Goal: Communication & Community: Answer question/provide support

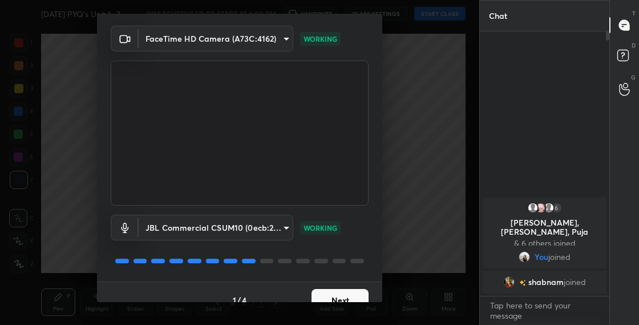
click at [347, 294] on button "Next" at bounding box center [340, 300] width 57 height 23
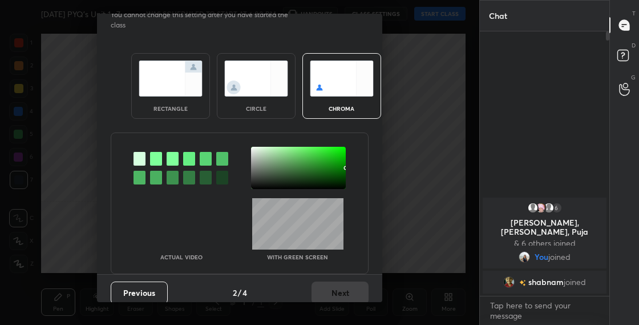
scroll to position [6, 0]
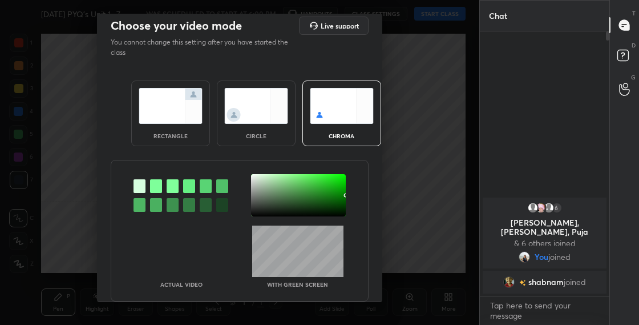
click at [281, 124] on div "circle" at bounding box center [256, 113] width 79 height 66
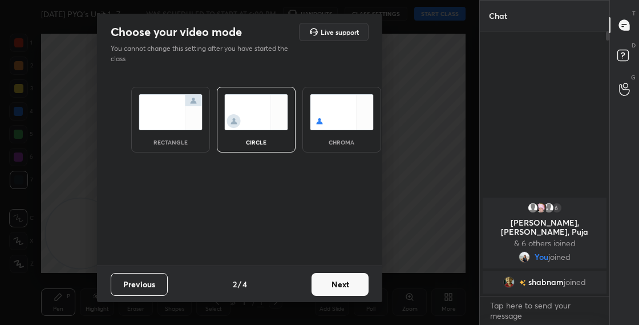
scroll to position [0, 0]
click at [334, 285] on button "Next" at bounding box center [340, 284] width 57 height 23
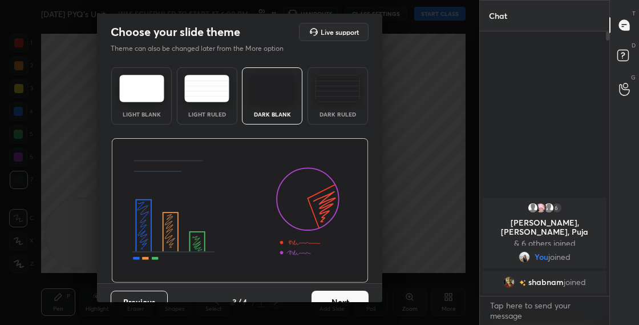
click at [349, 295] on button "Next" at bounding box center [340, 301] width 57 height 23
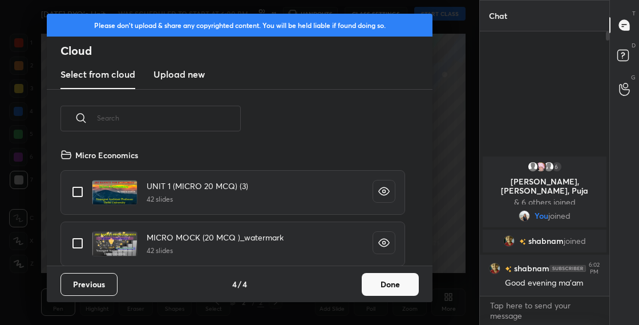
scroll to position [118, 366]
click at [177, 122] on input "text" at bounding box center [169, 118] width 144 height 49
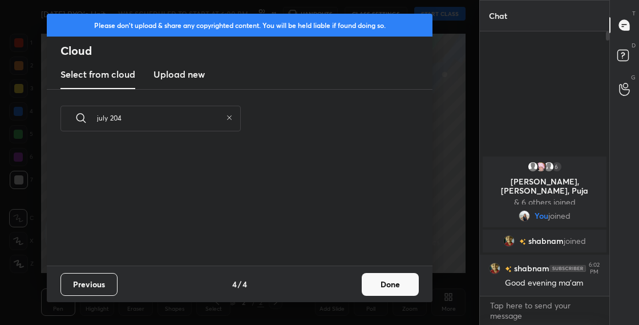
type input "july 204"
click at [190, 78] on h3 "Upload new" at bounding box center [178, 74] width 51 height 14
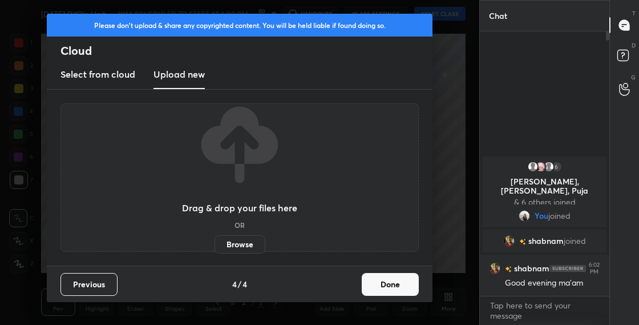
click at [239, 228] on div "Drag & drop your files here OR Browse" at bounding box center [239, 178] width 115 height 152
click at [247, 244] on label "Browse" at bounding box center [240, 244] width 51 height 18
click at [215, 244] on input "Browse" at bounding box center [215, 244] width 0 height 18
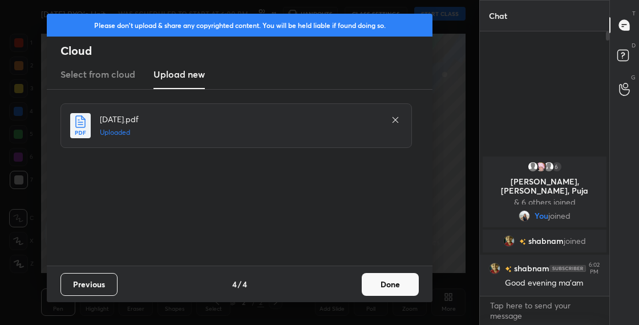
click at [395, 286] on button "Done" at bounding box center [390, 284] width 57 height 23
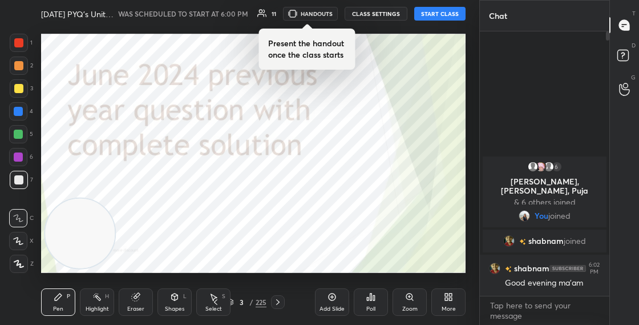
drag, startPoint x: 90, startPoint y: 221, endPoint x: 200, endPoint y: 160, distance: 126.7
click at [115, 199] on video at bounding box center [80, 234] width 70 height 70
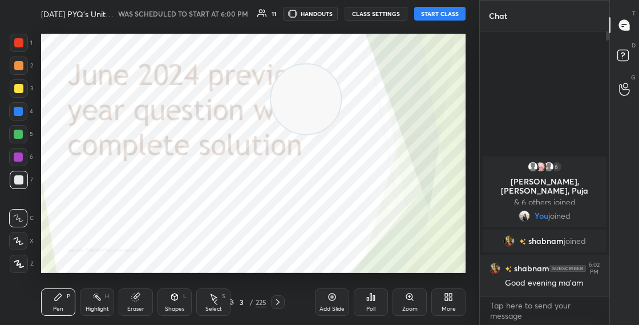
drag, startPoint x: 224, startPoint y: 161, endPoint x: 358, endPoint y: 83, distance: 155.5
click at [341, 81] on video at bounding box center [306, 99] width 70 height 70
click at [435, 15] on button "START CLASS" at bounding box center [439, 14] width 51 height 14
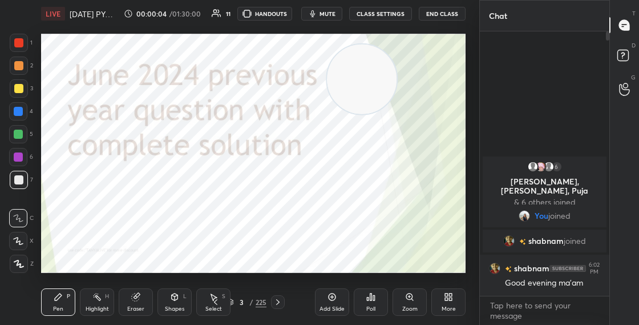
drag, startPoint x: 373, startPoint y: 74, endPoint x: 377, endPoint y: 70, distance: 6.1
click at [379, 69] on video at bounding box center [362, 80] width 70 height 70
drag, startPoint x: 381, startPoint y: 68, endPoint x: 383, endPoint y: 59, distance: 10.0
click at [382, 65] on video at bounding box center [371, 72] width 70 height 70
click at [386, 11] on button "CLASS SETTINGS" at bounding box center [380, 14] width 63 height 14
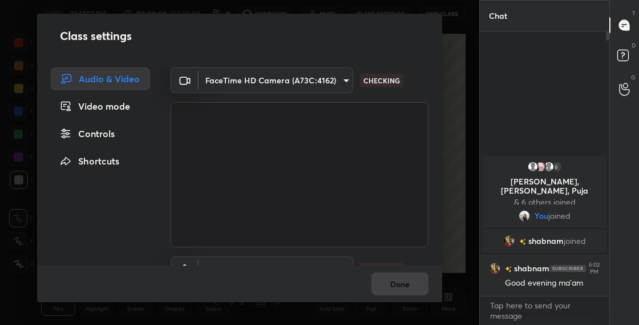
drag, startPoint x: 437, startPoint y: 230, endPoint x: 436, endPoint y: 248, distance: 17.7
click at [437, 240] on div "FaceTime HD Camera (A73C:4162) 763bdeecb9074148bfabc844cfce72df46eab1c3195f541a…" at bounding box center [299, 166] width 285 height 198
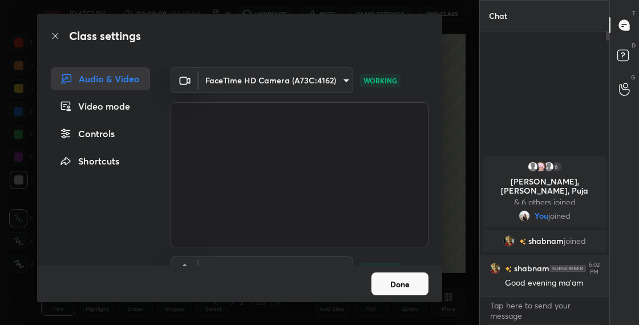
scroll to position [61, 0]
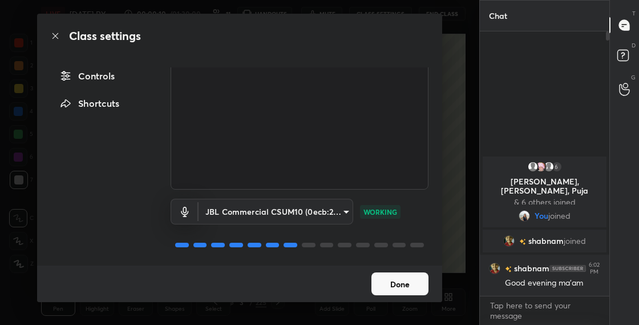
click at [403, 287] on button "Done" at bounding box center [399, 283] width 57 height 23
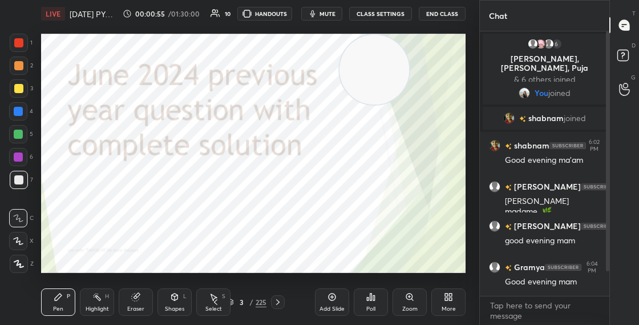
click at [607, 270] on div at bounding box center [607, 151] width 3 height 240
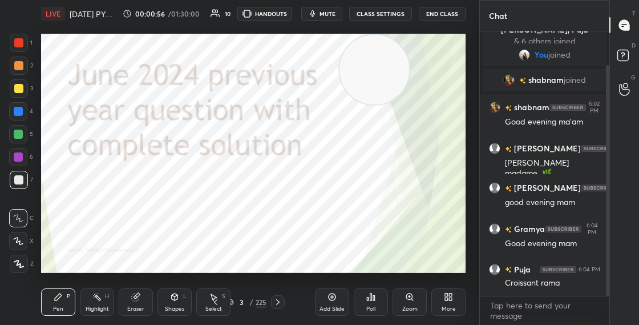
drag, startPoint x: 606, startPoint y: 272, endPoint x: 603, endPoint y: 287, distance: 15.2
click at [602, 289] on div "6 Shubha, Pooja, Puja & 6 others joined You joined shabnam joined shabnam 6:02 …" at bounding box center [545, 163] width 130 height 264
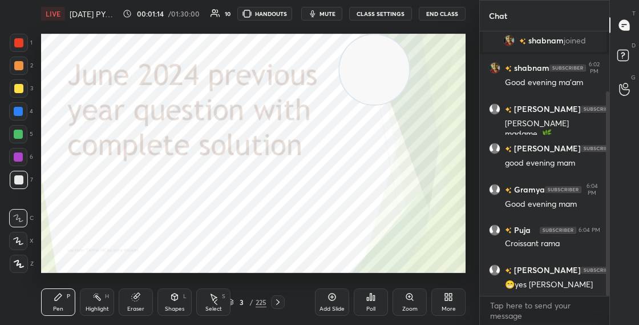
click at [447, 299] on icon at bounding box center [446, 298] width 3 height 3
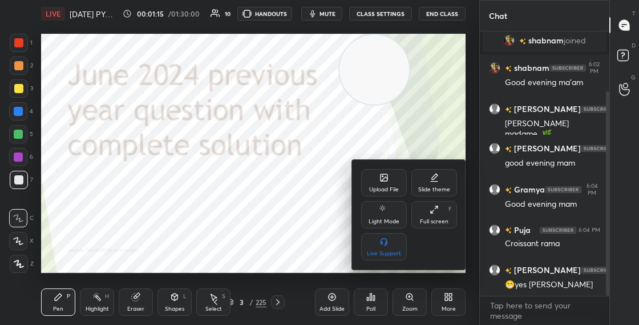
click at [384, 179] on icon at bounding box center [384, 179] width 6 height 4
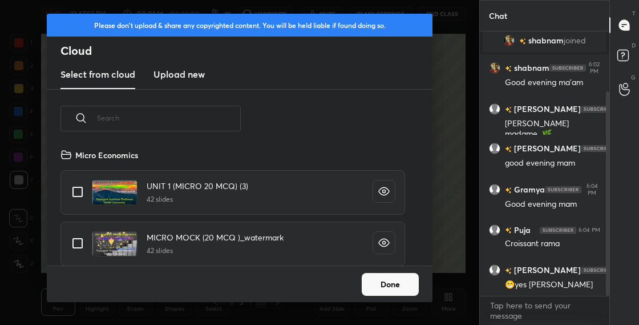
scroll to position [118, 366]
click at [188, 80] on h3 "Upload new" at bounding box center [178, 74] width 51 height 14
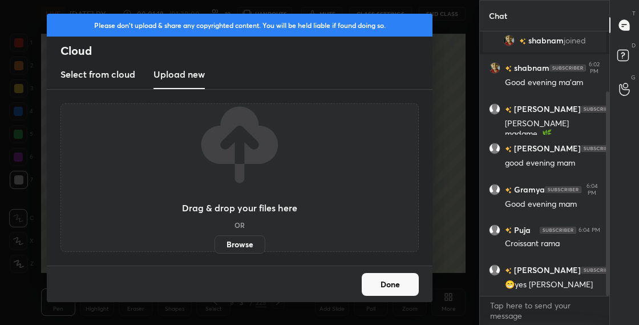
click at [237, 249] on label "Browse" at bounding box center [240, 244] width 51 height 18
click at [215, 249] on input "Browse" at bounding box center [215, 244] width 0 height 18
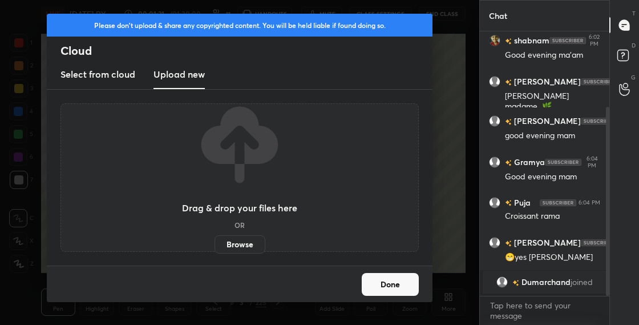
click at [387, 288] on button "Done" at bounding box center [390, 284] width 57 height 23
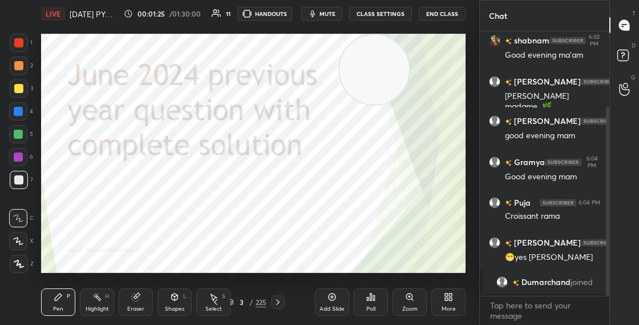
scroll to position [128, 0]
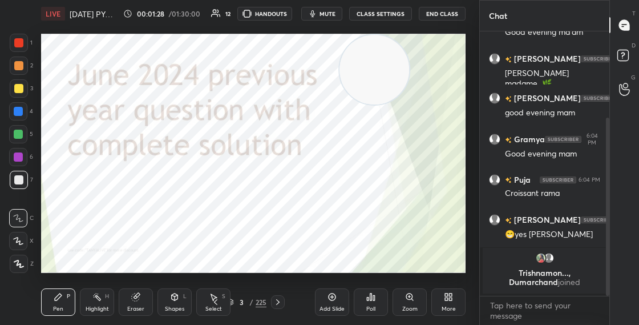
click at [447, 307] on div "More" at bounding box center [449, 309] width 14 height 6
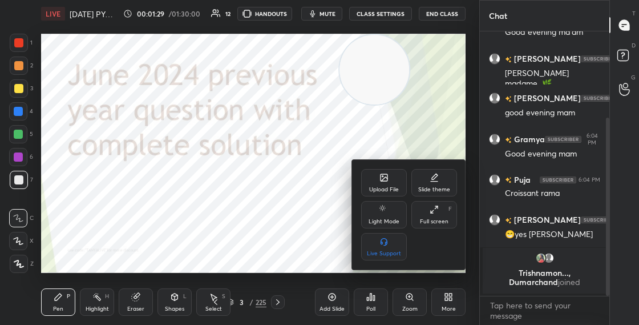
click at [394, 178] on div "Upload File" at bounding box center [384, 182] width 46 height 27
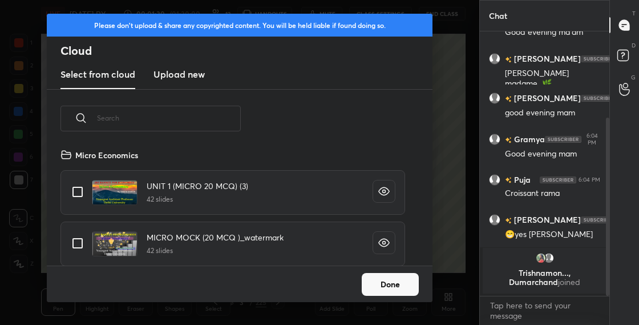
scroll to position [118, 366]
click at [195, 76] on h3 "Upload new" at bounding box center [178, 74] width 51 height 14
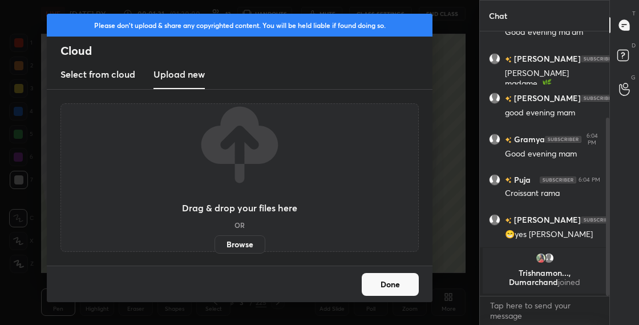
click at [243, 244] on label "Browse" at bounding box center [240, 244] width 51 height 18
click at [215, 244] on input "Browse" at bounding box center [215, 244] width 0 height 18
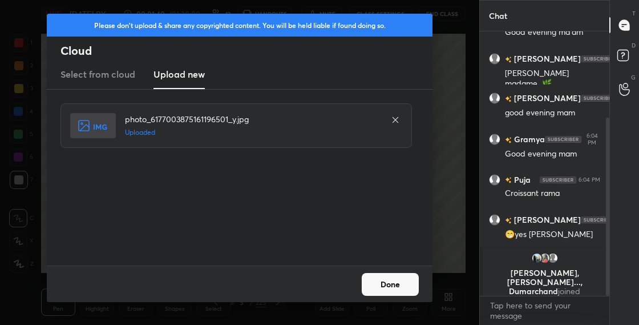
click at [398, 287] on button "Done" at bounding box center [390, 284] width 57 height 23
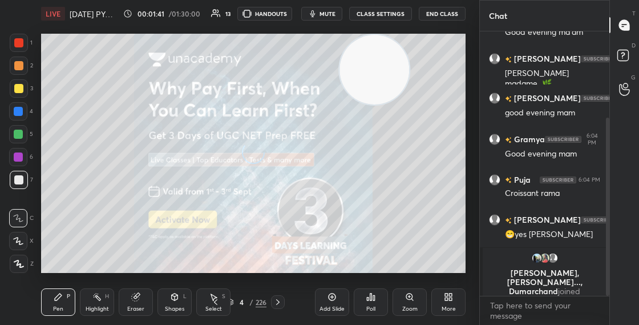
scroll to position [171, 0]
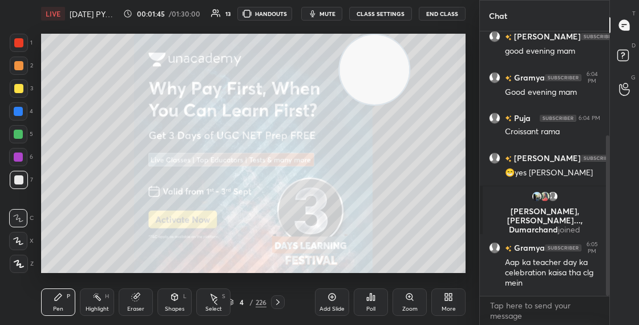
click at [177, 300] on icon at bounding box center [174, 296] width 9 height 9
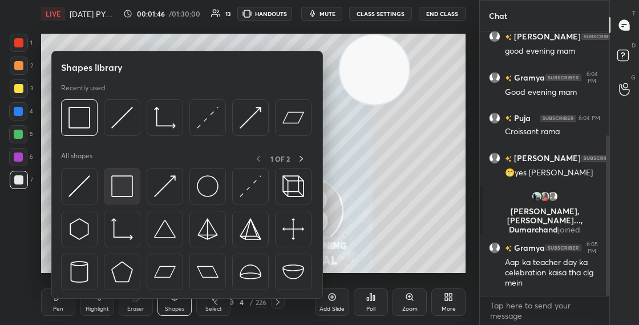
click at [123, 191] on img at bounding box center [122, 186] width 22 height 22
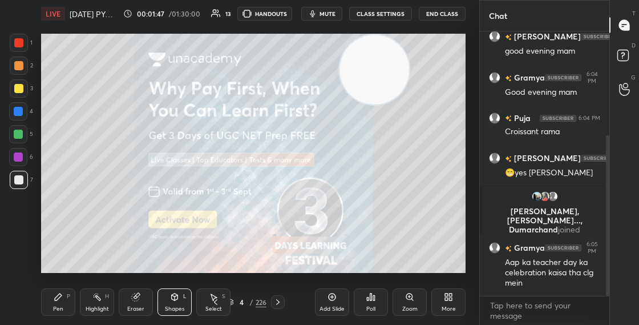
click at [69, 291] on div "Pen P" at bounding box center [58, 301] width 34 height 27
click at [23, 243] on div at bounding box center [18, 241] width 18 height 18
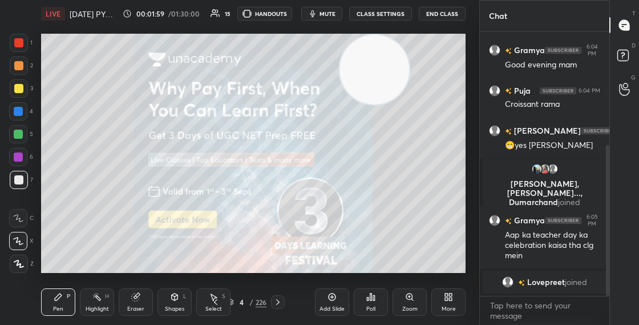
click at [161, 298] on div "Shapes L" at bounding box center [174, 301] width 34 height 27
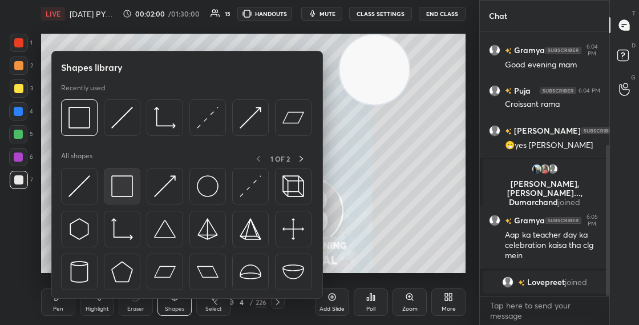
click at [126, 191] on img at bounding box center [122, 186] width 22 height 22
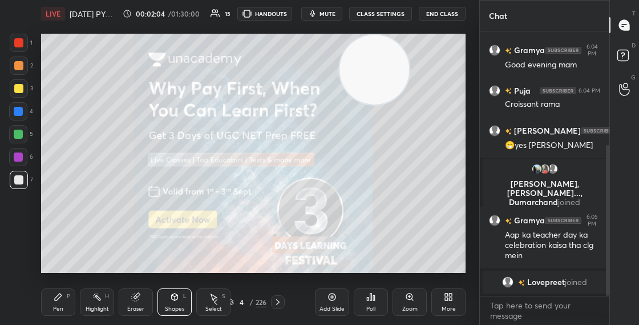
click at [56, 306] on div "Pen" at bounding box center [58, 309] width 10 height 6
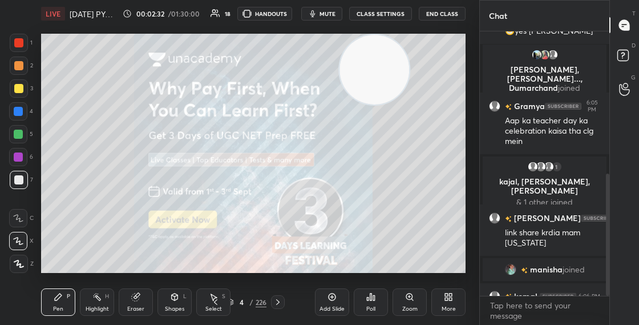
scroll to position [307, 0]
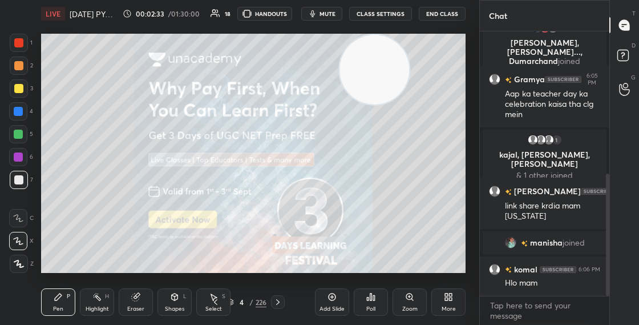
click at [235, 304] on div "4 / 226" at bounding box center [246, 302] width 39 height 10
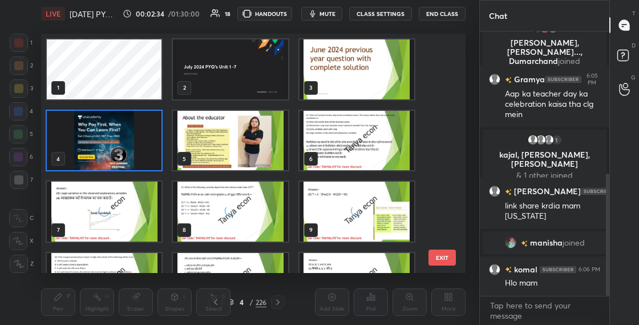
scroll to position [235, 419]
click at [143, 147] on img "grid" at bounding box center [104, 141] width 115 height 60
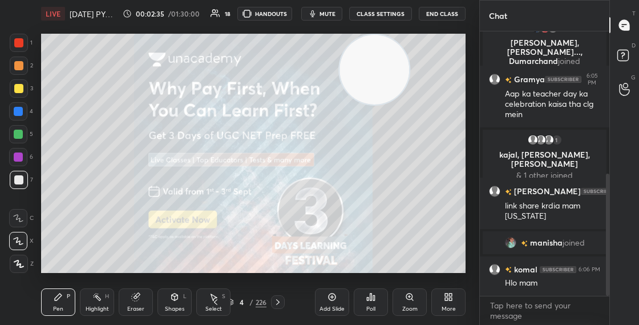
click at [144, 148] on img "grid" at bounding box center [104, 141] width 115 height 60
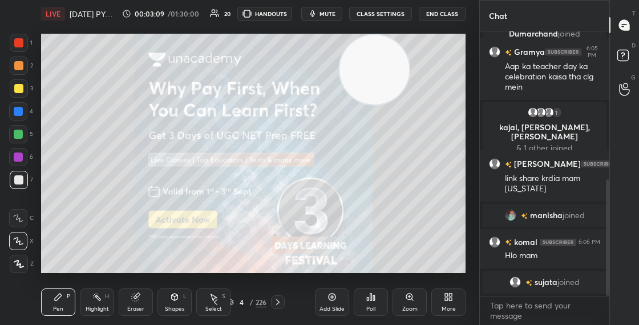
click at [233, 303] on div "4 / 226" at bounding box center [246, 302] width 39 height 10
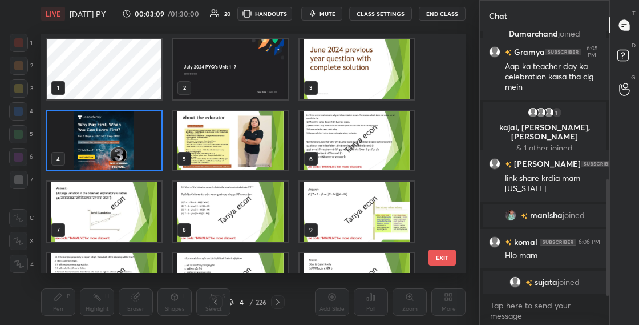
scroll to position [235, 419]
click at [341, 70] on img "grid" at bounding box center [357, 69] width 115 height 60
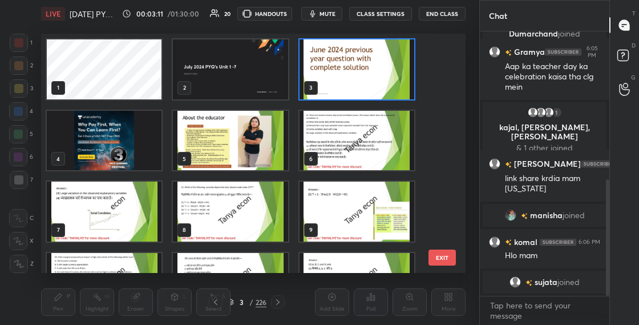
click at [341, 71] on img "grid" at bounding box center [357, 69] width 115 height 60
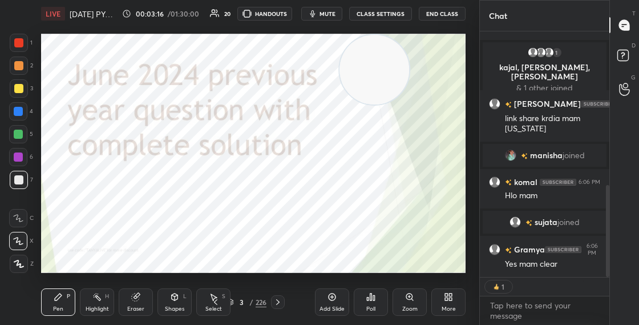
scroll to position [412, 0]
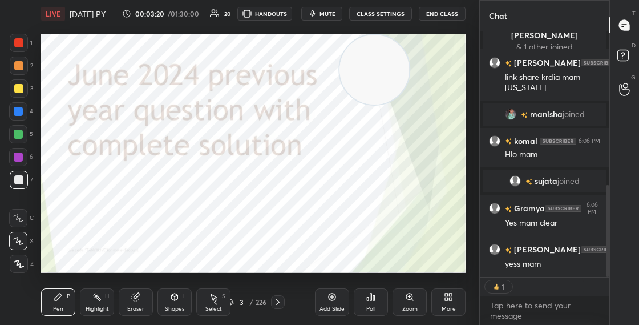
click at [236, 300] on div "3" at bounding box center [241, 301] width 11 height 7
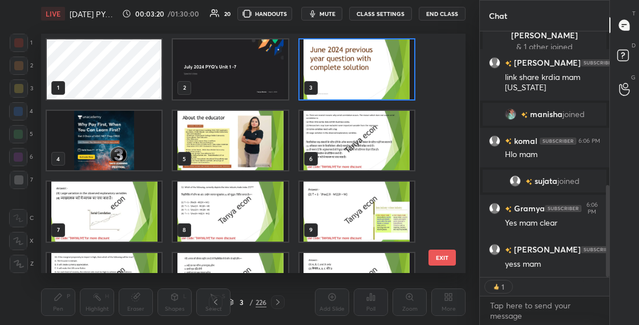
scroll to position [235, 419]
click at [342, 76] on img "grid" at bounding box center [357, 69] width 115 height 60
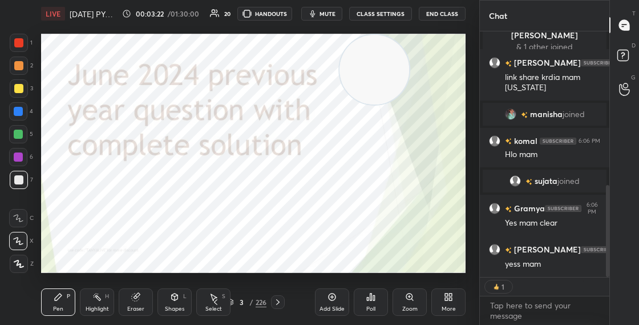
click at [342, 76] on img "grid" at bounding box center [357, 69] width 115 height 60
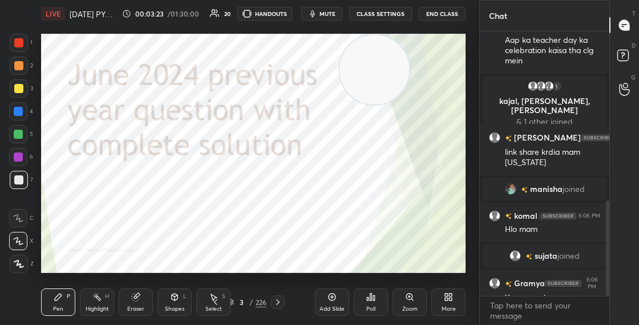
scroll to position [467, 0]
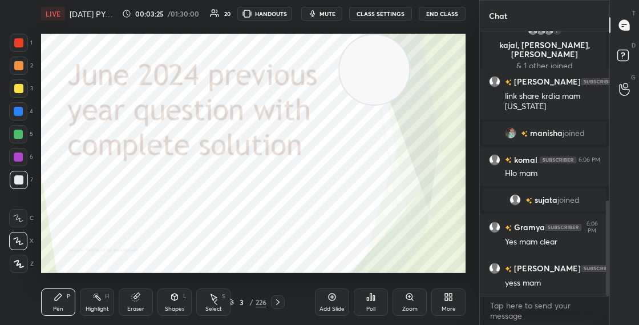
click at [23, 45] on div at bounding box center [18, 42] width 9 height 9
click at [232, 302] on icon at bounding box center [230, 301] width 7 height 7
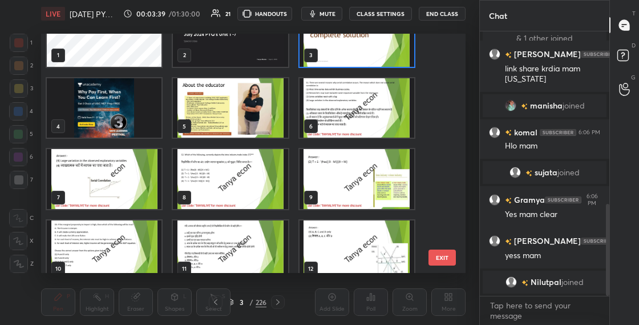
scroll to position [508, 0]
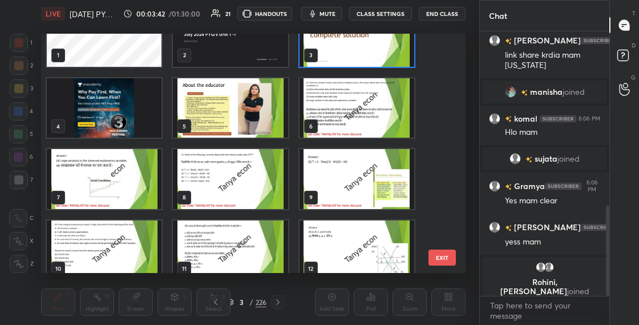
click at [267, 203] on img "grid" at bounding box center [230, 179] width 115 height 60
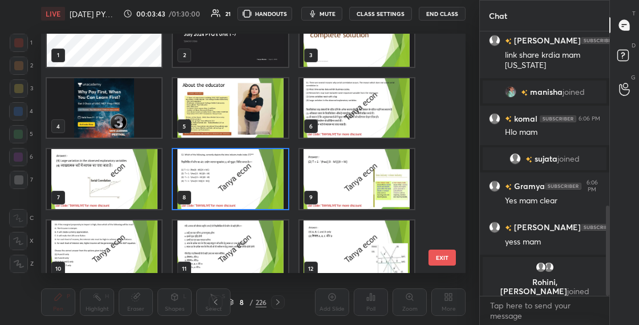
click at [266, 204] on img "grid" at bounding box center [230, 179] width 115 height 60
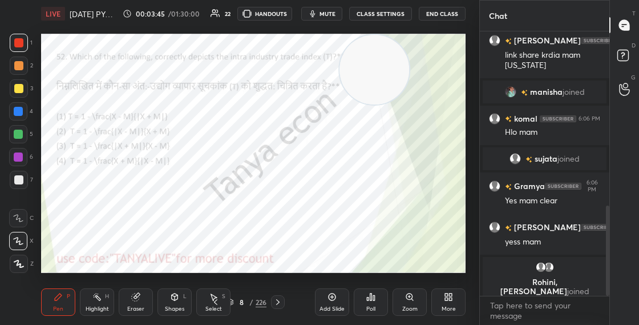
click at [368, 81] on video at bounding box center [375, 70] width 70 height 70
drag, startPoint x: 372, startPoint y: 73, endPoint x: 366, endPoint y: 167, distance: 93.8
click at [366, 104] on video at bounding box center [398, 70] width 70 height 70
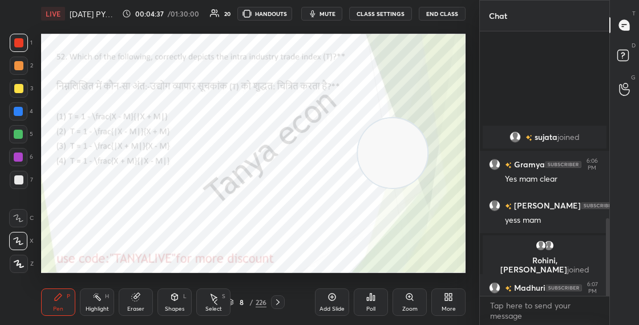
scroll to position [634, 0]
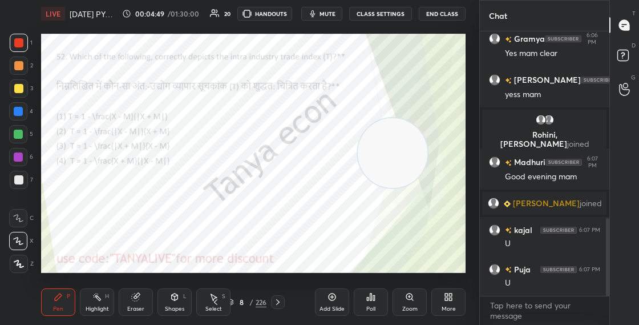
click at [235, 301] on div "8 / 226" at bounding box center [246, 302] width 39 height 10
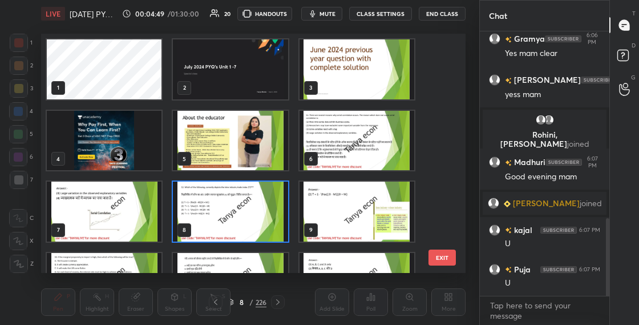
scroll to position [235, 419]
click at [243, 207] on img "grid" at bounding box center [230, 211] width 115 height 60
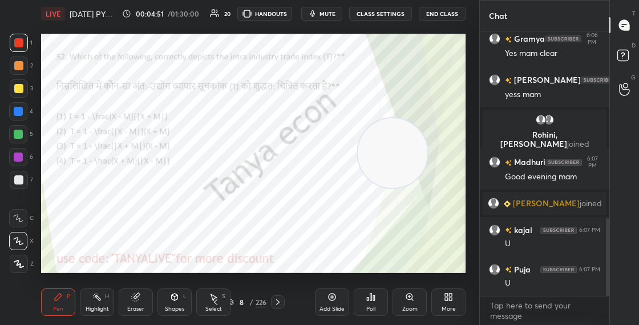
click at [243, 209] on img "grid" at bounding box center [230, 211] width 115 height 60
click at [235, 302] on div "8 / 226" at bounding box center [246, 302] width 39 height 10
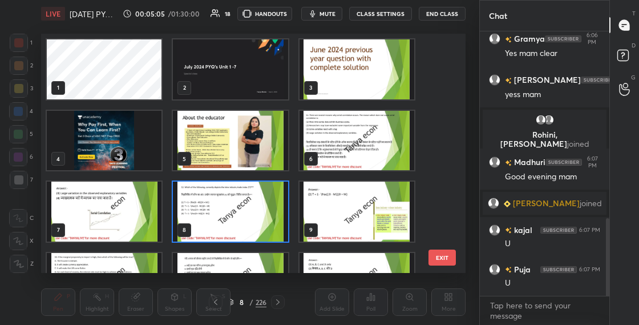
click at [241, 232] on img "grid" at bounding box center [230, 211] width 115 height 60
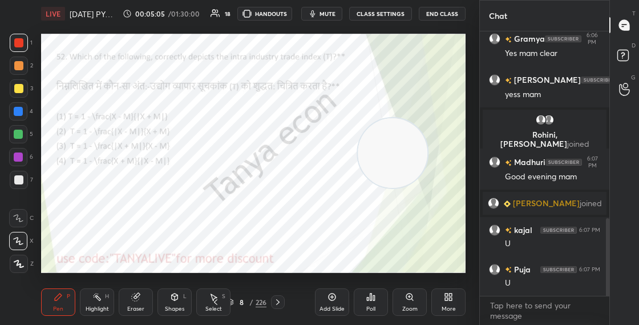
click at [241, 232] on img "grid" at bounding box center [230, 211] width 115 height 60
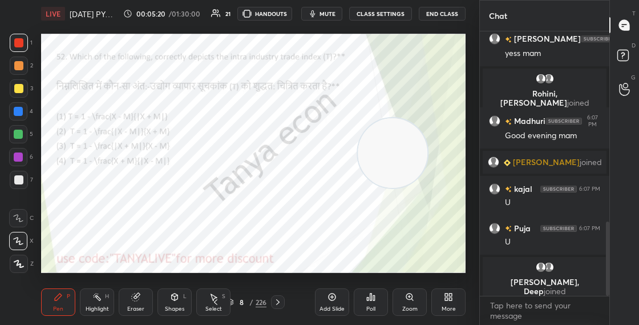
click at [232, 305] on icon at bounding box center [230, 301] width 7 height 7
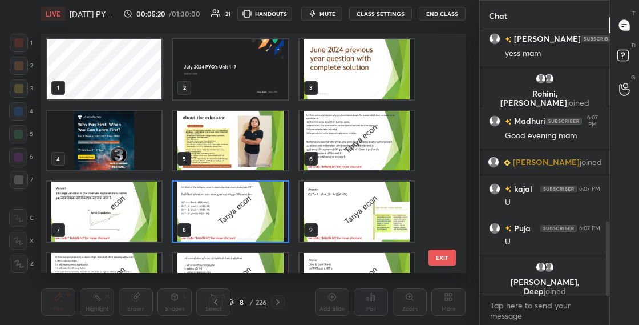
scroll to position [235, 419]
click at [233, 209] on img "grid" at bounding box center [230, 211] width 115 height 60
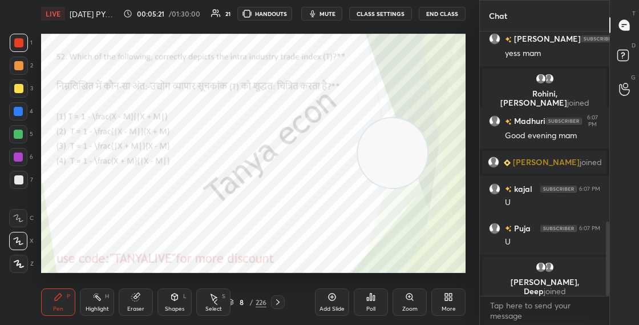
click at [233, 209] on img "grid" at bounding box center [230, 211] width 115 height 60
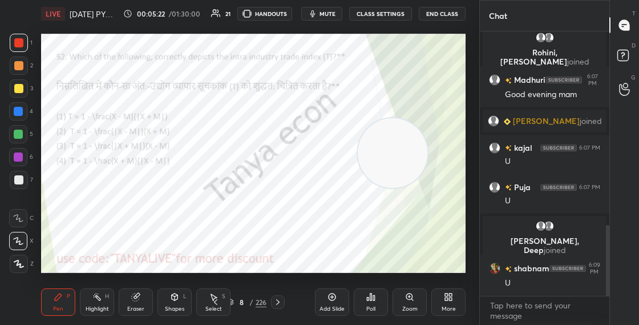
click at [369, 306] on div "Poll" at bounding box center [370, 309] width 9 height 6
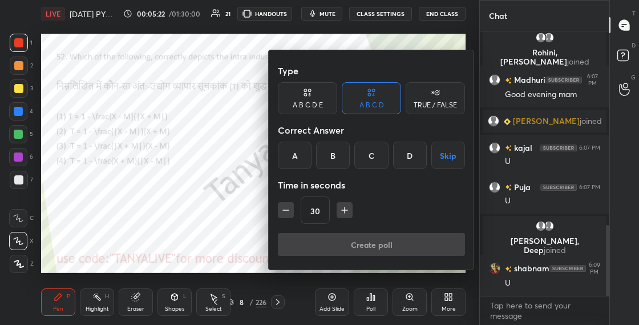
click at [337, 149] on div "B" at bounding box center [333, 155] width 34 height 27
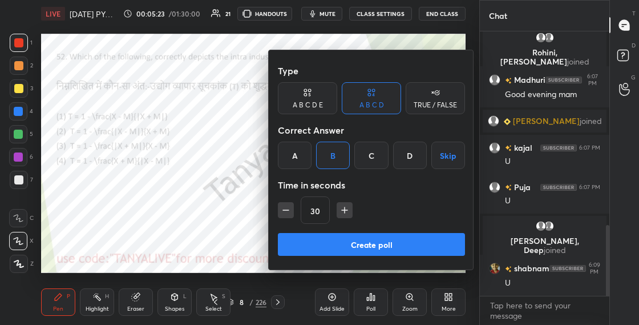
click at [334, 241] on button "Create poll" at bounding box center [371, 244] width 187 height 23
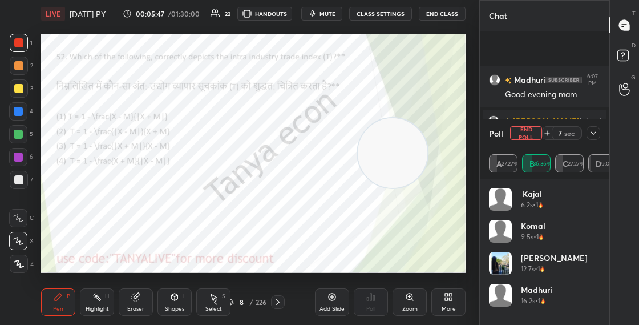
scroll to position [823, 0]
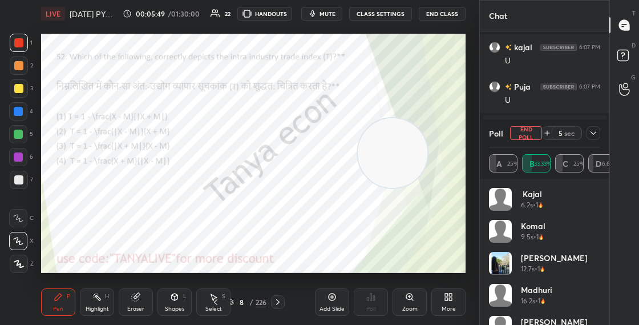
click at [169, 301] on div "Shapes L" at bounding box center [174, 301] width 34 height 27
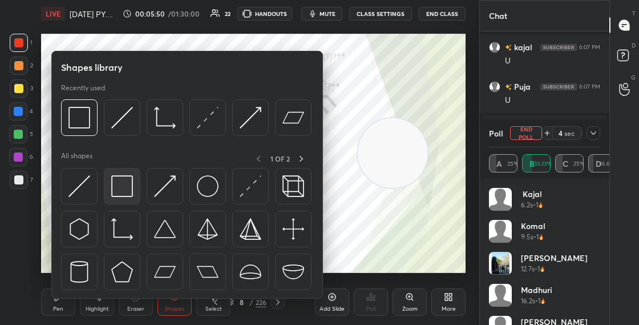
click at [130, 191] on img at bounding box center [122, 186] width 22 height 22
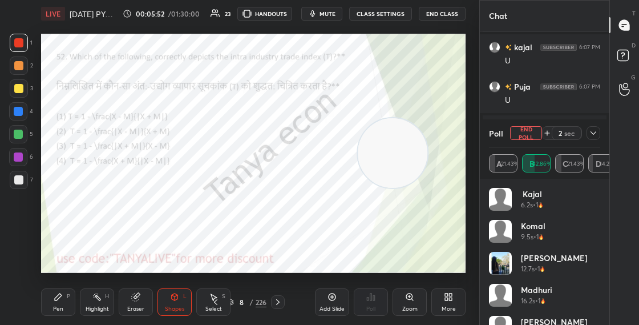
scroll to position [833, 0]
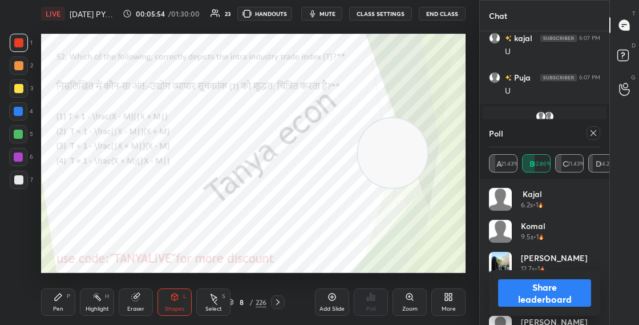
click at [531, 285] on button "Share leaderboard" at bounding box center [544, 292] width 93 height 27
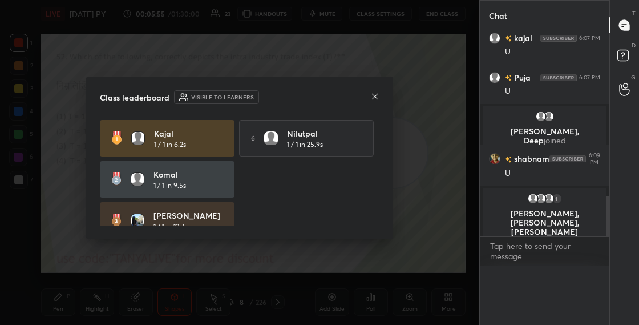
scroll to position [254, 126]
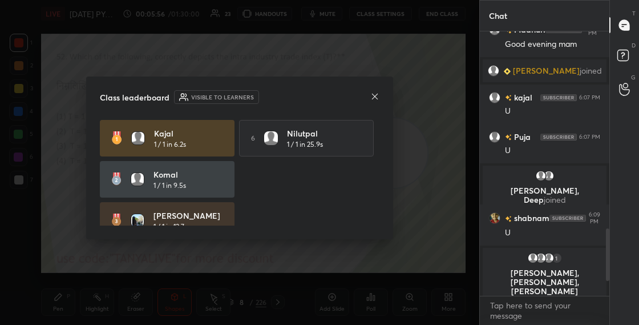
click at [374, 96] on icon at bounding box center [375, 97] width 6 height 6
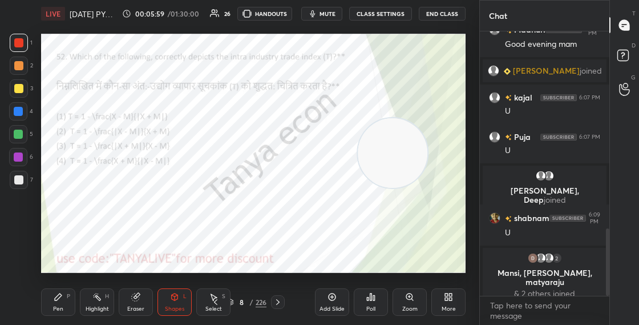
click at [281, 299] on icon at bounding box center [277, 301] width 9 height 9
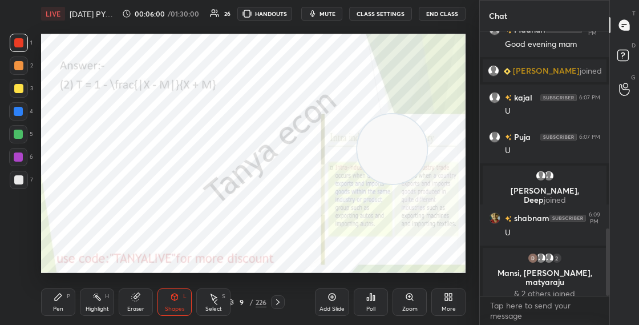
drag, startPoint x: 385, startPoint y: 174, endPoint x: 395, endPoint y: 118, distance: 57.3
click at [400, 123] on video at bounding box center [392, 149] width 70 height 70
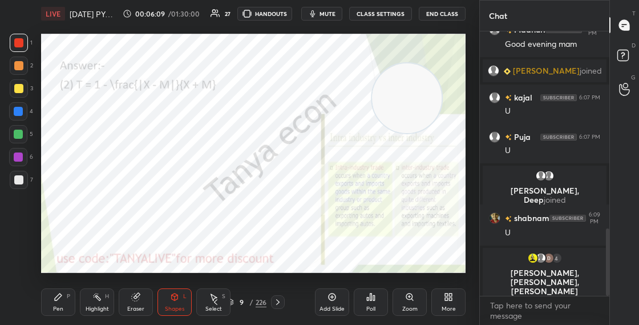
click at [57, 305] on div "Pen P" at bounding box center [58, 301] width 34 height 27
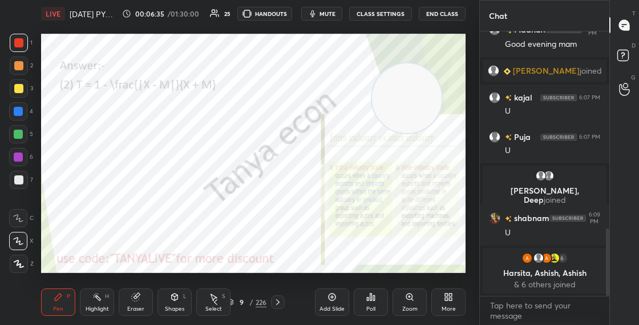
click at [237, 300] on div "9" at bounding box center [241, 301] width 11 height 7
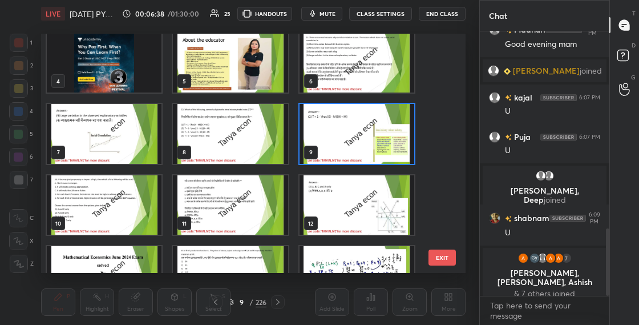
scroll to position [106, 0]
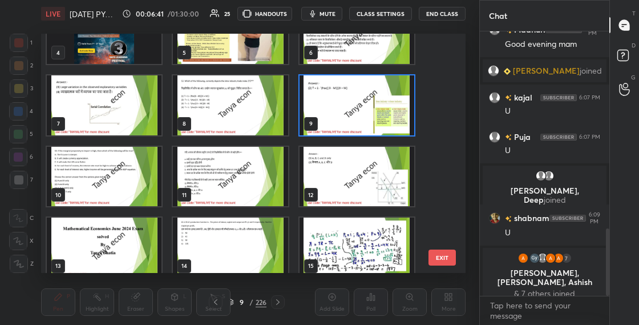
click at [133, 181] on img "grid" at bounding box center [104, 177] width 115 height 60
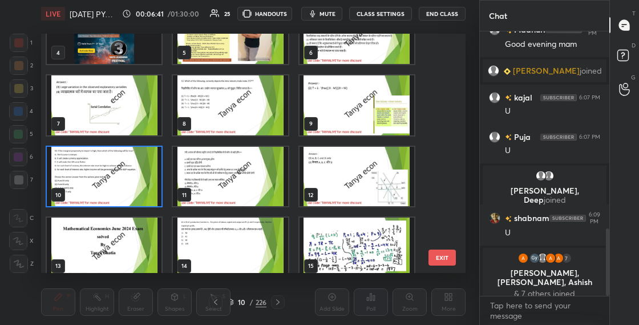
click at [133, 181] on img "grid" at bounding box center [104, 177] width 115 height 60
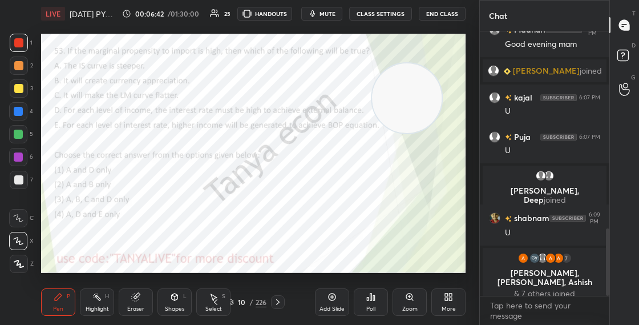
click at [133, 182] on img "grid" at bounding box center [104, 177] width 115 height 60
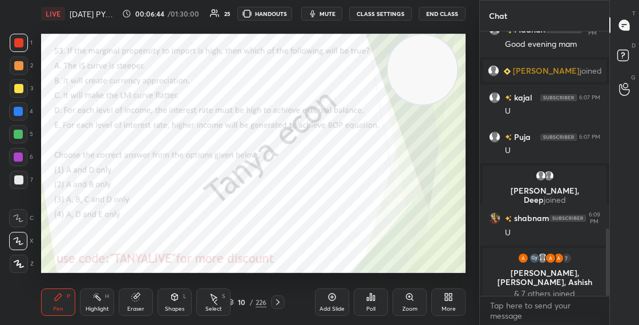
drag, startPoint x: 401, startPoint y: 110, endPoint x: 416, endPoint y: 68, distance: 44.2
click at [417, 66] on video at bounding box center [422, 70] width 70 height 70
click at [234, 302] on div "10 / 226" at bounding box center [246, 302] width 39 height 10
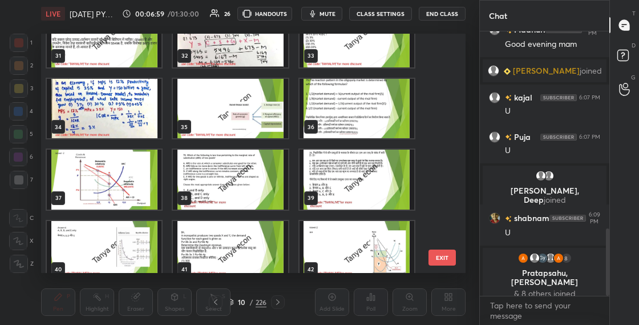
scroll to position [783, 0]
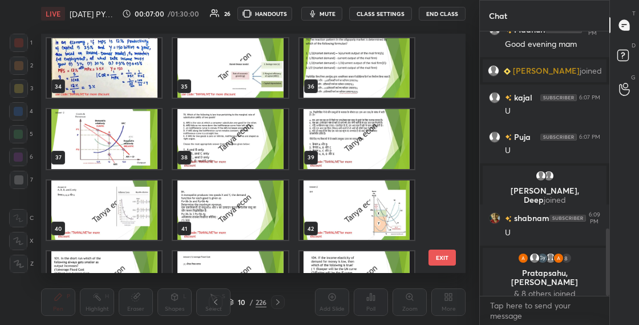
click at [221, 142] on img "grid" at bounding box center [230, 139] width 115 height 60
click at [221, 143] on img "grid" at bounding box center [230, 139] width 115 height 60
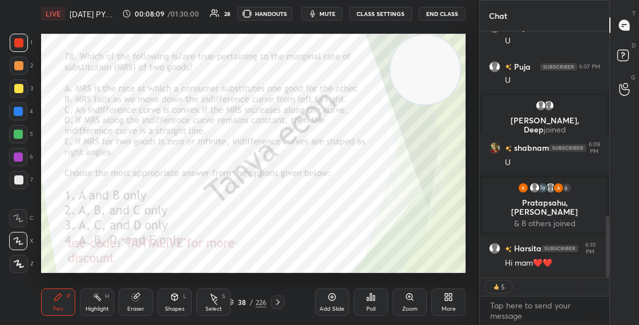
scroll to position [242, 126]
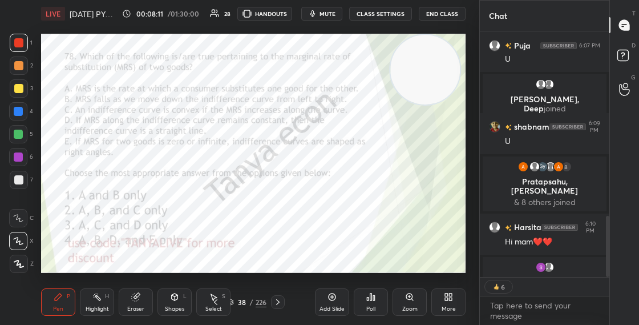
click at [274, 302] on icon at bounding box center [277, 301] width 9 height 9
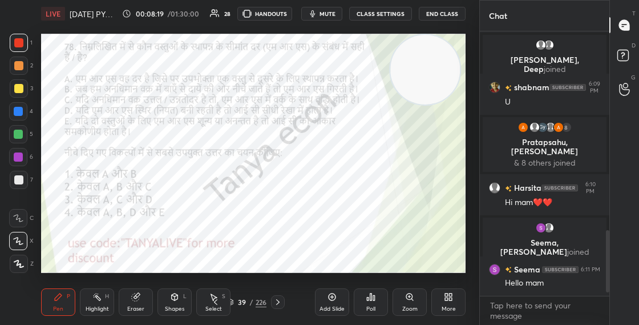
scroll to position [779, 0]
click at [22, 111] on div at bounding box center [18, 111] width 9 height 9
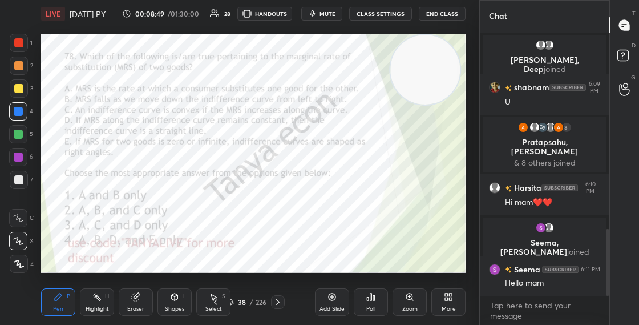
scroll to position [806, 0]
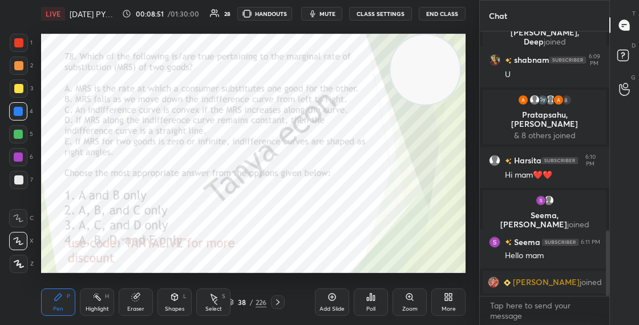
click at [235, 302] on div "38 / 226" at bounding box center [246, 302] width 39 height 10
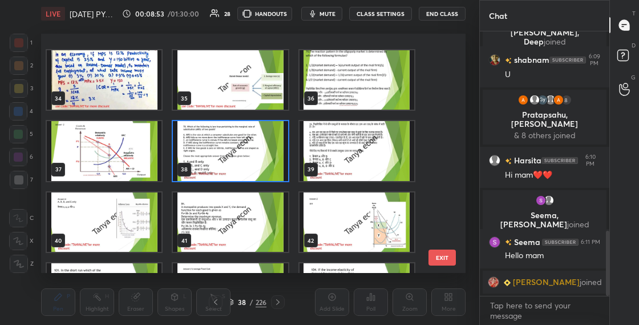
scroll to position [811, 0]
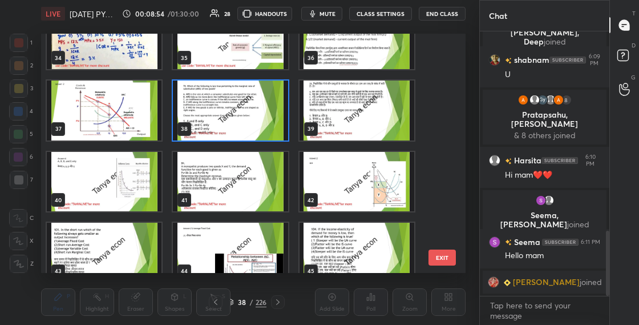
click at [259, 135] on img "grid" at bounding box center [230, 110] width 115 height 60
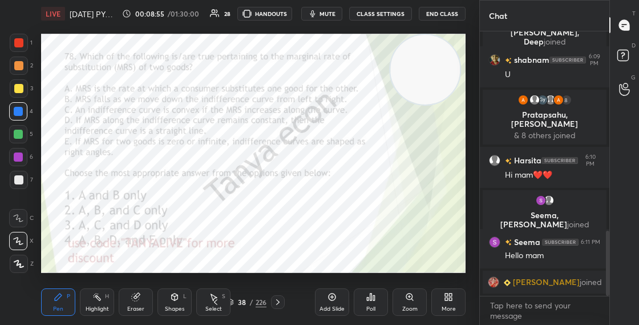
scroll to position [0, 0]
click at [235, 300] on div "38 / 226" at bounding box center [246, 302] width 39 height 10
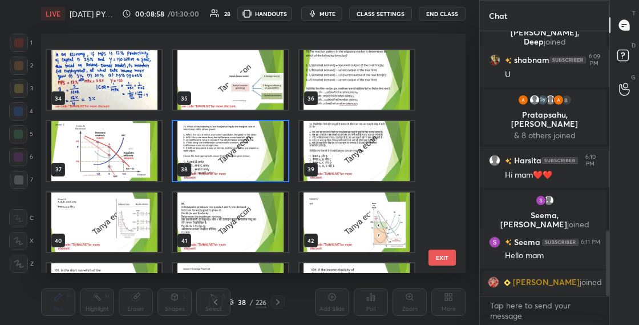
scroll to position [832, 0]
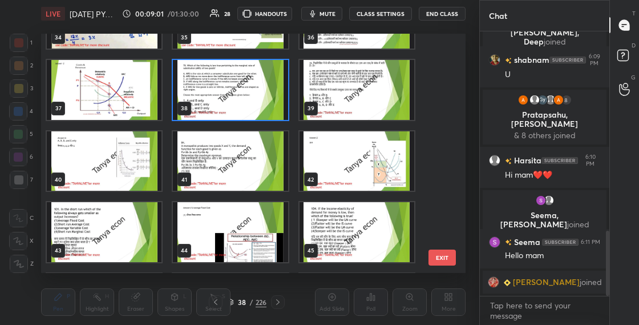
click at [241, 107] on img "grid" at bounding box center [230, 90] width 115 height 60
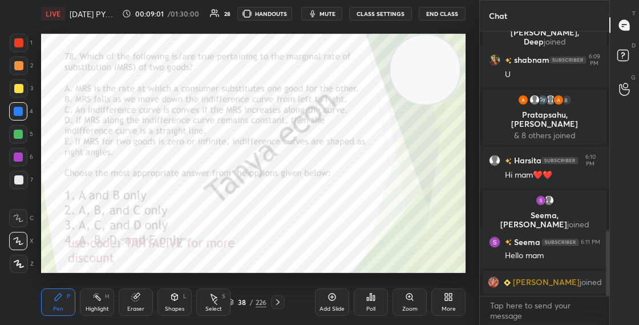
click at [241, 108] on img "grid" at bounding box center [230, 90] width 115 height 60
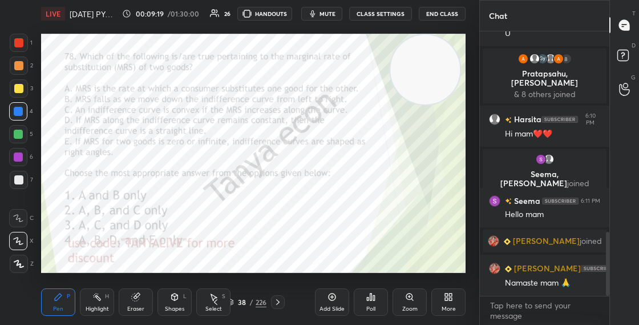
scroll to position [865, 0]
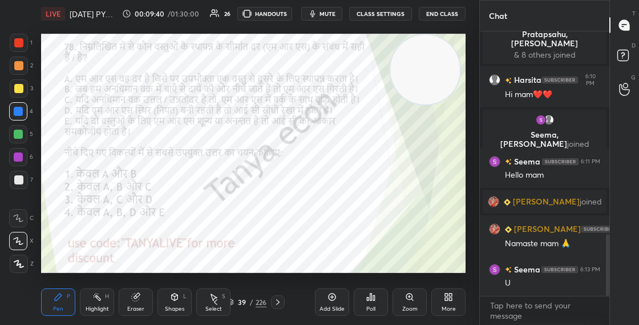
click at [233, 301] on icon at bounding box center [230, 301] width 7 height 7
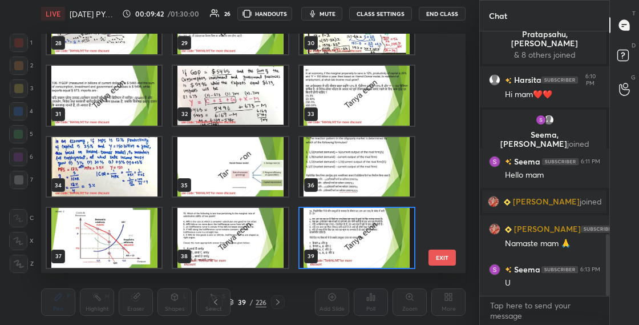
scroll to position [799, 0]
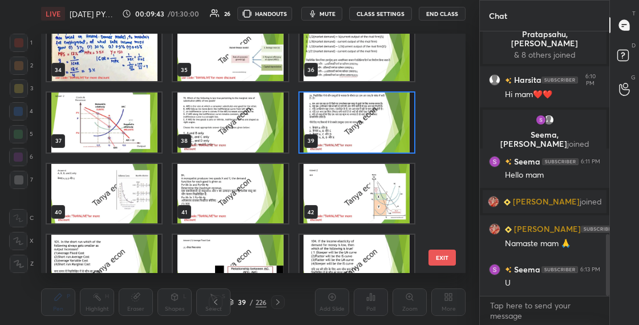
click at [370, 137] on img "grid" at bounding box center [357, 122] width 115 height 60
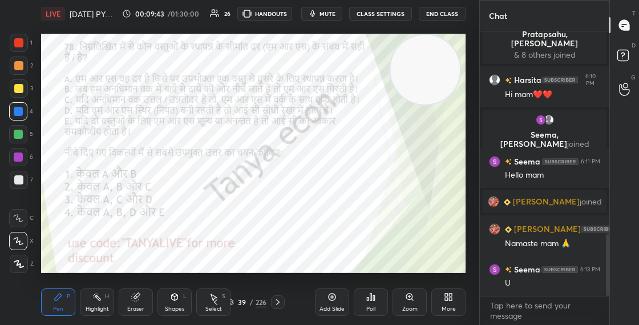
click at [370, 137] on img "grid" at bounding box center [357, 122] width 115 height 60
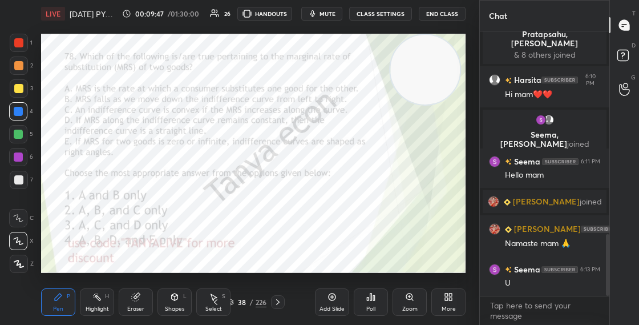
click at [377, 309] on div "Poll" at bounding box center [371, 301] width 34 height 27
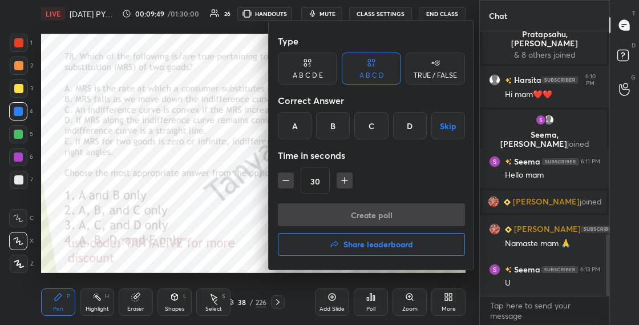
click at [421, 126] on div "D" at bounding box center [410, 125] width 34 height 27
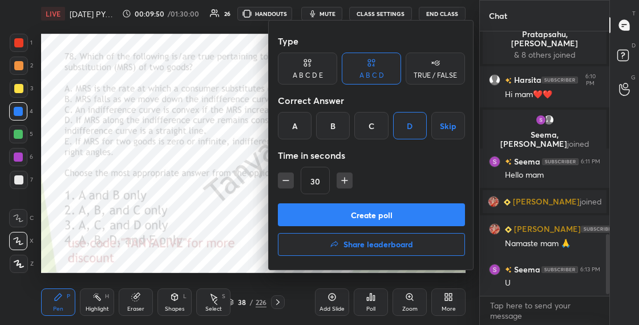
scroll to position [892, 0]
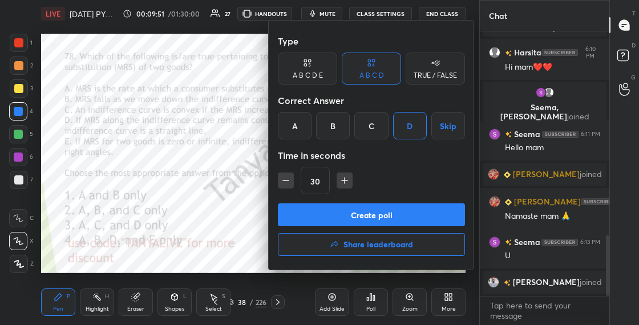
click at [324, 212] on button "Create poll" at bounding box center [371, 214] width 187 height 23
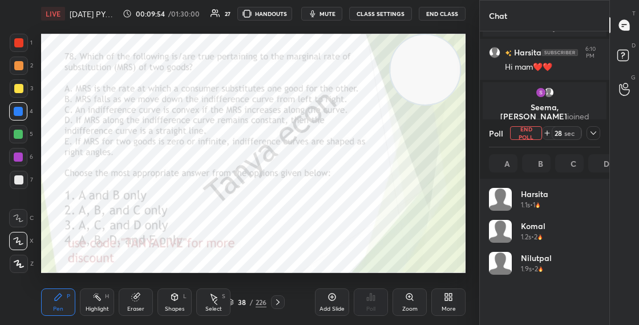
scroll to position [4, 4]
click at [599, 132] on div at bounding box center [594, 133] width 14 height 14
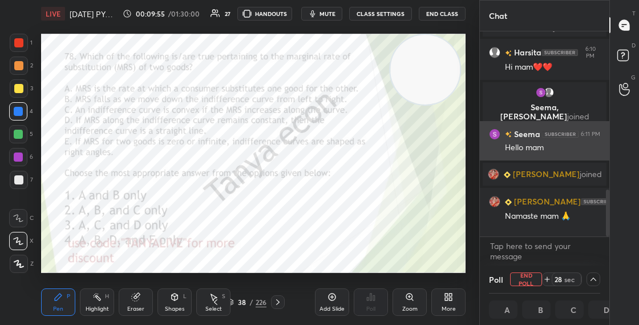
scroll to position [1, 4]
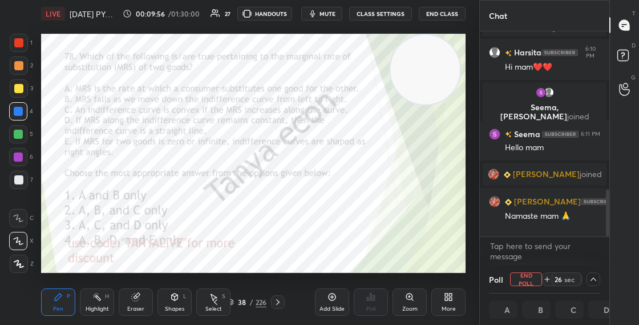
drag, startPoint x: 607, startPoint y: 222, endPoint x: 605, endPoint y: 236, distance: 14.4
click at [605, 235] on div at bounding box center [606, 133] width 7 height 205
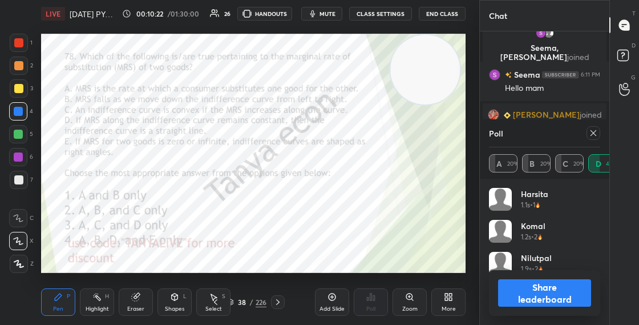
scroll to position [134, 108]
click at [536, 290] on button "Share leaderboard" at bounding box center [544, 292] width 93 height 27
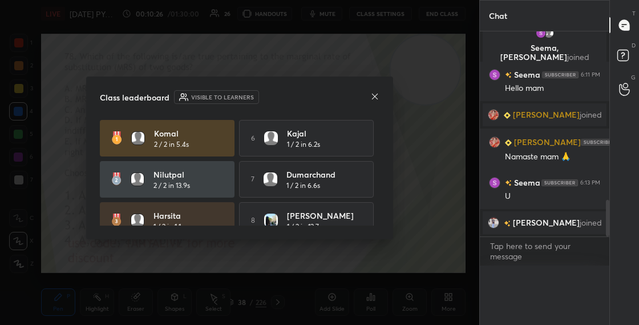
scroll to position [4, 4]
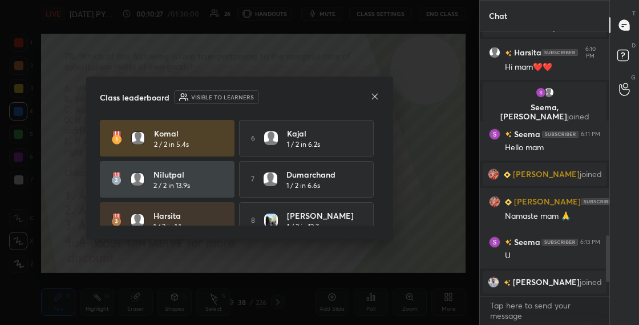
click at [377, 99] on icon at bounding box center [375, 97] width 6 height 6
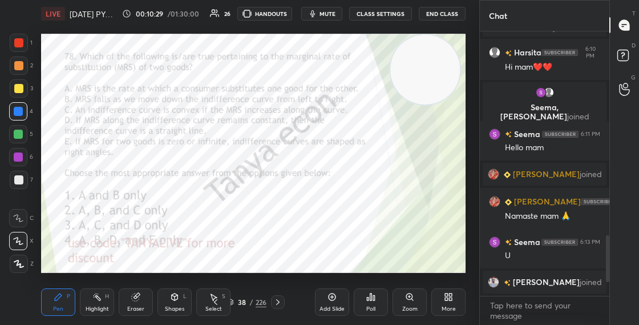
click at [172, 298] on icon at bounding box center [175, 296] width 6 height 7
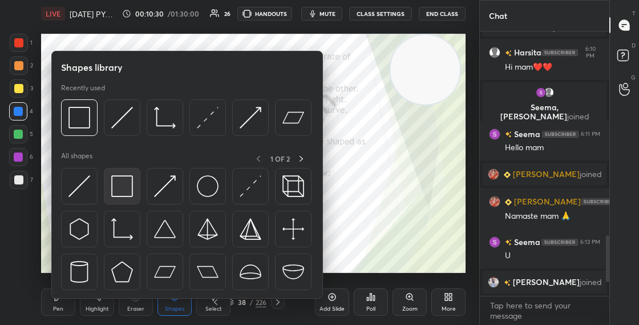
click at [114, 188] on img at bounding box center [122, 186] width 22 height 22
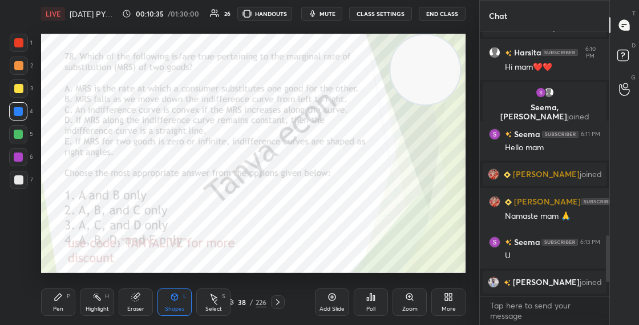
click at [70, 305] on div "Pen P" at bounding box center [58, 301] width 34 height 27
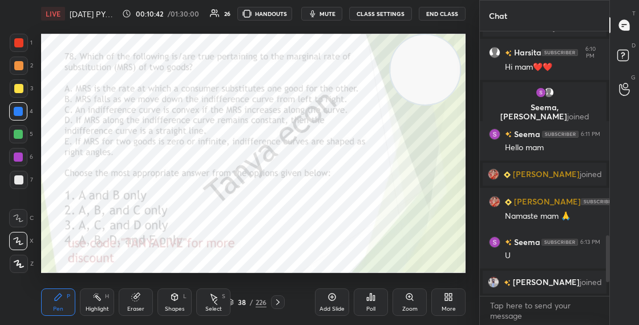
drag, startPoint x: 407, startPoint y: 76, endPoint x: 402, endPoint y: 154, distance: 78.4
click at [402, 104] on video at bounding box center [425, 70] width 70 height 70
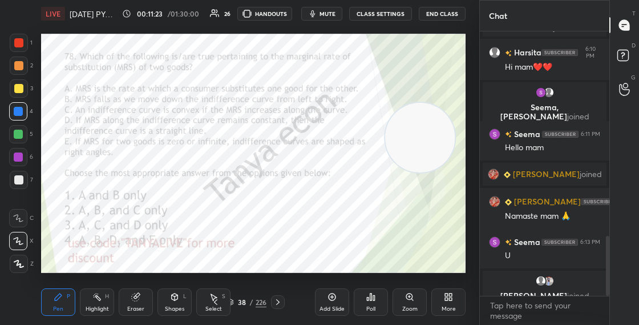
scroll to position [906, 0]
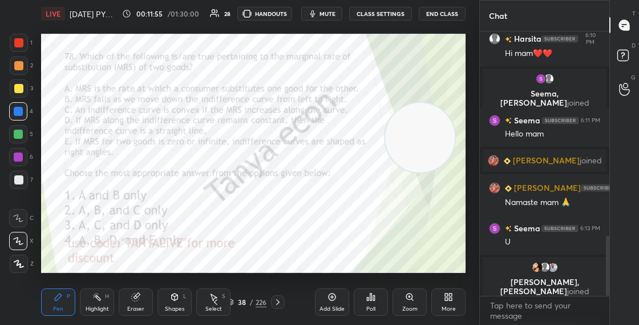
click at [173, 303] on div "Shapes L" at bounding box center [174, 301] width 34 height 27
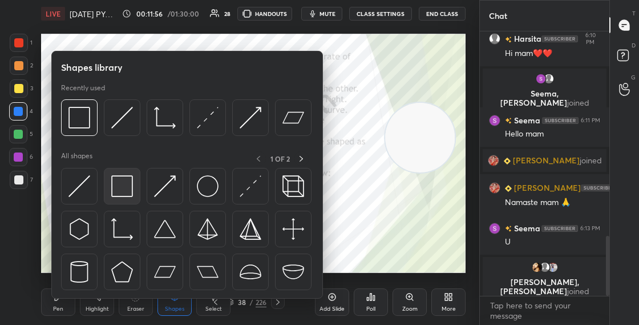
click at [125, 183] on img at bounding box center [122, 186] width 22 height 22
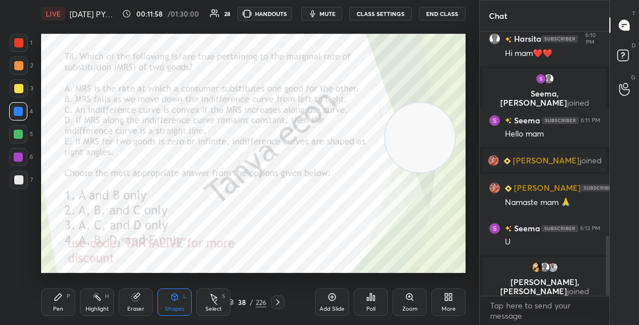
click at [74, 309] on div "Pen P" at bounding box center [58, 301] width 34 height 27
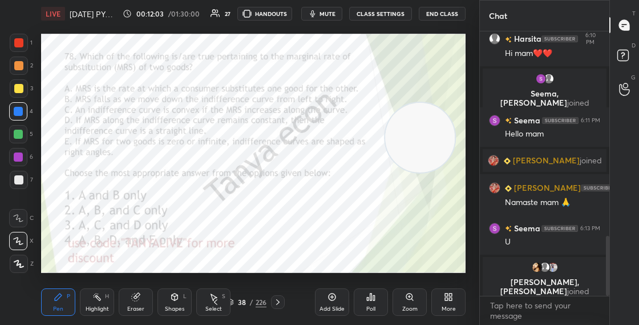
click at [442, 103] on video at bounding box center [420, 138] width 70 height 70
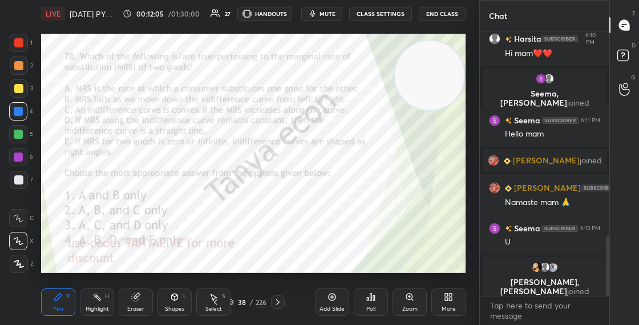
scroll to position [915, 0]
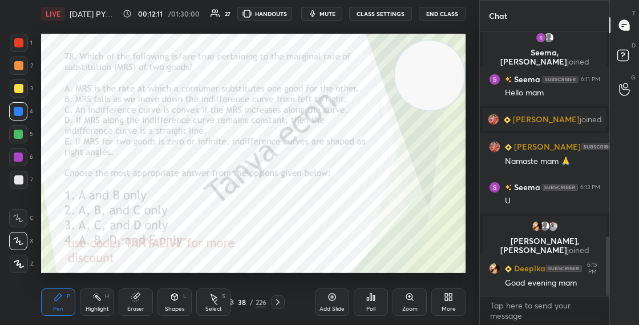
click at [235, 300] on div "38 / 226" at bounding box center [246, 302] width 39 height 10
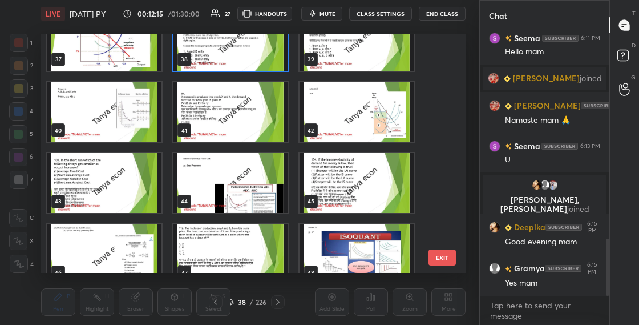
scroll to position [881, 0]
click at [120, 209] on img "grid" at bounding box center [104, 183] width 115 height 60
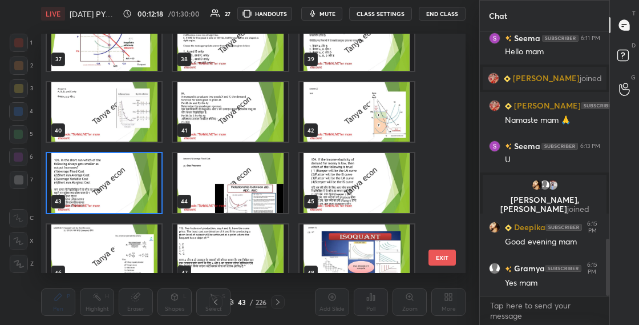
click at [120, 210] on img "grid" at bounding box center [104, 183] width 115 height 60
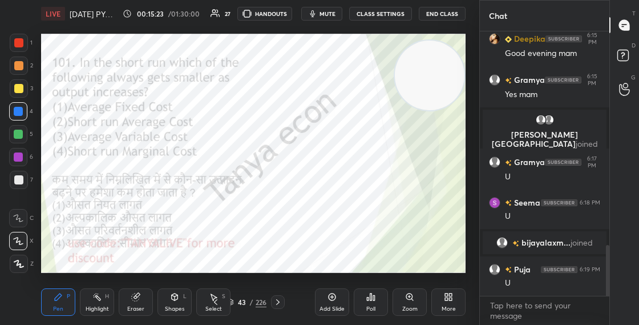
scroll to position [1104, 0]
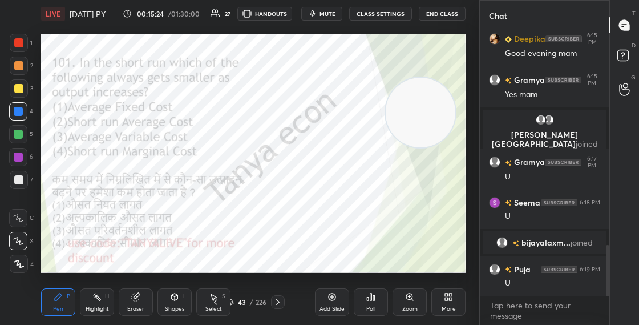
drag, startPoint x: 428, startPoint y: 111, endPoint x: 421, endPoint y: 82, distance: 29.9
click at [423, 103] on video at bounding box center [421, 113] width 70 height 70
drag, startPoint x: 605, startPoint y: 268, endPoint x: 604, endPoint y: 297, distance: 29.7
click at [605, 282] on div at bounding box center [606, 163] width 7 height 264
click at [234, 300] on div "43 / 226" at bounding box center [246, 302] width 39 height 10
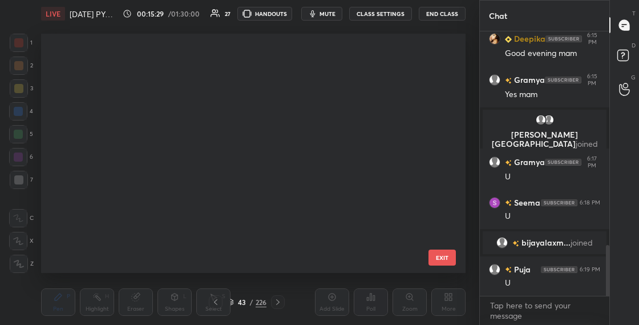
scroll to position [826, 0]
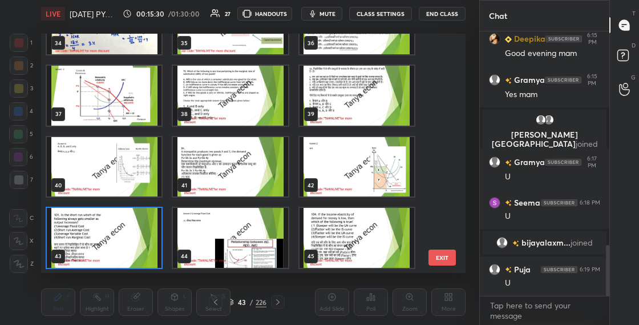
click at [139, 231] on img "grid" at bounding box center [104, 238] width 115 height 60
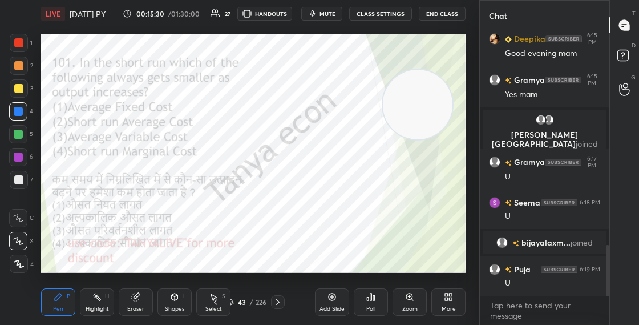
click at [140, 232] on img "grid" at bounding box center [104, 238] width 115 height 60
click at [374, 295] on icon at bounding box center [370, 296] width 9 height 9
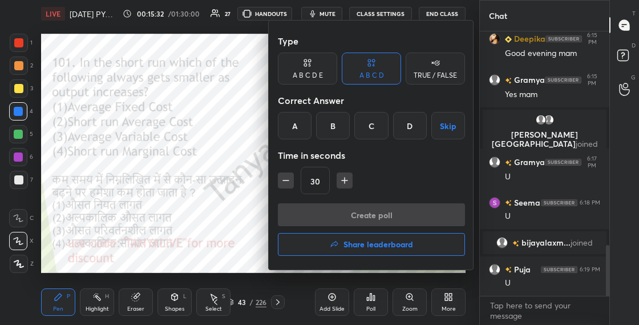
click at [297, 132] on div "A" at bounding box center [295, 125] width 34 height 27
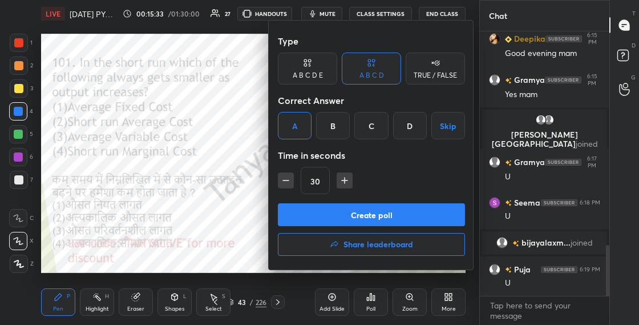
click at [312, 220] on button "Create poll" at bounding box center [371, 214] width 187 height 23
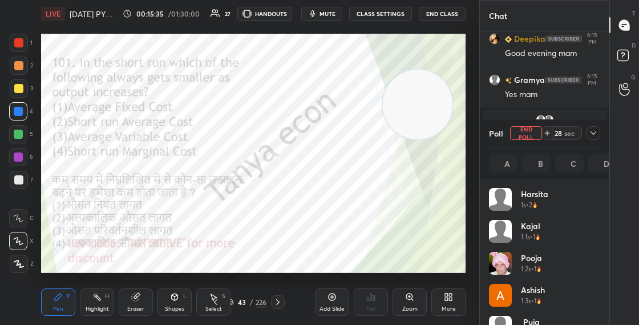
scroll to position [4, 4]
click at [164, 301] on div "Shapes L" at bounding box center [174, 301] width 34 height 27
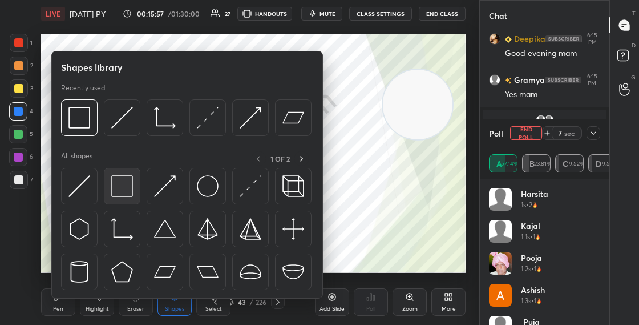
click at [111, 192] on img at bounding box center [122, 186] width 22 height 22
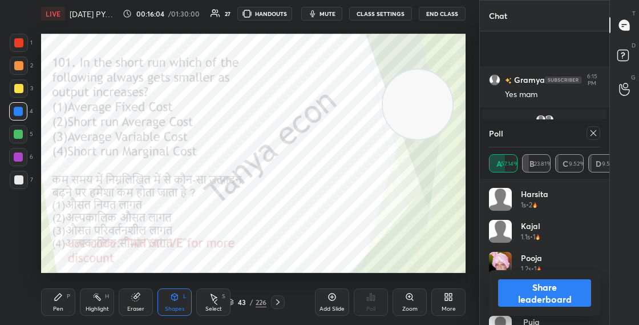
scroll to position [1203, 0]
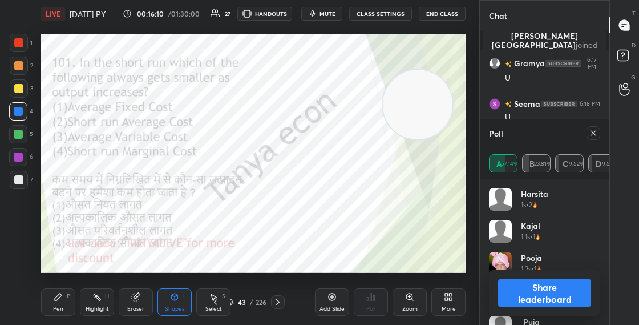
click at [63, 303] on div "Pen P" at bounding box center [58, 301] width 34 height 27
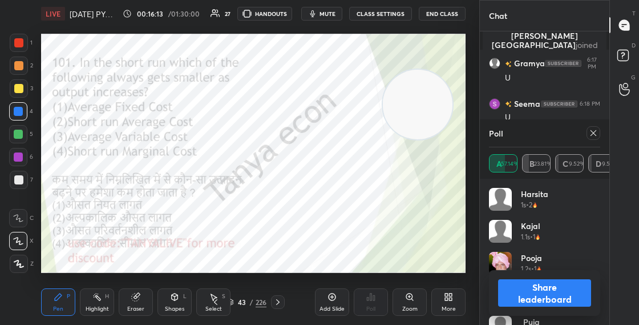
scroll to position [1244, 0]
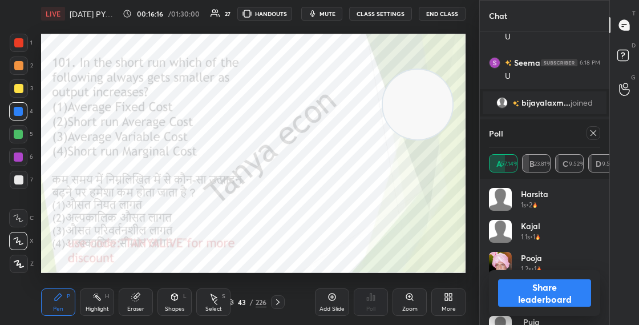
click at [180, 300] on div "Shapes L" at bounding box center [174, 301] width 34 height 27
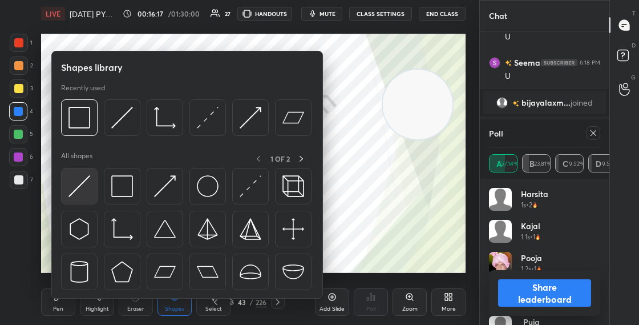
click at [78, 189] on img at bounding box center [79, 186] width 22 height 22
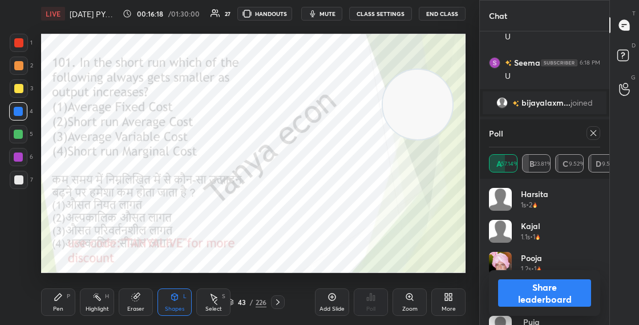
click at [22, 47] on div at bounding box center [18, 42] width 9 height 9
click at [534, 297] on button "Share leaderboard" at bounding box center [544, 292] width 93 height 27
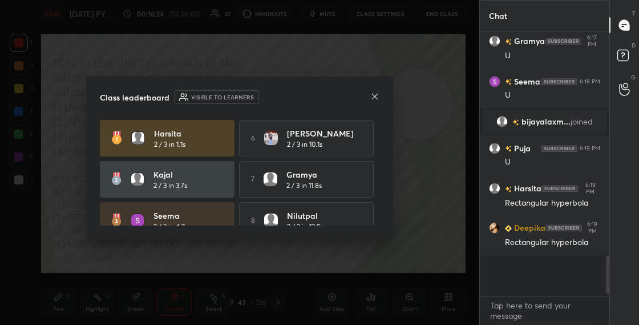
scroll to position [254, 126]
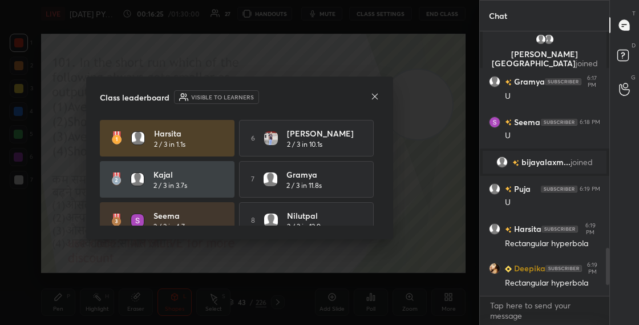
click at [375, 95] on icon at bounding box center [375, 97] width 6 height 6
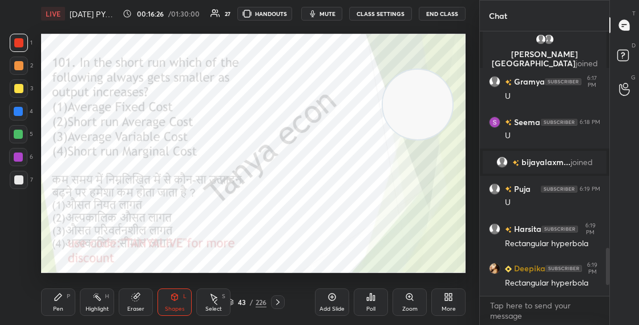
click at [61, 294] on icon at bounding box center [58, 296] width 7 height 7
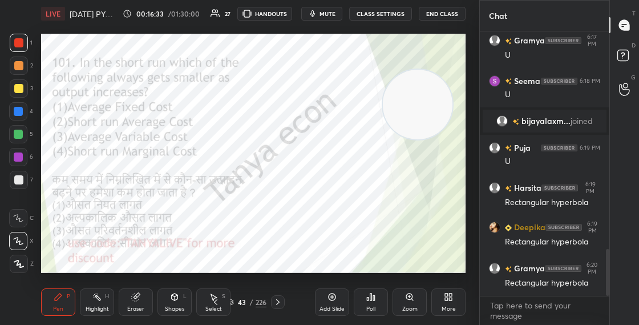
click at [135, 318] on div "Pen P Highlight H Eraser Shapes L Select S 43 / 226 Add Slide Poll Zoom More" at bounding box center [253, 302] width 425 height 46
click at [144, 302] on div "Eraser" at bounding box center [136, 301] width 34 height 27
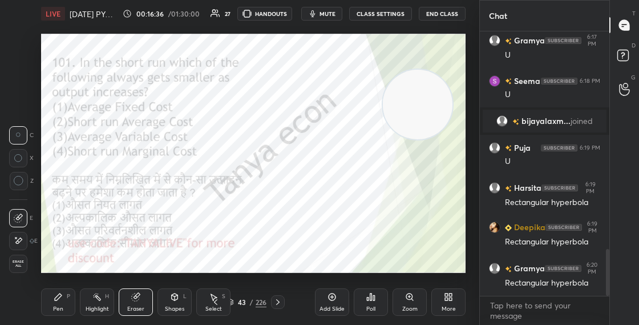
click at [62, 301] on icon at bounding box center [58, 296] width 9 height 9
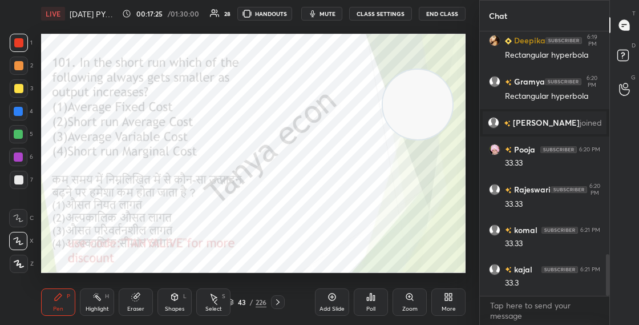
scroll to position [1419, 0]
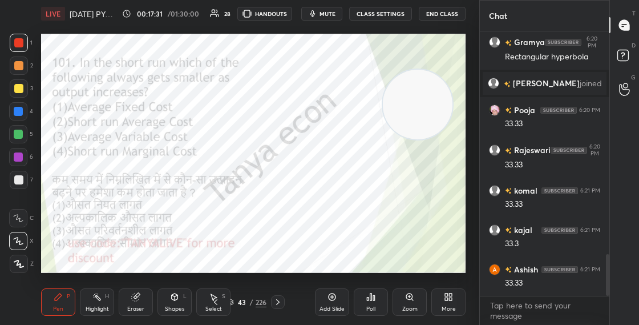
click at [173, 302] on div "Shapes L" at bounding box center [174, 301] width 34 height 27
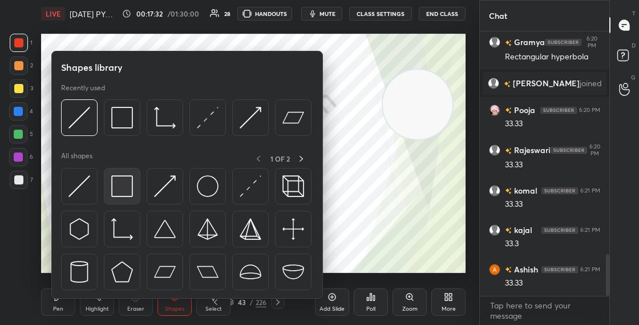
click at [117, 177] on img at bounding box center [122, 186] width 22 height 22
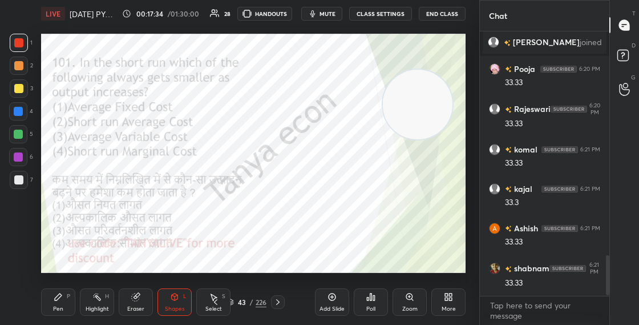
scroll to position [1501, 0]
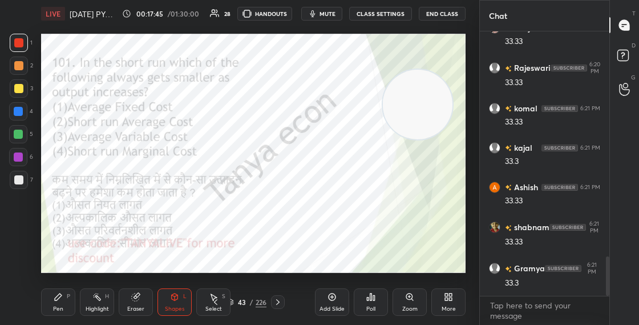
click at [279, 298] on icon at bounding box center [277, 301] width 9 height 9
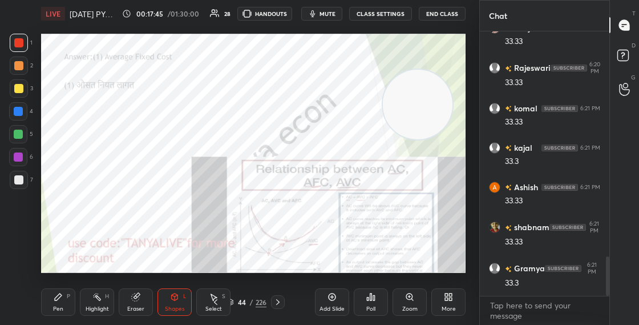
click at [236, 301] on div "44" at bounding box center [241, 301] width 11 height 7
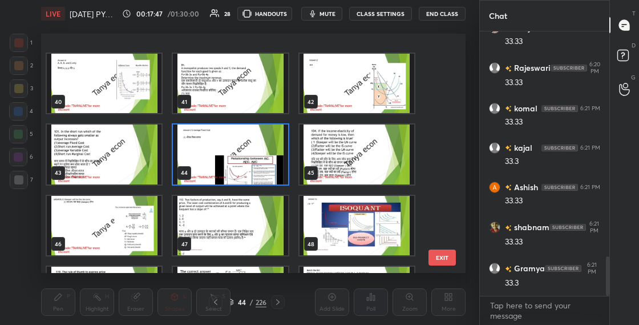
scroll to position [942, 0]
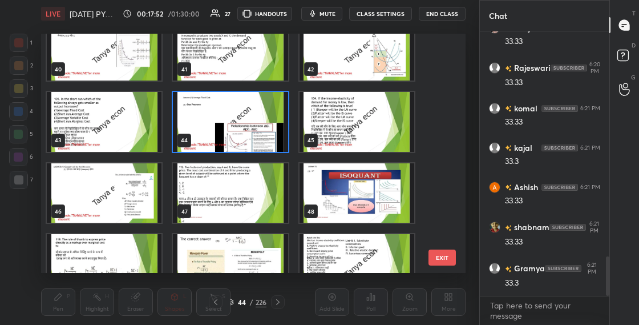
click at [380, 140] on img "grid" at bounding box center [357, 122] width 115 height 60
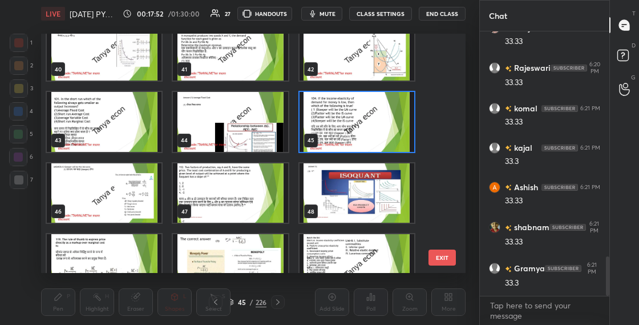
click at [380, 142] on img "grid" at bounding box center [357, 122] width 115 height 60
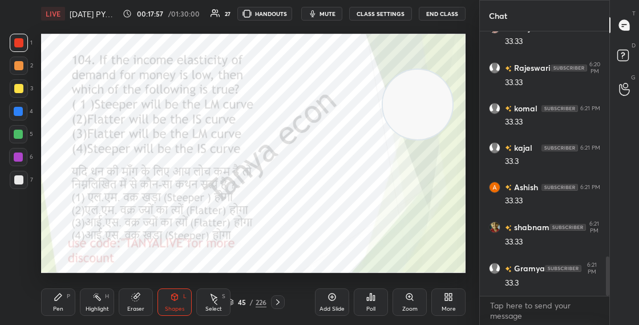
click at [56, 301] on icon at bounding box center [58, 296] width 9 height 9
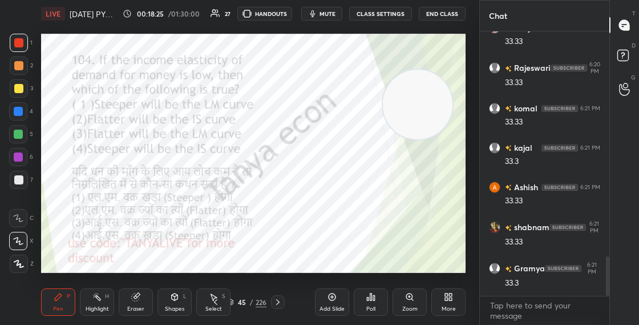
scroll to position [1528, 0]
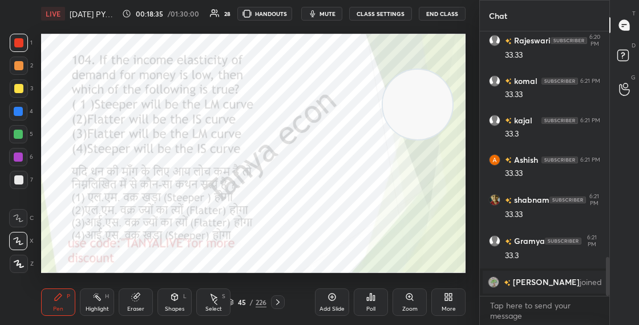
click at [237, 302] on div "45" at bounding box center [241, 301] width 11 height 7
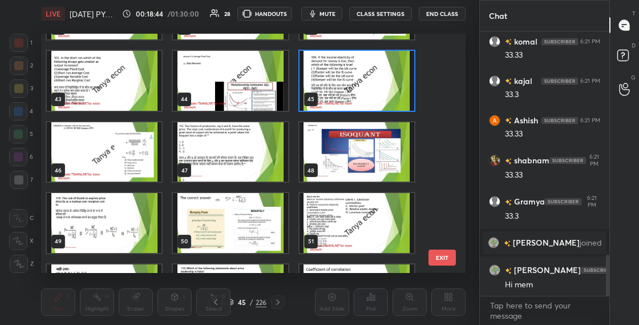
scroll to position [971, 0]
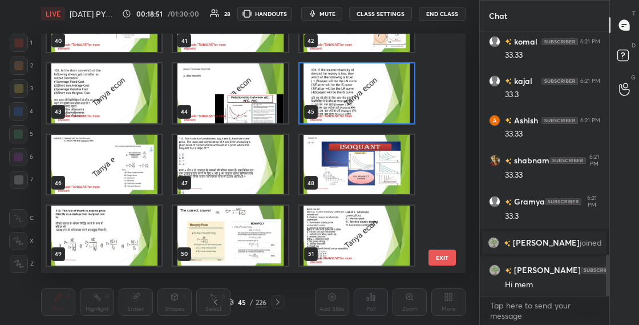
click at [399, 90] on img "grid" at bounding box center [357, 93] width 115 height 60
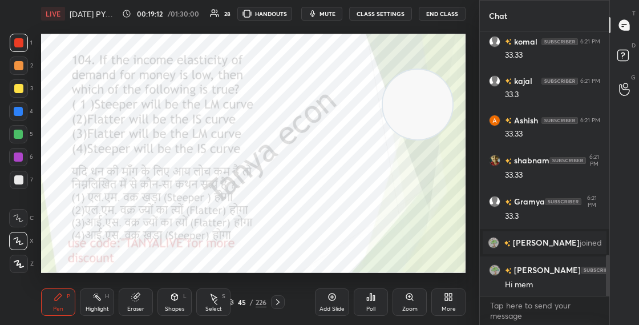
scroll to position [1456, 0]
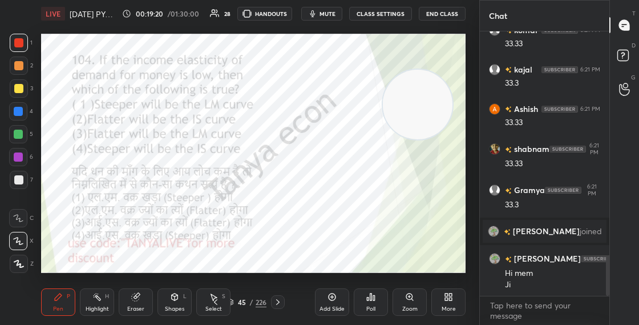
click at [403, 119] on video at bounding box center [418, 105] width 70 height 70
click at [236, 300] on div "45" at bounding box center [241, 301] width 11 height 7
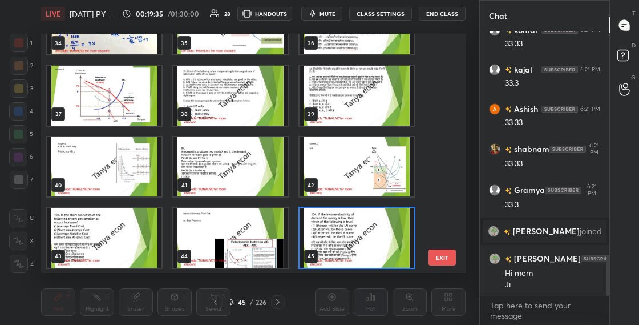
scroll to position [864, 0]
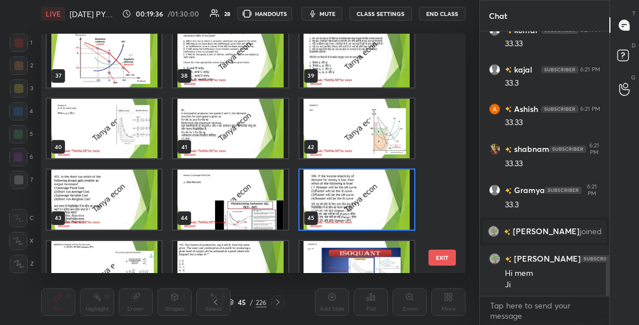
click at [367, 181] on img "grid" at bounding box center [357, 199] width 115 height 60
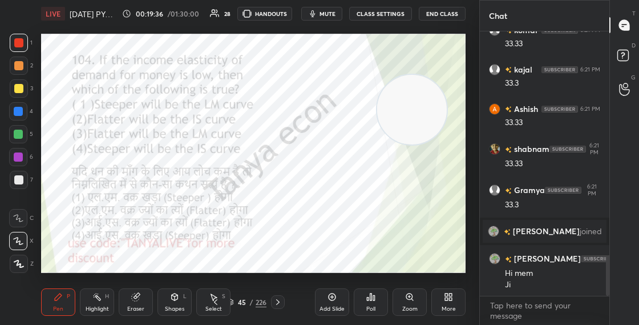
click at [367, 181] on img "grid" at bounding box center [357, 199] width 115 height 60
click at [361, 294] on div "Poll" at bounding box center [371, 301] width 34 height 27
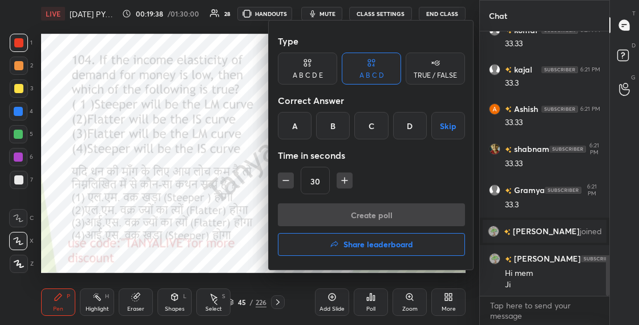
click at [294, 120] on div "A" at bounding box center [295, 125] width 34 height 27
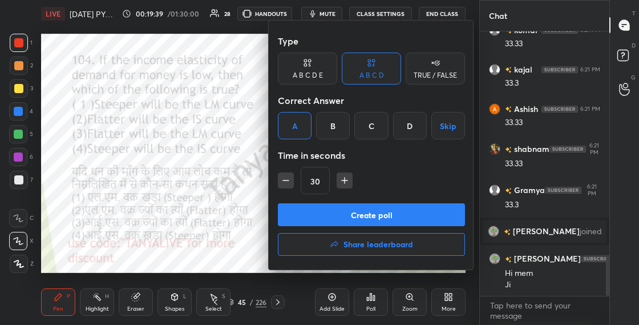
click at [301, 213] on button "Create poll" at bounding box center [371, 214] width 187 height 23
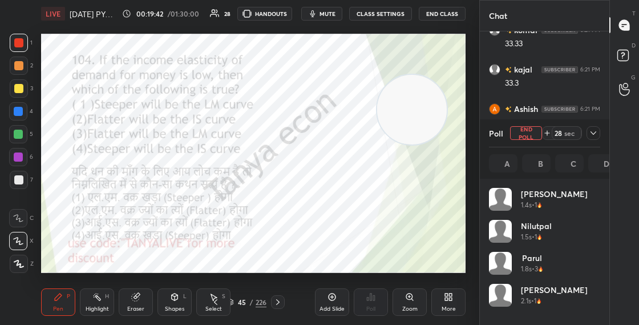
scroll to position [4, 4]
click at [175, 308] on div "Shapes" at bounding box center [174, 309] width 19 height 6
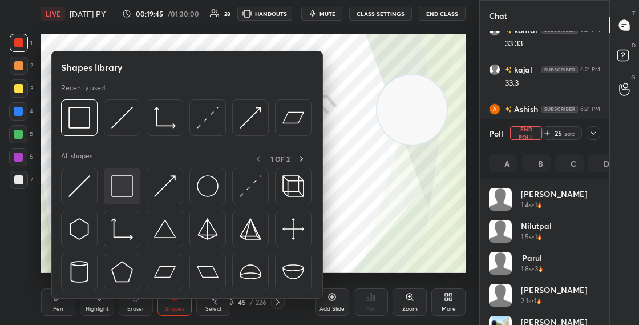
click at [130, 190] on img at bounding box center [122, 186] width 22 height 22
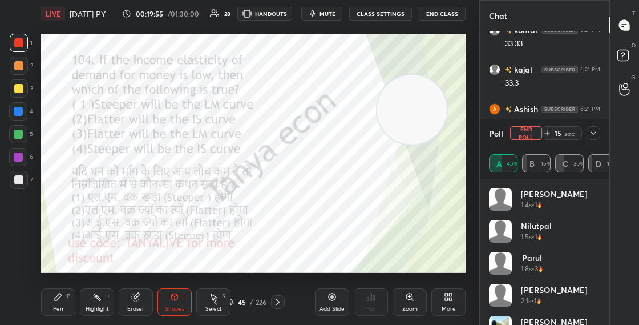
click at [55, 296] on icon at bounding box center [58, 296] width 9 height 9
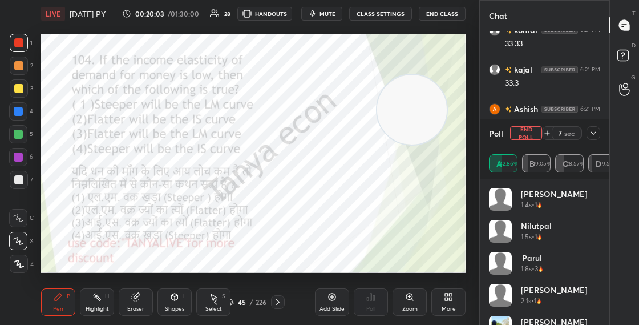
scroll to position [1542, 0]
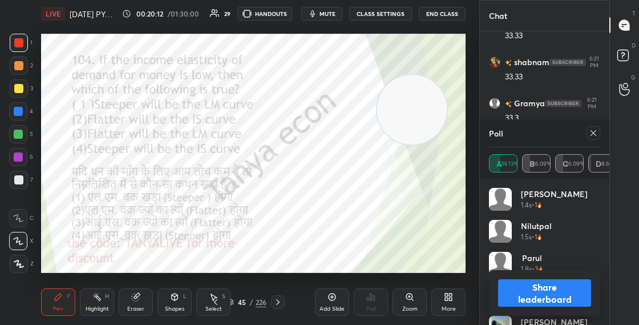
click at [548, 290] on button "Share leaderboard" at bounding box center [544, 292] width 93 height 27
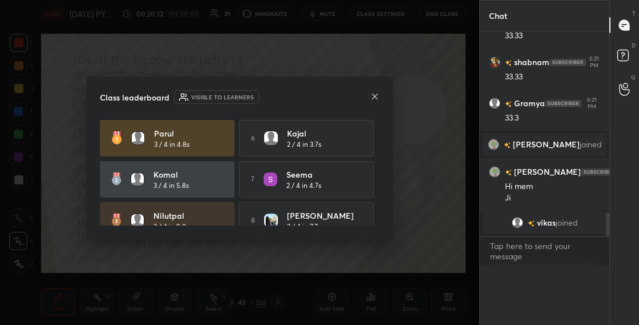
scroll to position [0, 0]
click at [552, 293] on div "Poll A 39.13% B 26.09% C 26.09% D 8.69% Rizul 1.4s • 1 Nilutpal 1.5s • 1 parul …" at bounding box center [545, 294] width 130 height 59
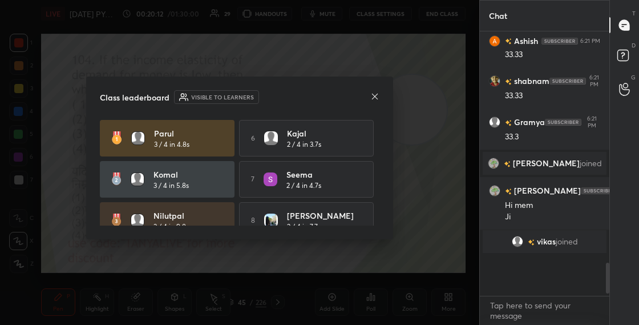
scroll to position [284, 126]
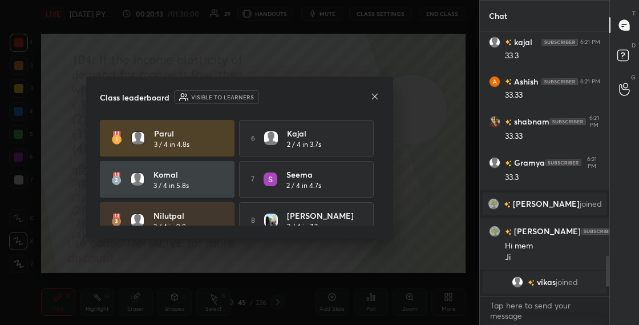
click at [377, 96] on icon at bounding box center [374, 96] width 9 height 9
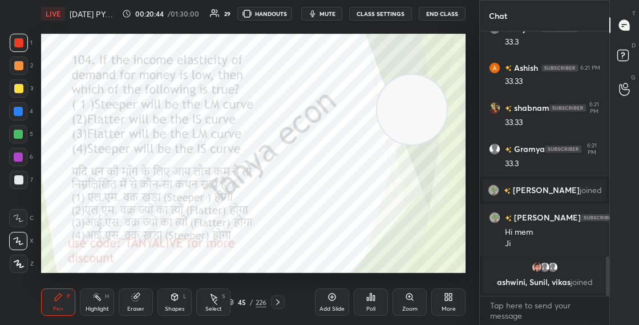
click at [18, 114] on div at bounding box center [18, 111] width 9 height 9
click at [535, 271] on img "grid" at bounding box center [536, 266] width 11 height 11
click at [536, 272] on img "grid" at bounding box center [536, 266] width 11 height 11
click at [24, 115] on div at bounding box center [18, 111] width 18 height 18
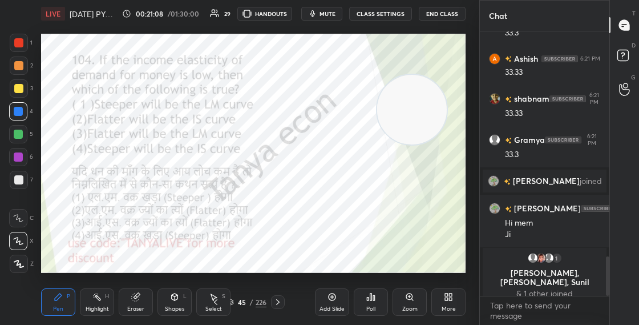
click at [188, 292] on div "Shapes L" at bounding box center [174, 301] width 34 height 27
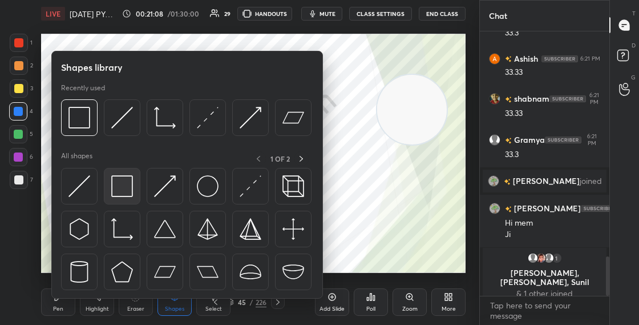
click at [132, 192] on img at bounding box center [122, 186] width 22 height 22
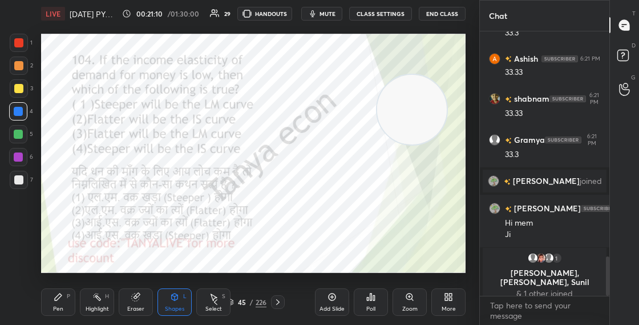
click at [22, 156] on div at bounding box center [18, 156] width 9 height 9
click at [64, 310] on div "Pen P" at bounding box center [58, 301] width 34 height 27
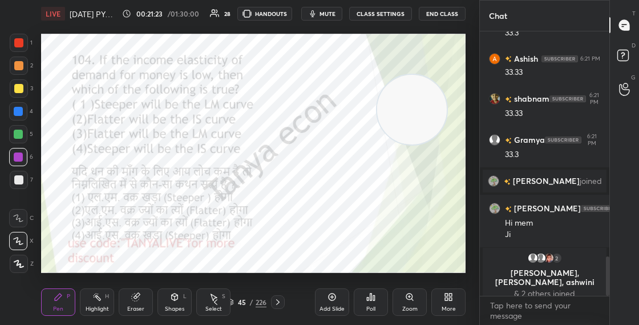
click at [180, 299] on div "Shapes L" at bounding box center [174, 301] width 34 height 27
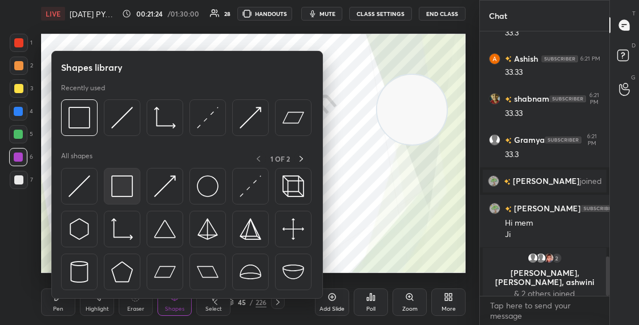
click at [118, 188] on img at bounding box center [122, 186] width 22 height 22
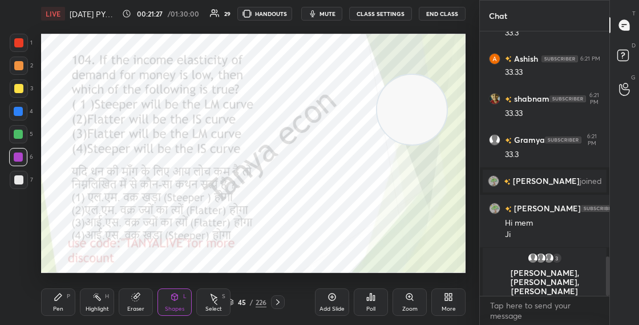
click at [66, 306] on div "Pen P" at bounding box center [58, 301] width 34 height 27
click at [21, 40] on div at bounding box center [18, 42] width 9 height 9
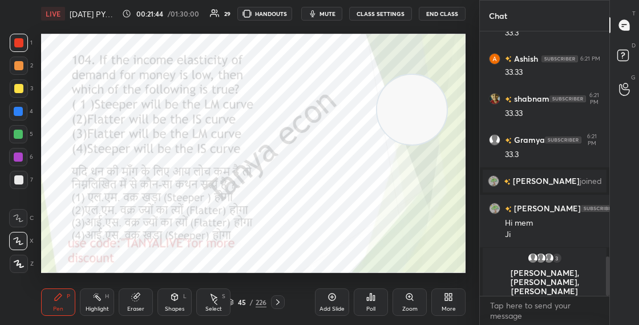
drag, startPoint x: 21, startPoint y: 114, endPoint x: 19, endPoint y: 107, distance: 6.5
click at [21, 113] on div at bounding box center [18, 111] width 9 height 9
click at [23, 136] on div at bounding box center [18, 134] width 18 height 18
click at [175, 306] on div "Shapes" at bounding box center [174, 309] width 19 height 6
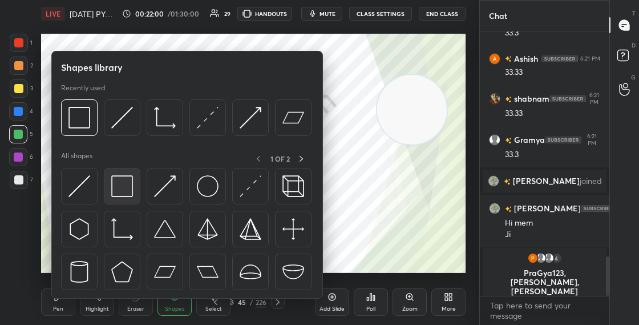
click at [124, 183] on img at bounding box center [122, 186] width 22 height 22
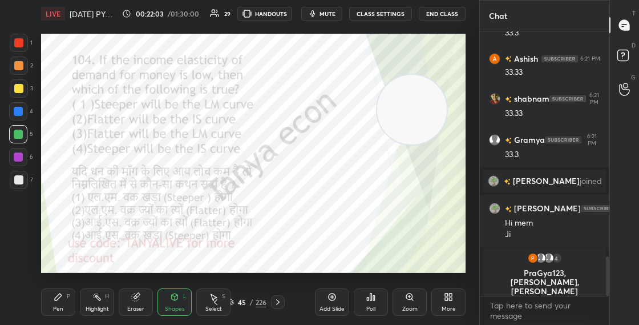
click at [57, 309] on div "Pen" at bounding box center [58, 309] width 10 height 6
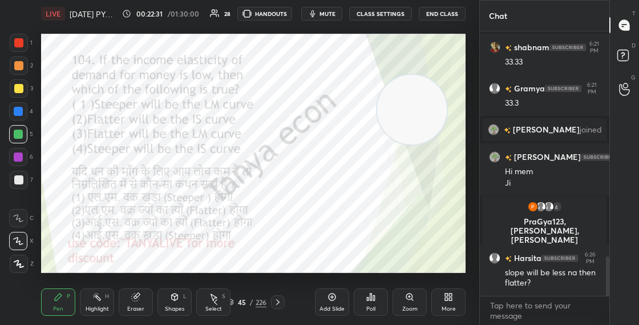
scroll to position [1520, 0]
click at [235, 301] on div "45 / 226" at bounding box center [246, 302] width 39 height 10
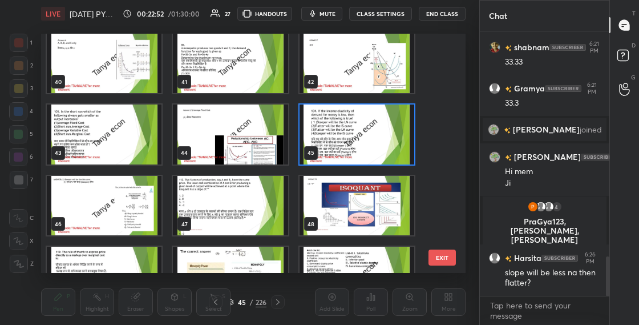
scroll to position [950, 0]
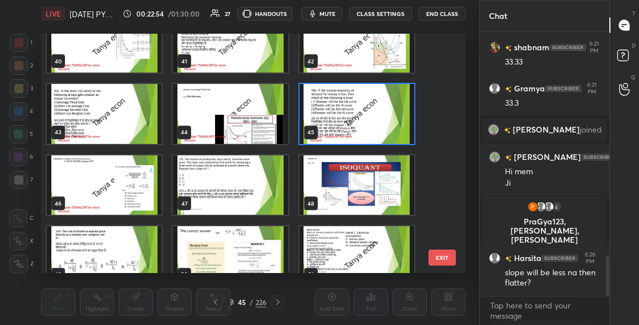
click at [254, 197] on img "grid" at bounding box center [230, 185] width 115 height 60
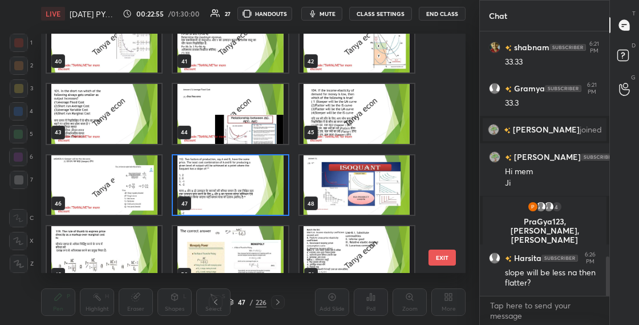
click at [254, 200] on img "grid" at bounding box center [230, 185] width 115 height 60
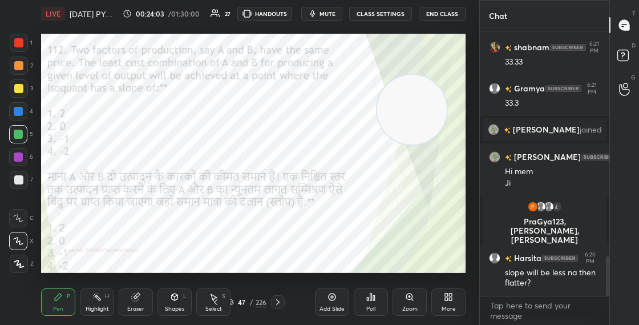
click at [26, 66] on div at bounding box center [19, 65] width 18 height 18
click at [234, 298] on div "47 / 226" at bounding box center [246, 302] width 39 height 10
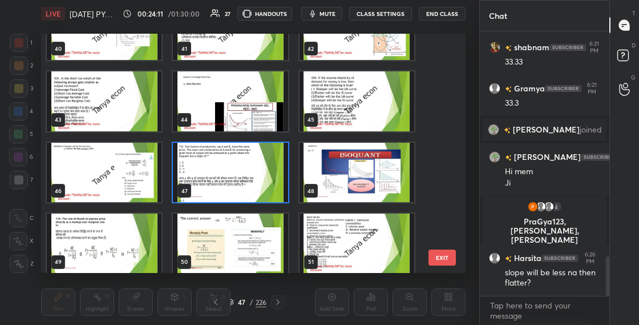
scroll to position [975, 0]
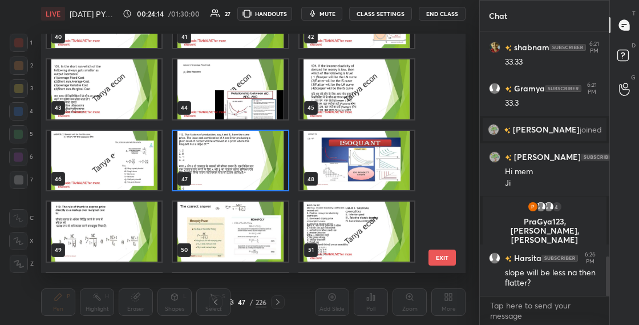
click at [243, 173] on img "grid" at bounding box center [230, 161] width 115 height 60
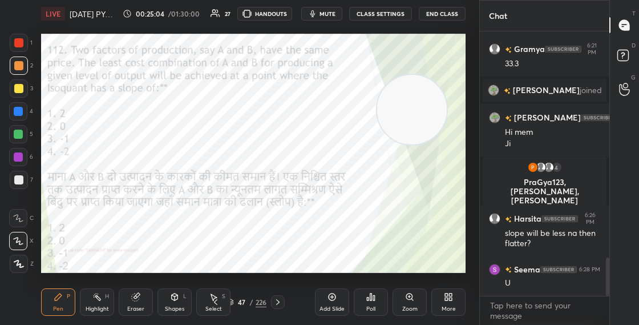
scroll to position [1600, 0]
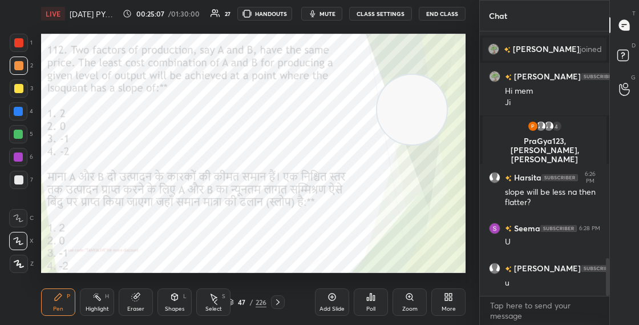
click at [236, 302] on div "47" at bounding box center [241, 301] width 11 height 7
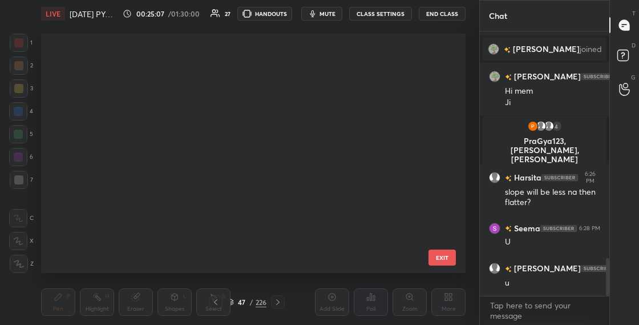
scroll to position [235, 419]
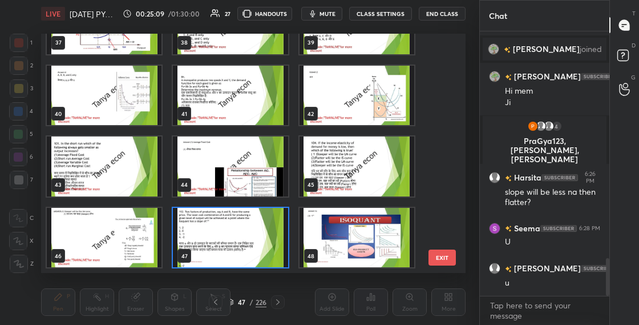
click at [265, 247] on img "grid" at bounding box center [230, 238] width 115 height 60
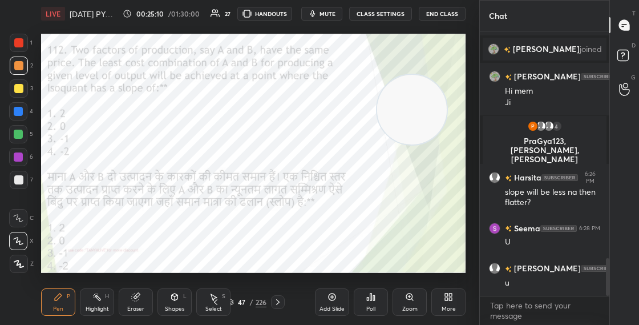
click at [235, 302] on div "47 / 226" at bounding box center [246, 302] width 39 height 10
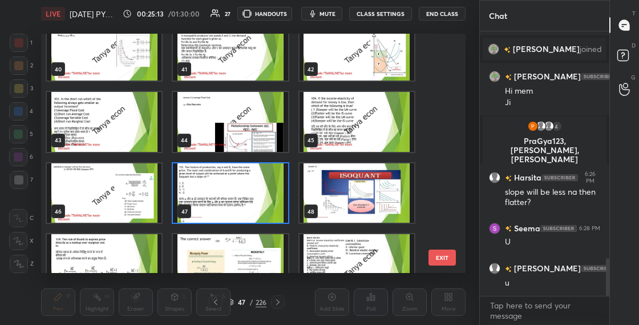
scroll to position [946, 0]
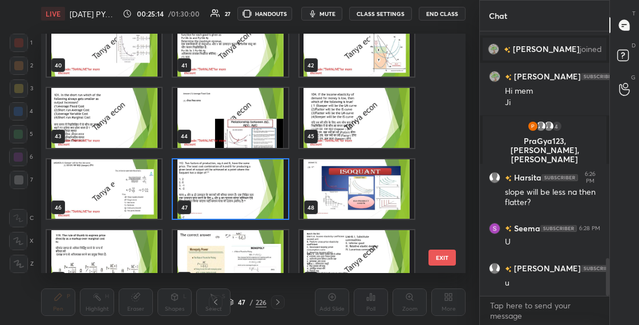
click at [270, 191] on img "grid" at bounding box center [230, 189] width 115 height 60
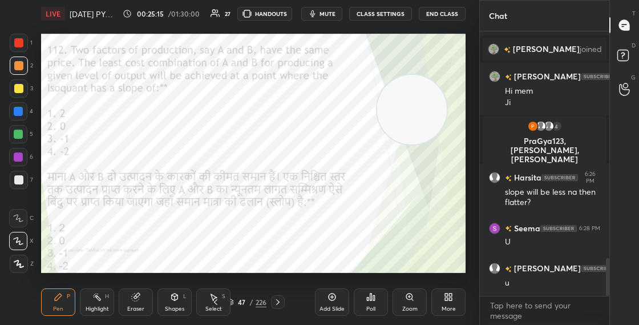
click at [271, 191] on img "grid" at bounding box center [230, 189] width 115 height 60
click at [232, 301] on icon at bounding box center [231, 300] width 6 height 3
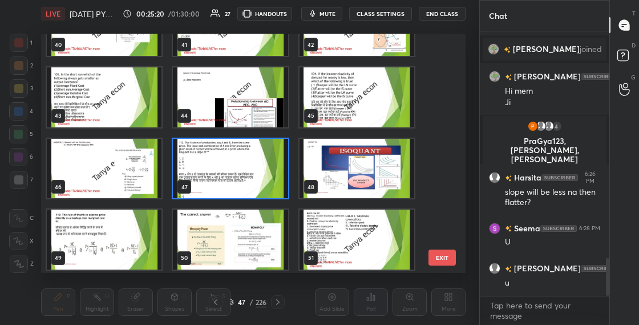
scroll to position [983, 0]
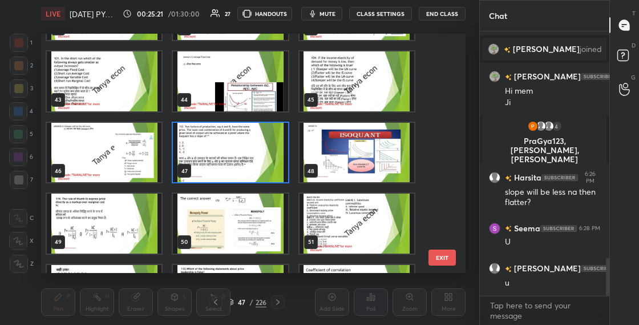
click at [278, 149] on img "grid" at bounding box center [230, 153] width 115 height 60
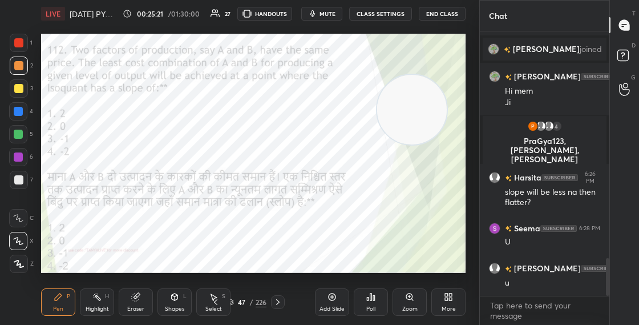
click at [278, 150] on img "grid" at bounding box center [230, 153] width 115 height 60
click at [370, 302] on div "Poll" at bounding box center [371, 301] width 34 height 27
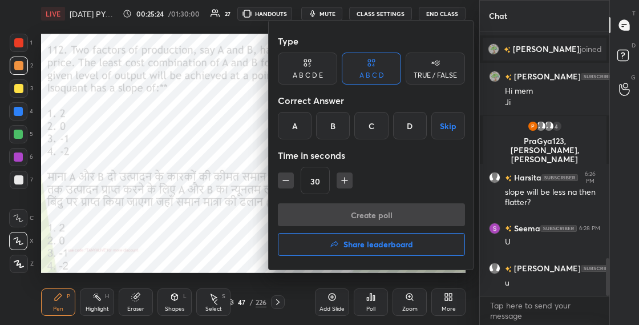
click at [217, 195] on div at bounding box center [319, 162] width 639 height 325
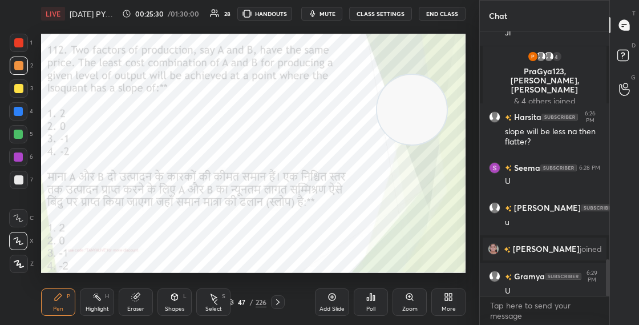
scroll to position [1645, 0]
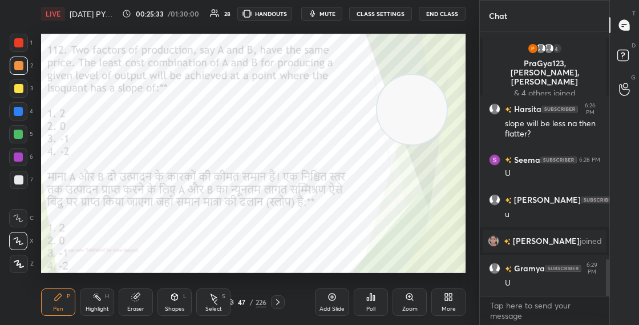
click at [499, 241] on img "grid" at bounding box center [493, 240] width 11 height 11
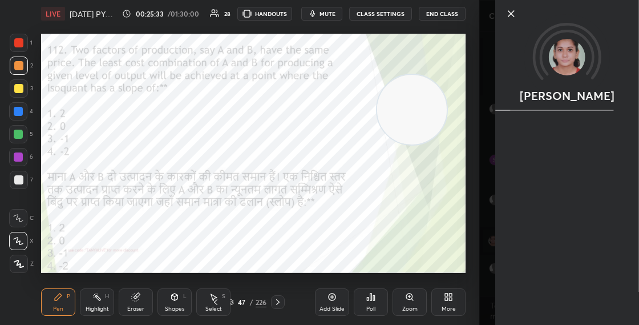
scroll to position [1686, 0]
click at [507, 13] on icon at bounding box center [511, 14] width 14 height 14
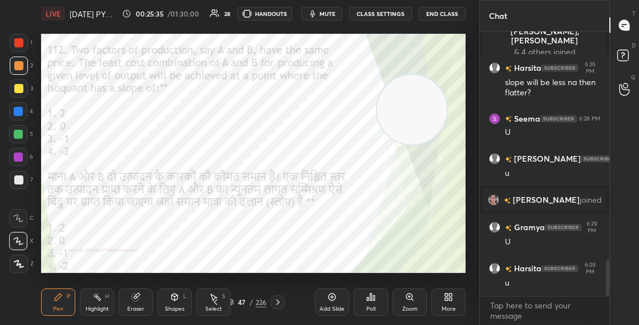
scroll to position [1727, 0]
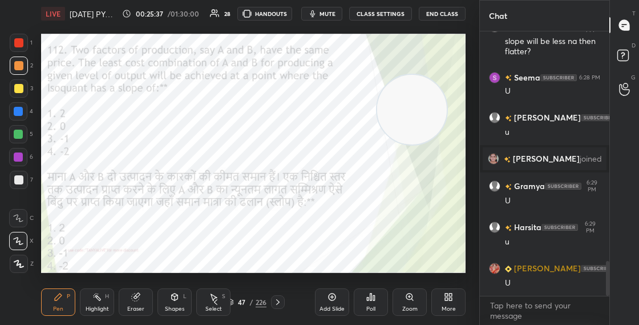
click at [237, 301] on div "47" at bounding box center [241, 301] width 11 height 7
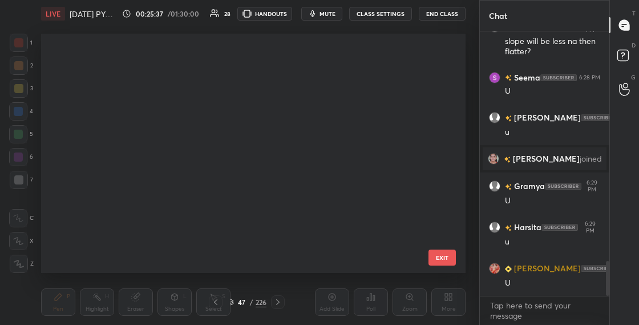
scroll to position [235, 419]
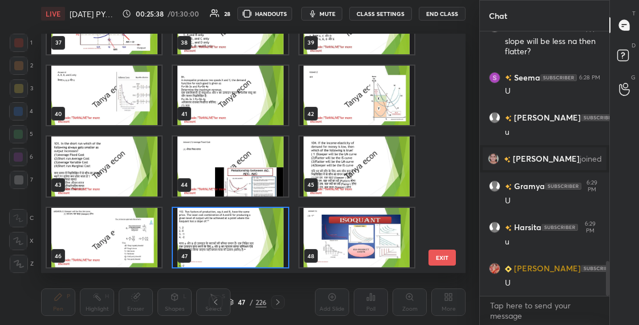
click at [235, 248] on img "grid" at bounding box center [230, 238] width 115 height 60
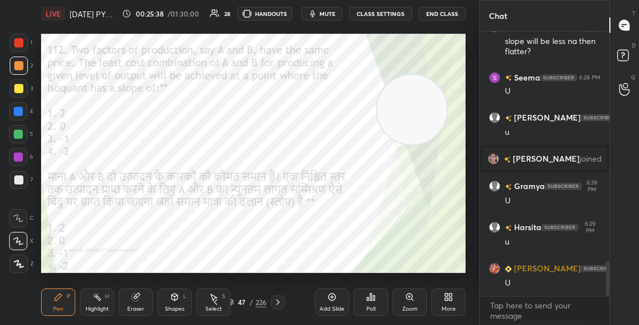
click at [235, 247] on img "grid" at bounding box center [230, 238] width 115 height 60
click at [372, 301] on icon at bounding box center [370, 296] width 9 height 9
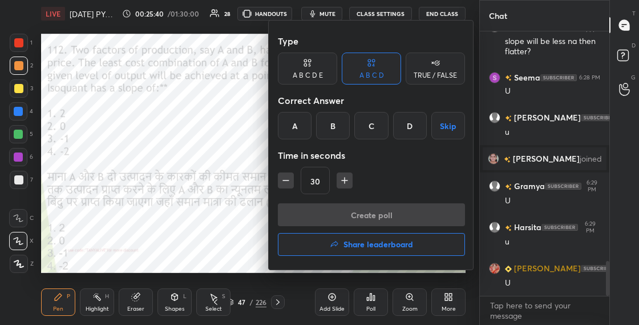
click at [368, 132] on div "C" at bounding box center [371, 125] width 34 height 27
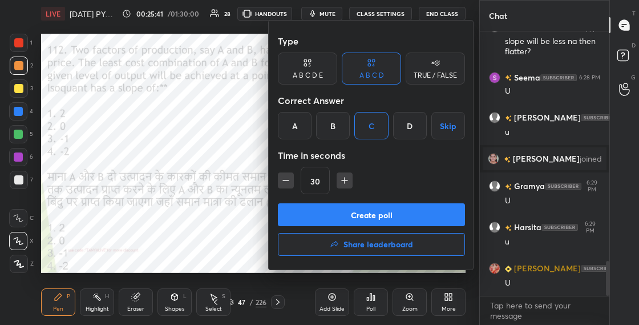
click at [355, 206] on button "Create poll" at bounding box center [371, 214] width 187 height 23
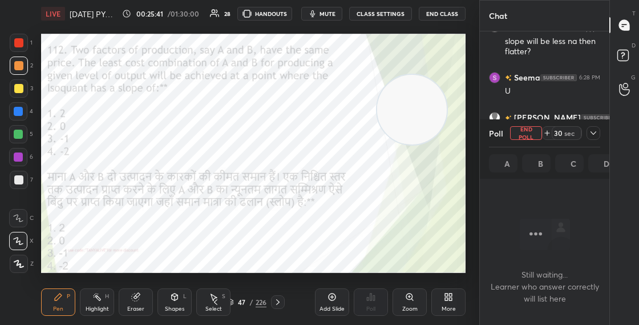
scroll to position [231, 126]
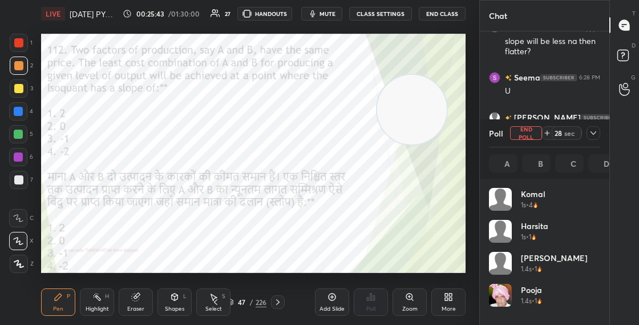
click at [169, 304] on div "Shapes L" at bounding box center [174, 301] width 34 height 27
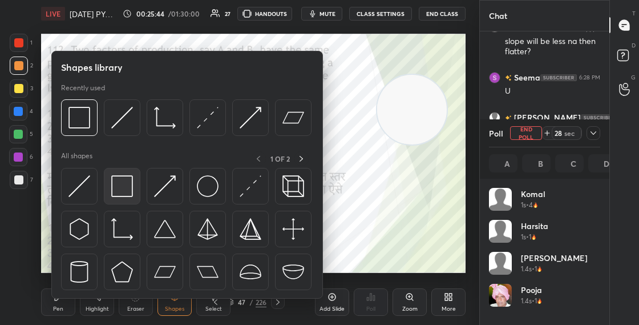
click at [122, 193] on img at bounding box center [122, 186] width 22 height 22
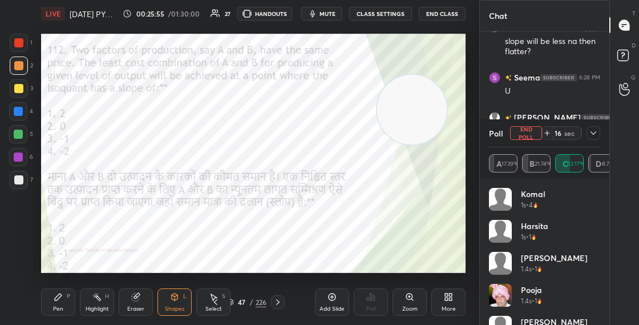
click at [21, 110] on div at bounding box center [18, 111] width 9 height 9
click at [65, 297] on div "Pen P" at bounding box center [58, 301] width 34 height 27
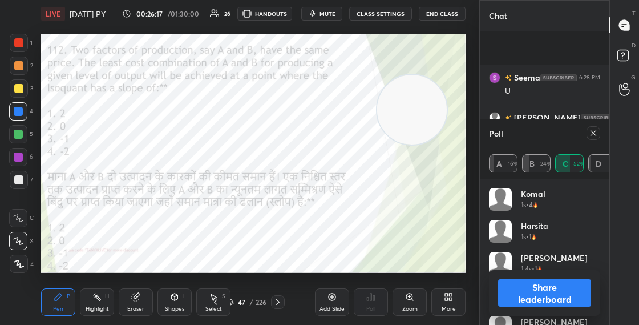
scroll to position [1813, 0]
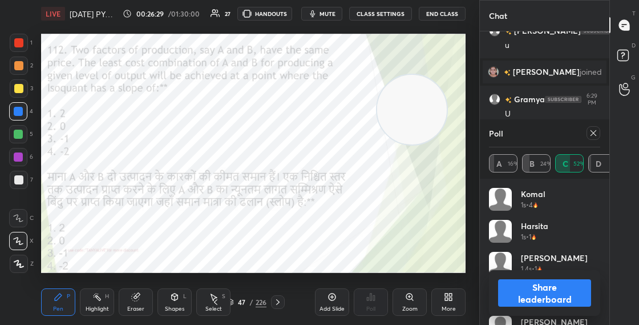
click at [527, 295] on button "Share leaderboard" at bounding box center [544, 292] width 93 height 27
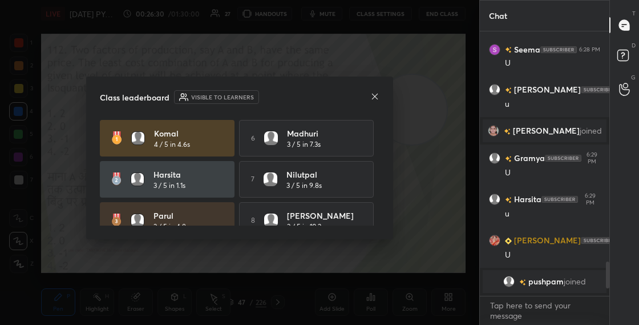
scroll to position [1754, 0]
click at [374, 97] on icon at bounding box center [374, 96] width 9 height 9
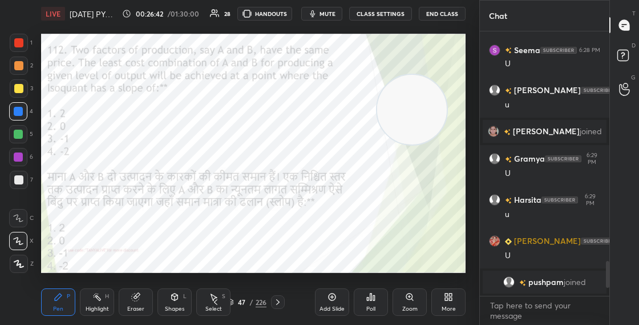
click at [25, 40] on div at bounding box center [19, 43] width 18 height 18
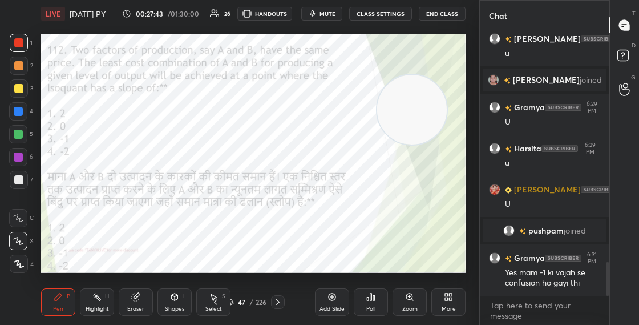
scroll to position [1812, 0]
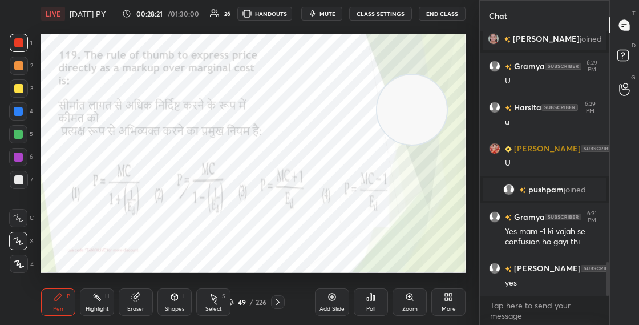
click at [518, 309] on body "1 2 3 4 5 6 7 C X Z C X Z E E Erase all H H LIVE July 2024 PYQ's Unit 1 -7 00:2…" at bounding box center [319, 162] width 639 height 325
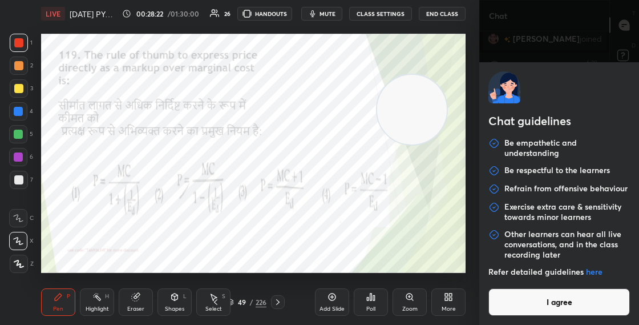
click at [522, 298] on button "I agree" at bounding box center [559, 301] width 142 height 27
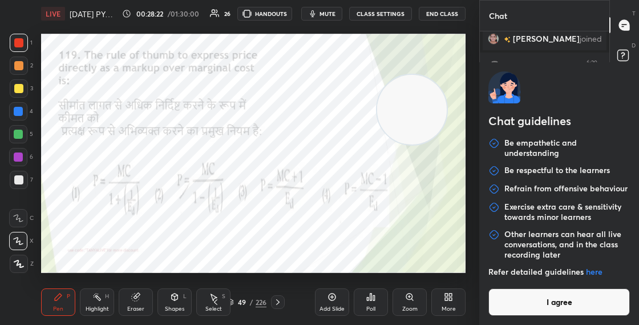
type textarea "x"
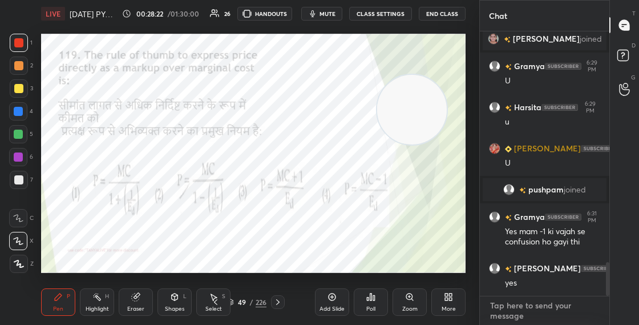
click at [509, 309] on textarea at bounding box center [544, 310] width 111 height 29
paste textarea "Whtsapp group -https://chat.whatsapp.com/KlaAWDIA4nJE7U1mGC6UC7 Telegram channe…"
type textarea "Whtsapp group -https://chat.whatsapp.com/KlaAWDIA4nJE7U1mGC6UC7 Telegram channe…"
type textarea "x"
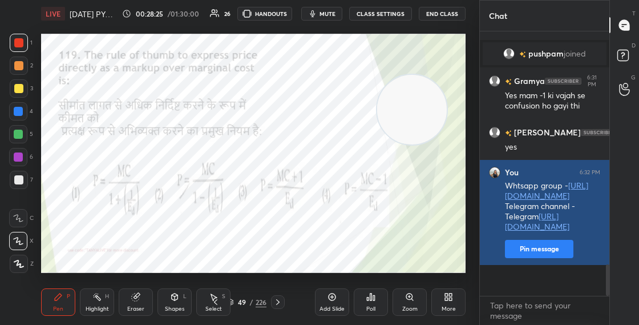
click at [524, 258] on button "Pin message" at bounding box center [539, 249] width 68 height 18
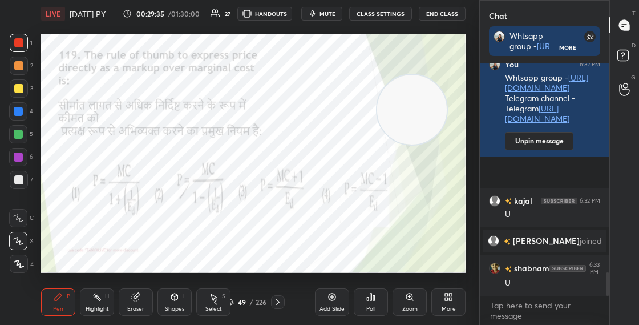
scroll to position [2060, 0]
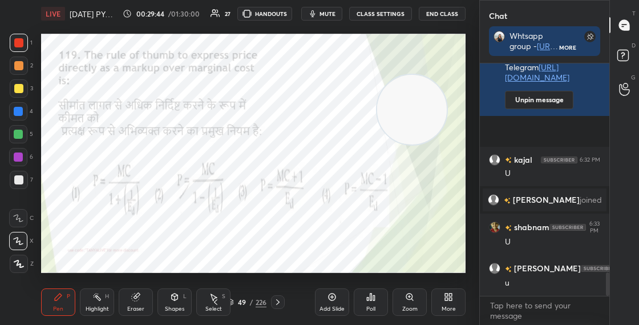
click at [234, 300] on div "49 / 226" at bounding box center [246, 302] width 39 height 10
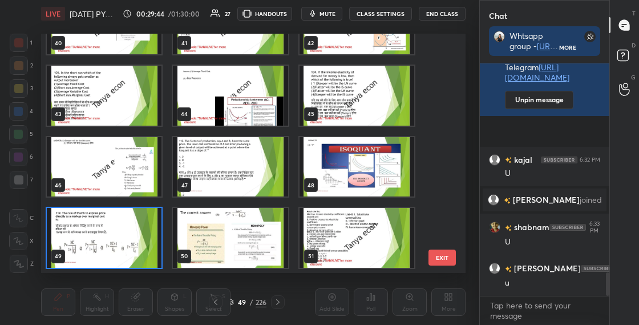
scroll to position [2101, 0]
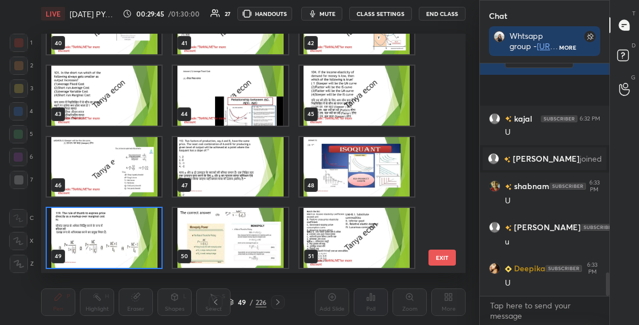
click at [157, 254] on img "grid" at bounding box center [104, 238] width 115 height 60
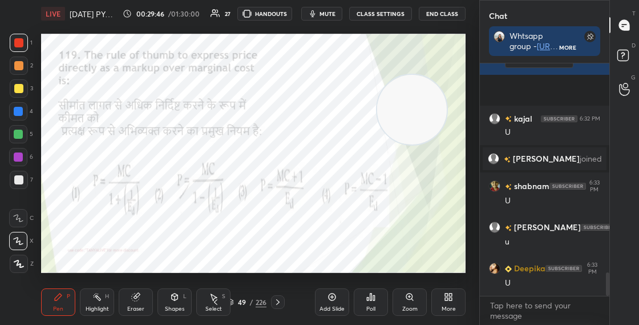
click at [158, 254] on img "grid" at bounding box center [104, 238] width 115 height 60
click at [371, 304] on div "Poll" at bounding box center [371, 301] width 34 height 27
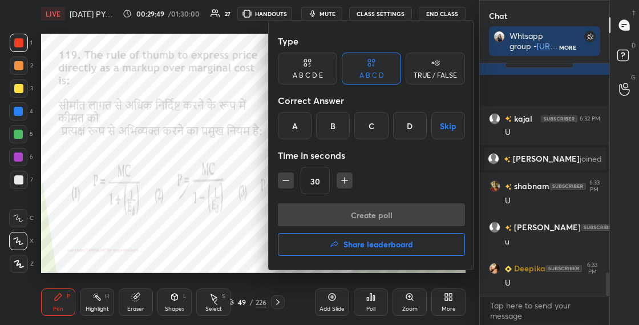
click at [331, 126] on div "B" at bounding box center [333, 125] width 34 height 27
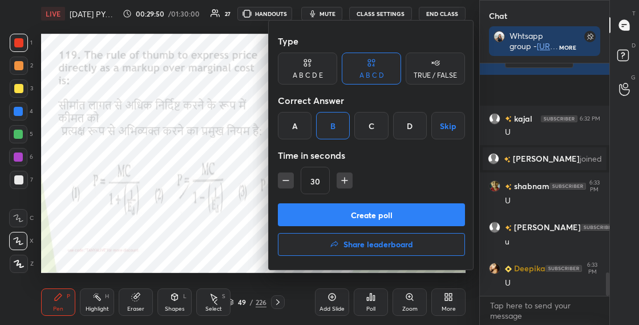
click at [329, 212] on button "Create poll" at bounding box center [371, 214] width 187 height 23
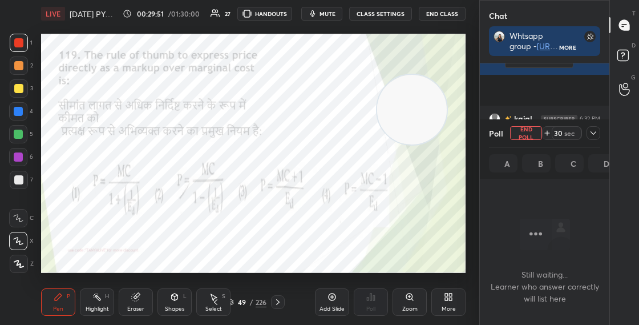
scroll to position [199, 126]
click at [183, 306] on div "Shapes" at bounding box center [174, 309] width 19 height 6
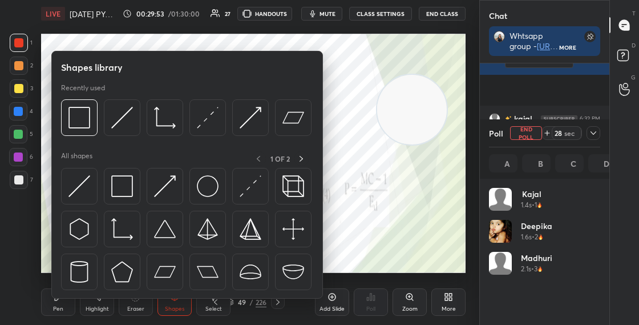
scroll to position [134, 108]
click at [129, 194] on img at bounding box center [122, 186] width 22 height 22
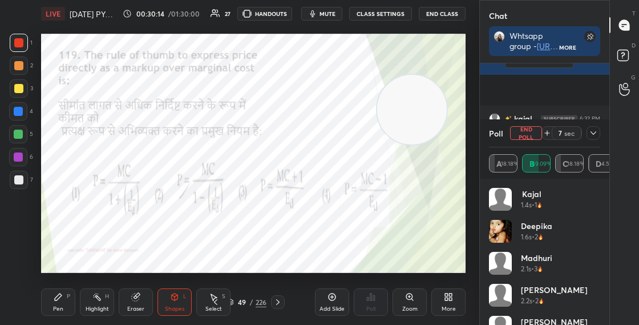
click at [180, 303] on div "Shapes L" at bounding box center [174, 301] width 34 height 27
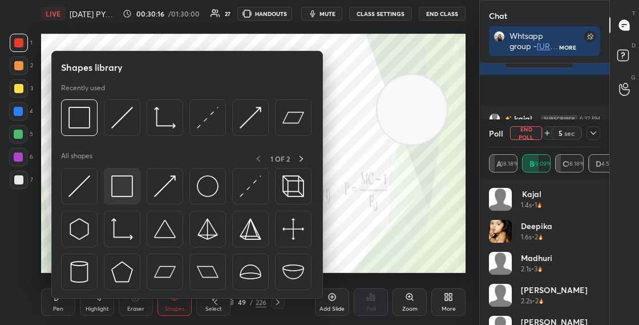
click at [126, 187] on img at bounding box center [122, 186] width 22 height 22
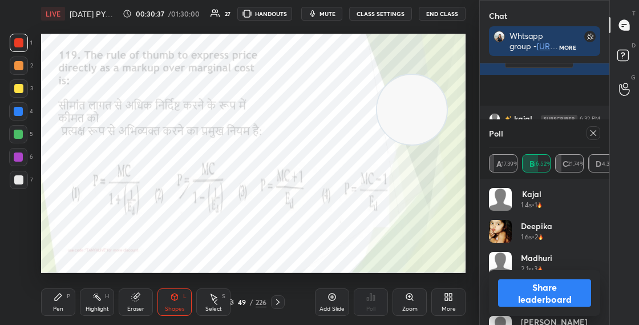
click at [181, 309] on div "Shapes" at bounding box center [174, 309] width 19 height 6
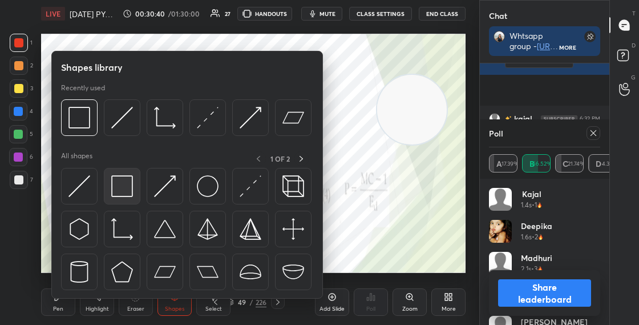
click at [120, 199] on div at bounding box center [122, 186] width 37 height 37
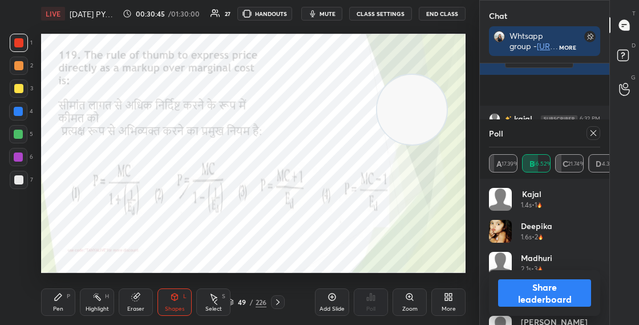
scroll to position [2188, 0]
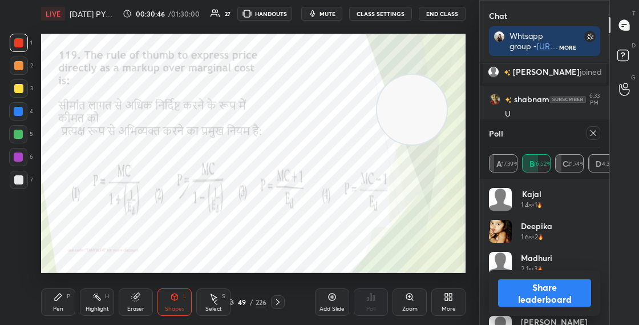
click at [506, 293] on button "Share leaderboard" at bounding box center [544, 292] width 93 height 27
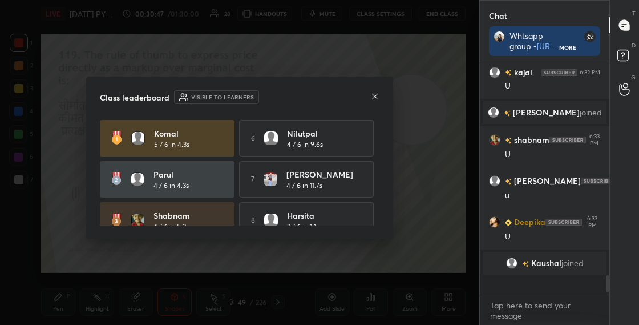
scroll to position [229, 126]
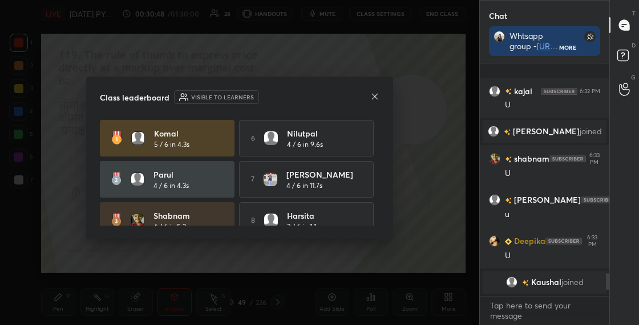
click at [374, 98] on icon at bounding box center [374, 96] width 9 height 9
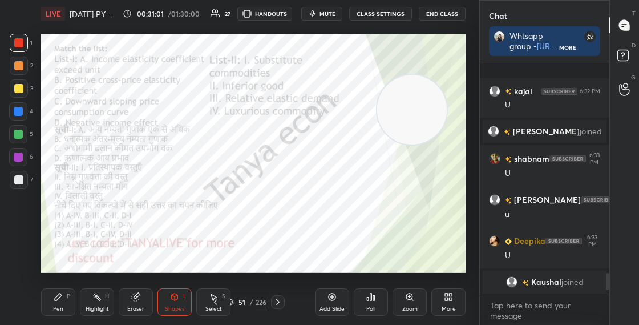
click at [71, 299] on div "Pen P" at bounding box center [58, 301] width 34 height 27
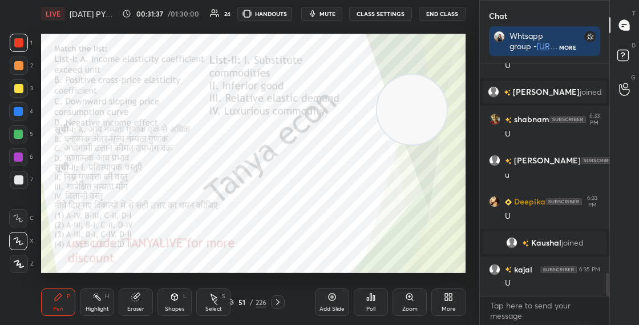
scroll to position [2131, 0]
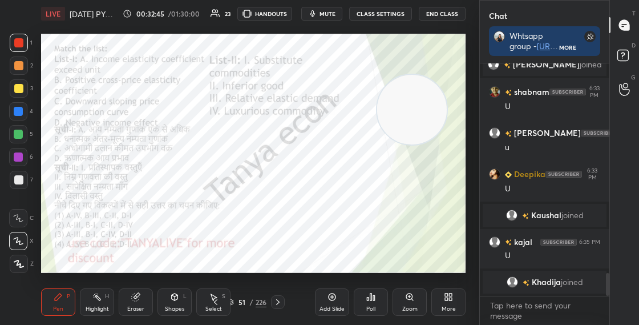
click at [235, 305] on div "51 / 226" at bounding box center [246, 302] width 39 height 10
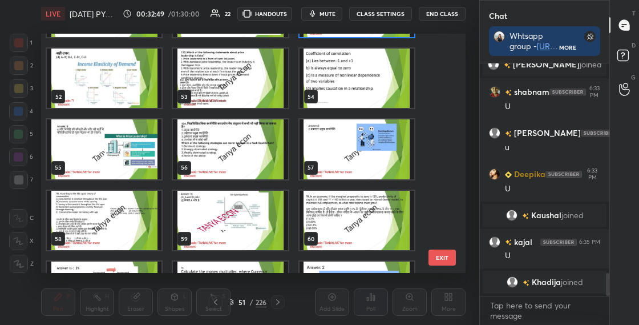
scroll to position [1162, 0]
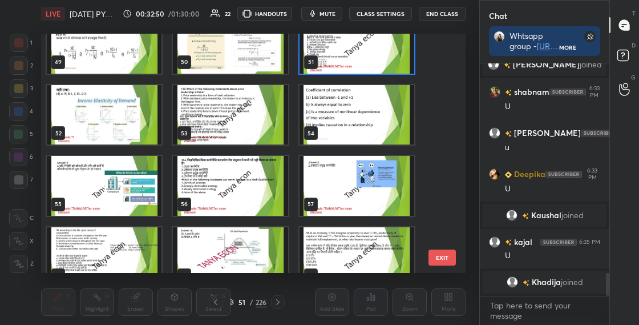
click at [400, 68] on img "grid" at bounding box center [357, 44] width 115 height 60
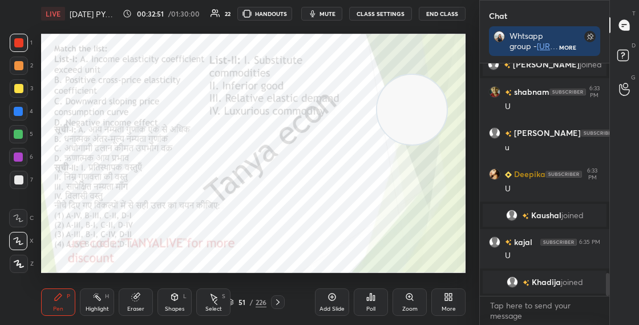
click at [400, 68] on img "grid" at bounding box center [357, 44] width 115 height 60
click at [375, 302] on div "Poll" at bounding box center [371, 301] width 34 height 27
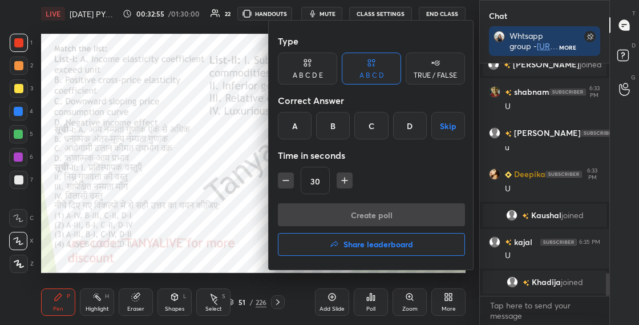
click at [405, 132] on div "D" at bounding box center [410, 125] width 34 height 27
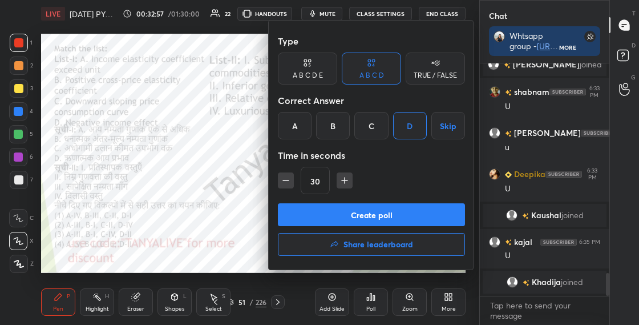
click at [390, 211] on button "Create poll" at bounding box center [371, 214] width 187 height 23
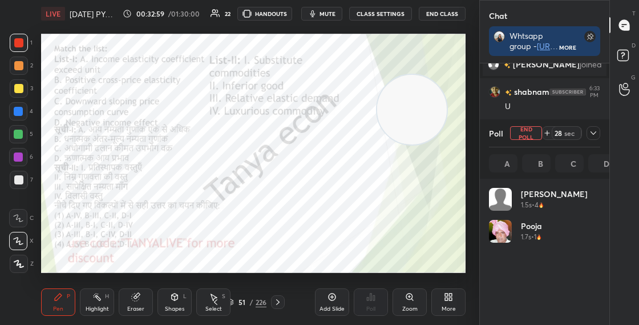
scroll to position [134, 108]
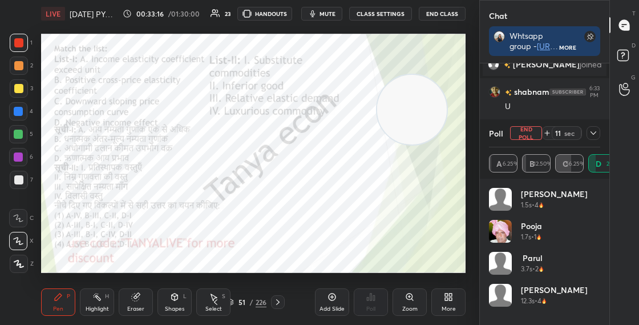
click at [176, 294] on icon at bounding box center [175, 296] width 6 height 7
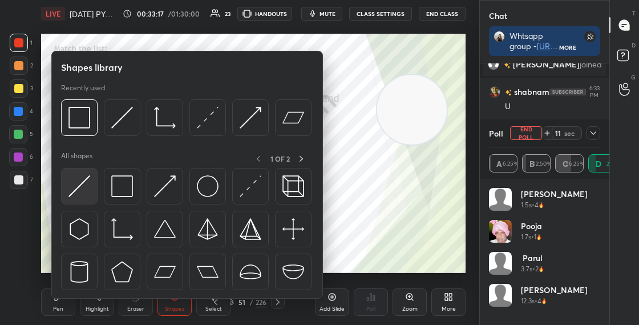
click at [81, 191] on img at bounding box center [79, 186] width 22 height 22
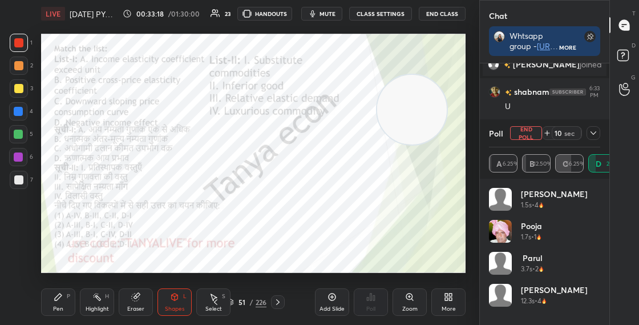
click at [15, 136] on div at bounding box center [18, 134] width 9 height 9
click at [67, 303] on div "Pen P" at bounding box center [58, 301] width 34 height 27
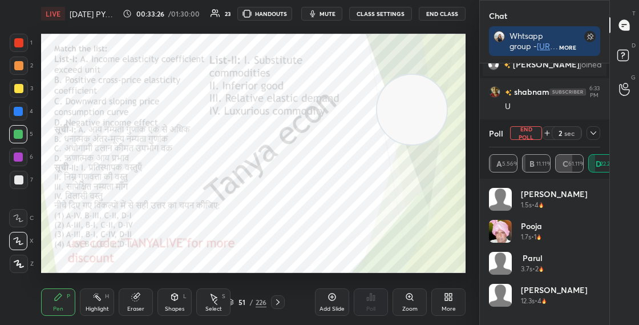
click at [24, 132] on div at bounding box center [18, 134] width 18 height 18
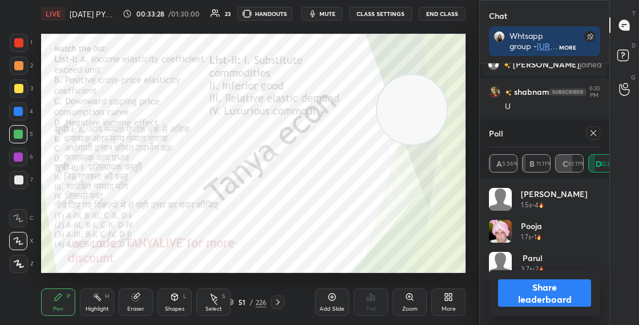
click at [179, 298] on icon at bounding box center [174, 296] width 9 height 9
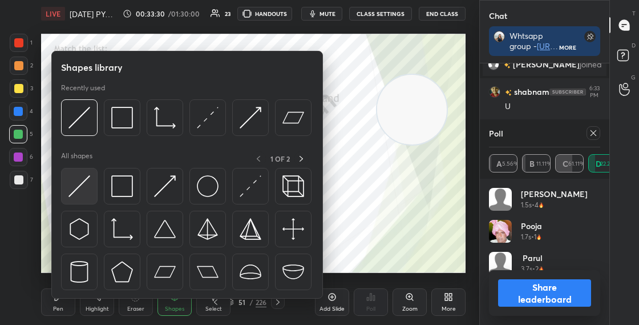
click at [80, 178] on img at bounding box center [79, 186] width 22 height 22
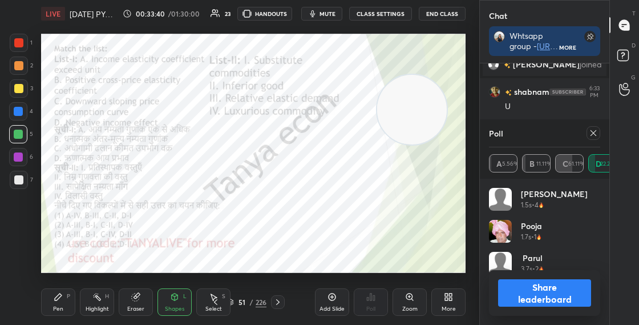
click at [508, 301] on button "Share leaderboard" at bounding box center [544, 292] width 93 height 27
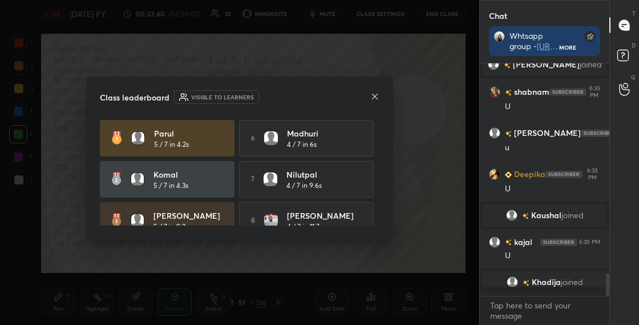
scroll to position [1, 4]
click at [375, 96] on icon at bounding box center [374, 96] width 9 height 9
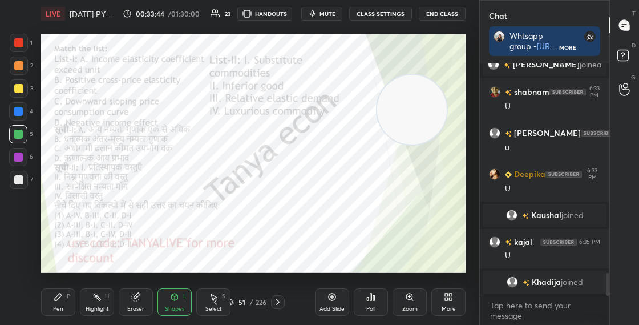
click at [170, 292] on div "Shapes L" at bounding box center [174, 301] width 34 height 27
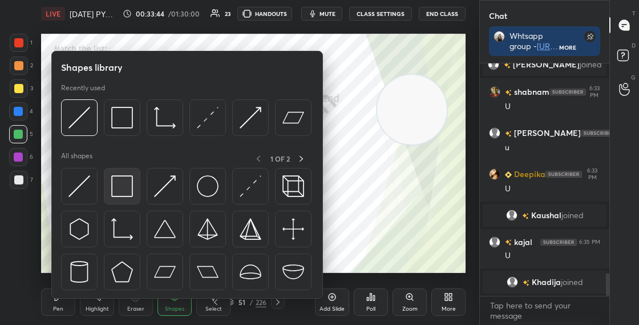
click at [123, 185] on img at bounding box center [122, 186] width 22 height 22
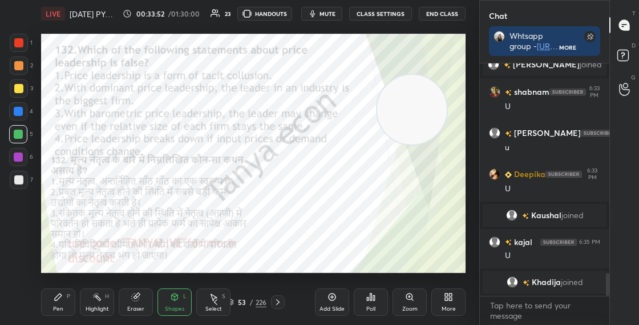
click at [64, 301] on div "Pen P" at bounding box center [58, 301] width 34 height 27
click at [21, 114] on div at bounding box center [18, 111] width 9 height 9
click at [232, 300] on icon at bounding box center [231, 300] width 6 height 3
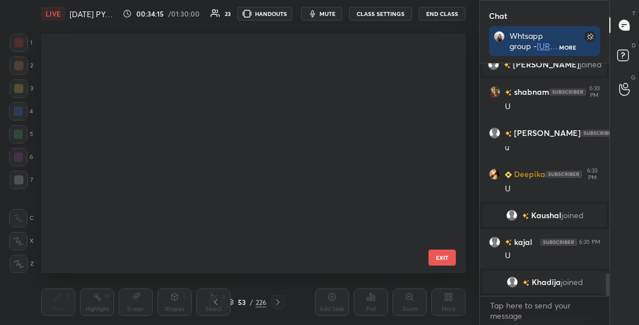
scroll to position [235, 419]
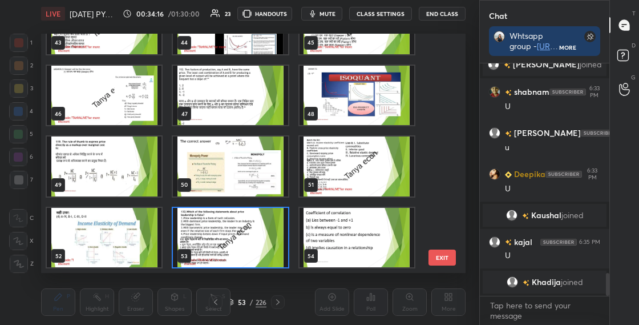
click at [245, 244] on img "grid" at bounding box center [230, 238] width 115 height 60
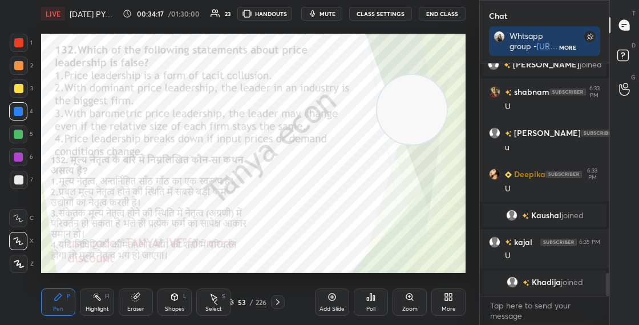
click at [245, 244] on img "grid" at bounding box center [230, 238] width 115 height 60
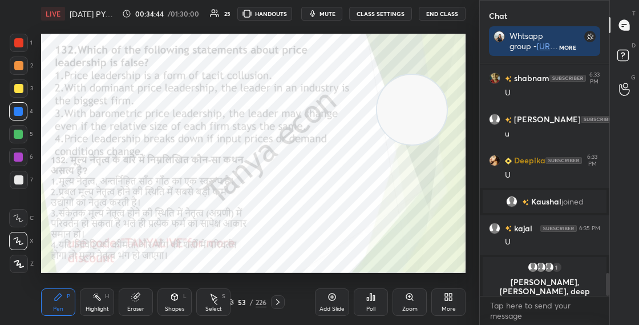
scroll to position [2153, 0]
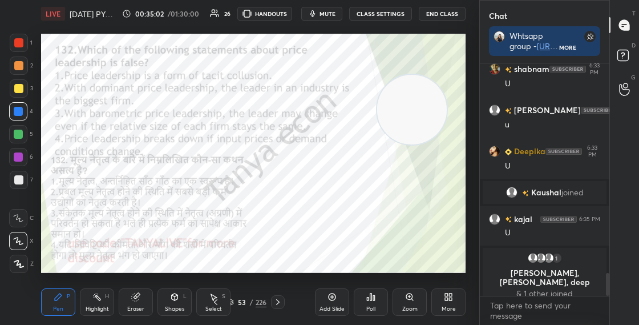
click at [173, 297] on icon at bounding box center [175, 296] width 6 height 7
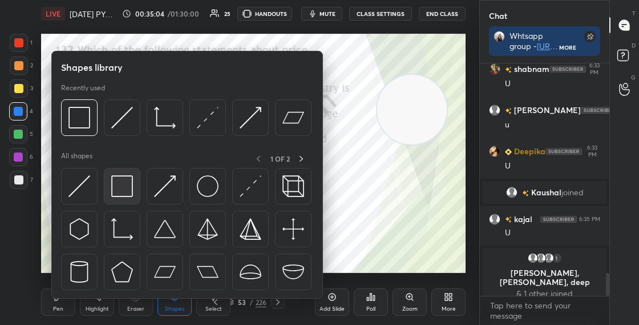
click at [127, 187] on img at bounding box center [122, 186] width 22 height 22
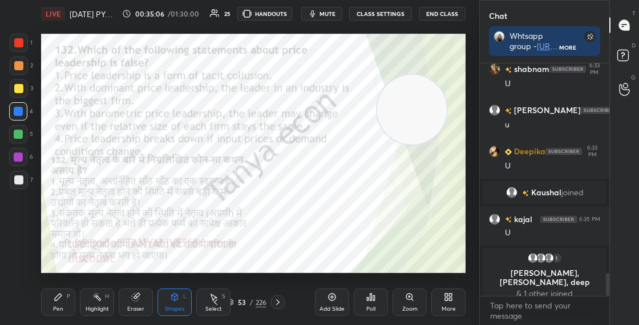
click at [64, 292] on div "Pen P" at bounding box center [58, 301] width 34 height 27
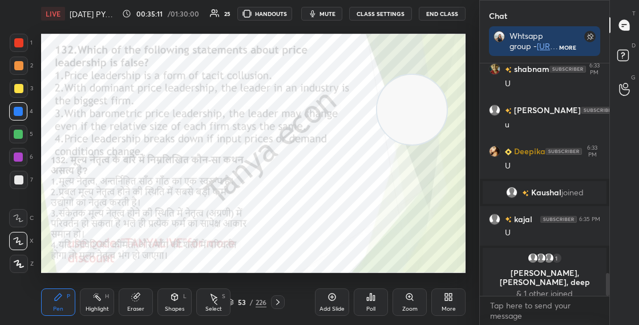
click at [17, 160] on div at bounding box center [18, 156] width 9 height 9
click at [371, 304] on div "Poll" at bounding box center [371, 301] width 34 height 27
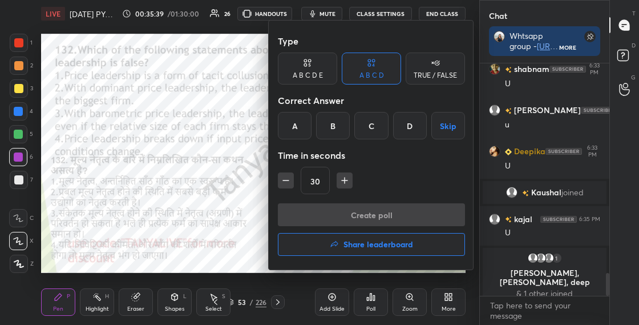
click at [410, 128] on div "D" at bounding box center [410, 125] width 34 height 27
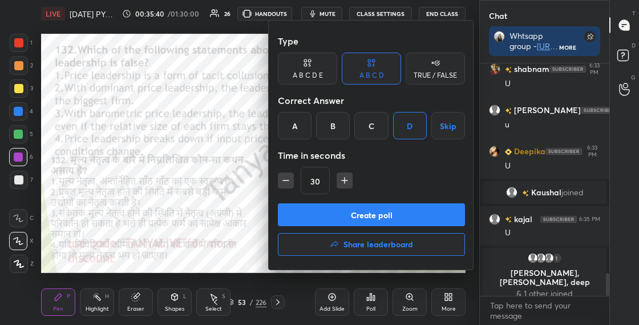
click at [382, 211] on button "Create poll" at bounding box center [371, 214] width 187 height 23
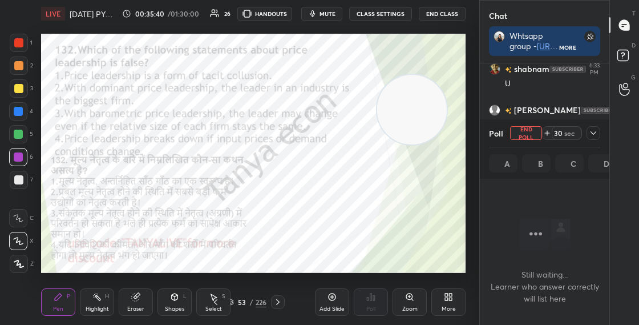
scroll to position [212, 126]
click at [266, 250] on div "Type A B C D E A B C D TRUE / FALSE Correct Answer A B C D Skip Time in seconds…" at bounding box center [319, 162] width 639 height 325
click at [170, 301] on div "Shapes L" at bounding box center [174, 301] width 34 height 27
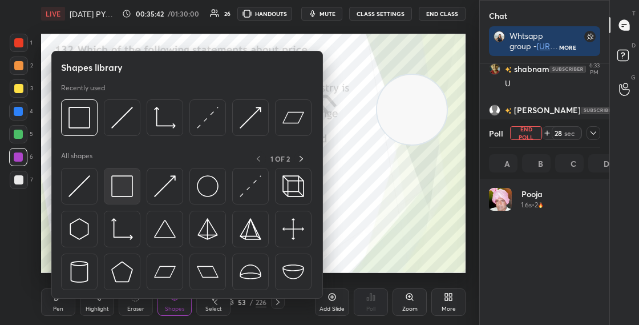
scroll to position [134, 108]
click at [123, 195] on img at bounding box center [122, 186] width 22 height 22
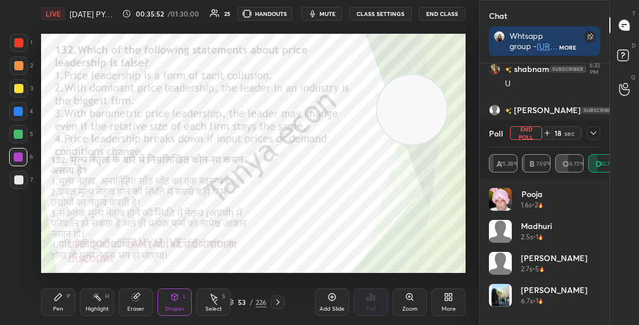
click at [169, 301] on div "Shapes L" at bounding box center [174, 301] width 34 height 27
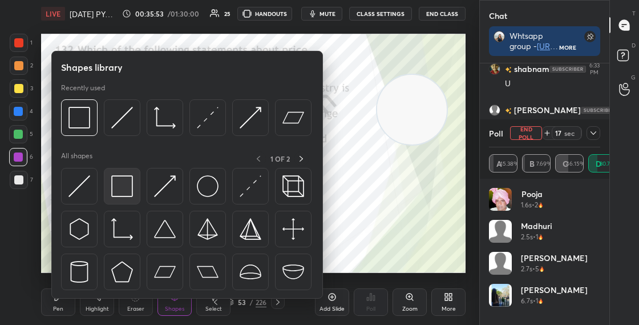
click at [108, 187] on div at bounding box center [122, 186] width 37 height 37
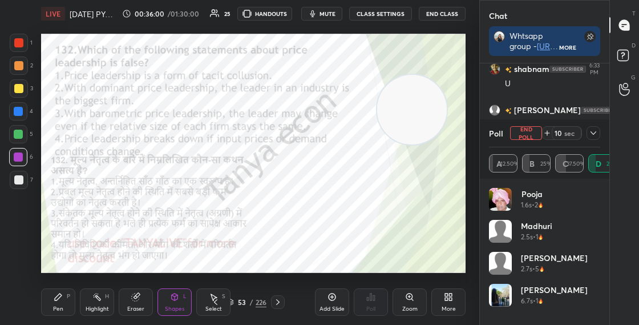
click at [324, 17] on span "mute" at bounding box center [328, 14] width 16 height 8
drag, startPoint x: 404, startPoint y: 120, endPoint x: 407, endPoint y: 97, distance: 23.1
click at [408, 97] on video at bounding box center [412, 110] width 70 height 70
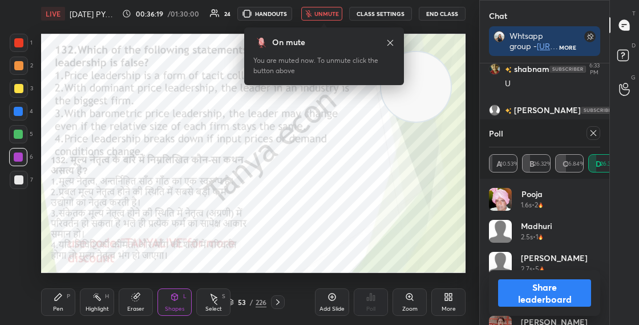
click at [341, 17] on button "unmute" at bounding box center [321, 14] width 41 height 14
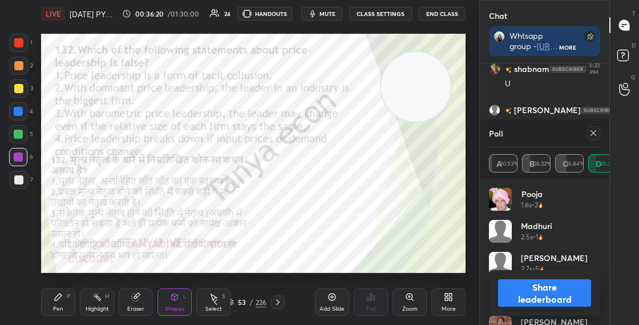
click at [524, 289] on button "Share leaderboard" at bounding box center [544, 292] width 93 height 27
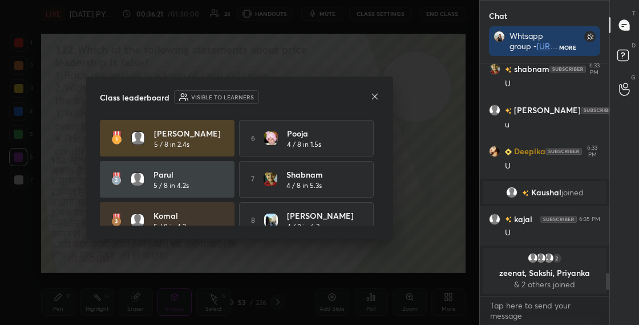
scroll to position [4, 4]
click at [375, 99] on icon at bounding box center [374, 96] width 9 height 9
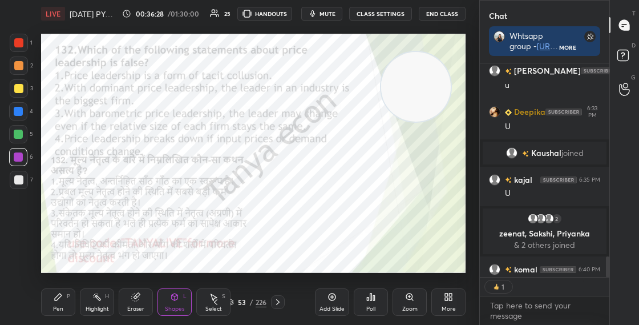
scroll to position [2253, 0]
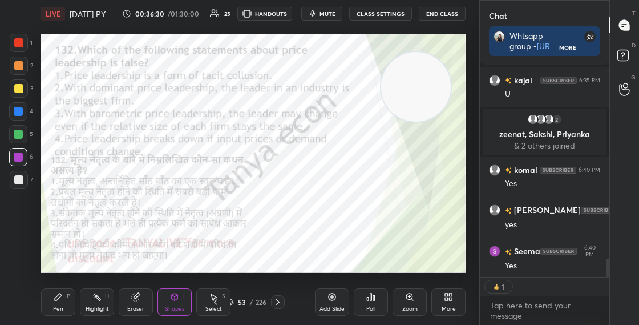
click at [70, 303] on div "Pen P" at bounding box center [58, 301] width 34 height 27
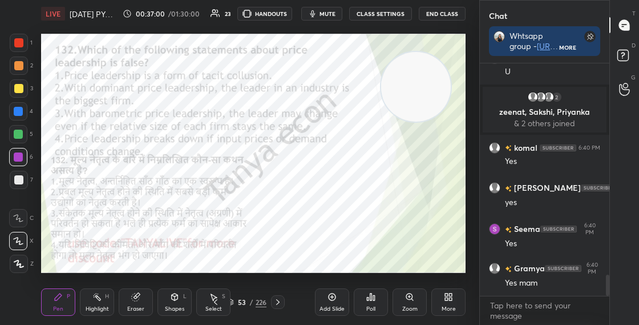
scroll to position [2342, 0]
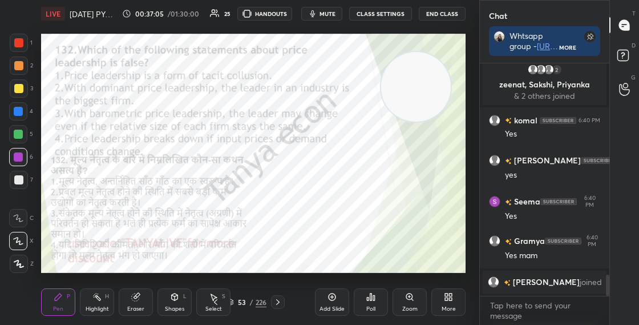
click at [20, 66] on div at bounding box center [18, 65] width 9 height 9
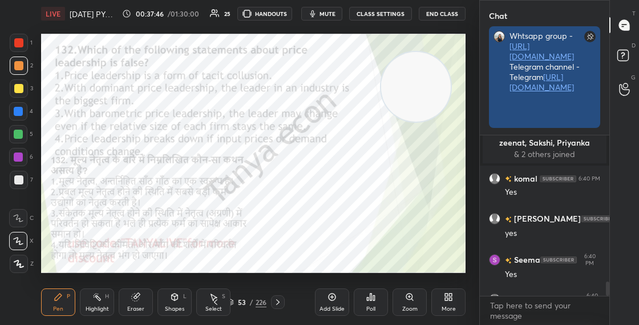
scroll to position [186, 126]
click at [589, 35] on icon at bounding box center [590, 36] width 5 height 5
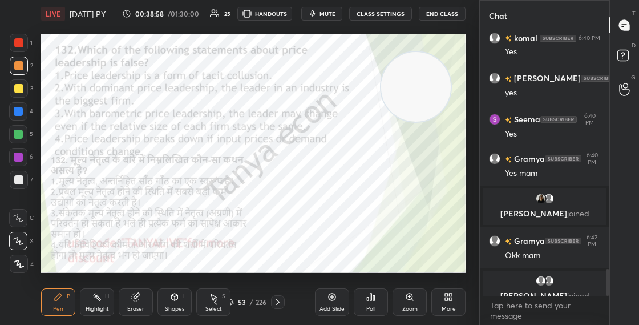
scroll to position [2323, 0]
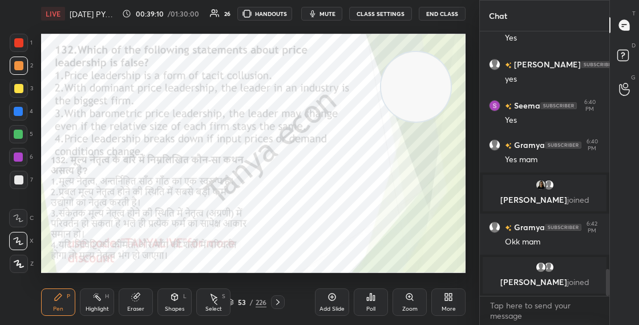
click at [236, 304] on div "53" at bounding box center [241, 301] width 11 height 7
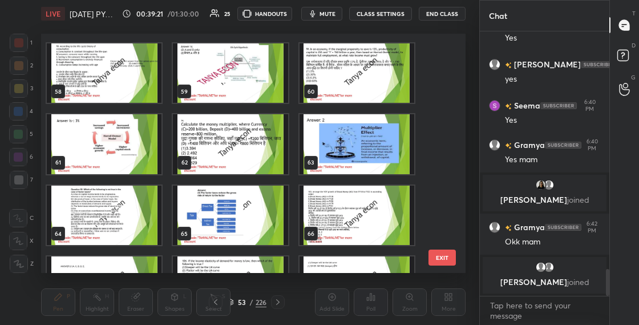
scroll to position [1350, 0]
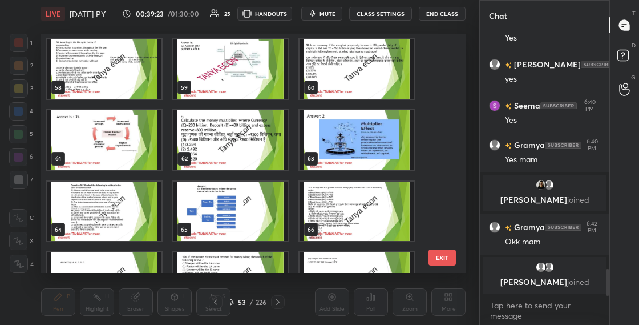
click at [255, 167] on img "grid" at bounding box center [230, 140] width 115 height 60
click at [256, 166] on img "grid" at bounding box center [230, 140] width 115 height 60
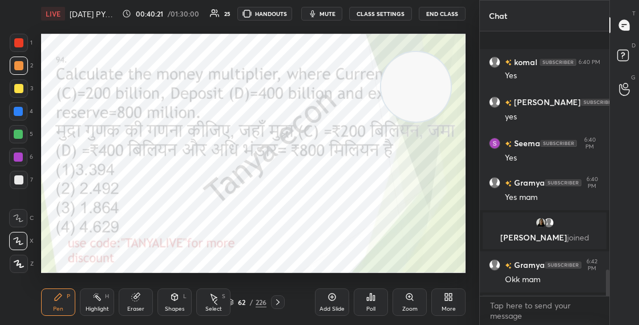
scroll to position [2402, 0]
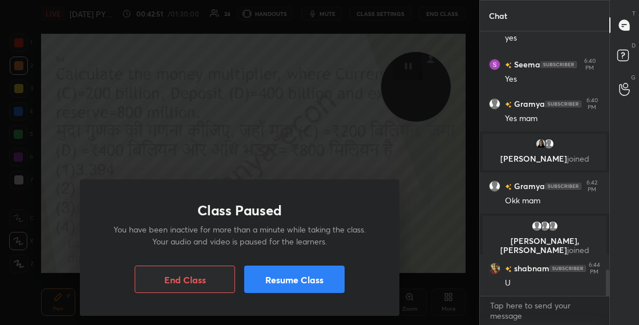
click at [302, 284] on button "Resume Class" at bounding box center [294, 278] width 100 height 27
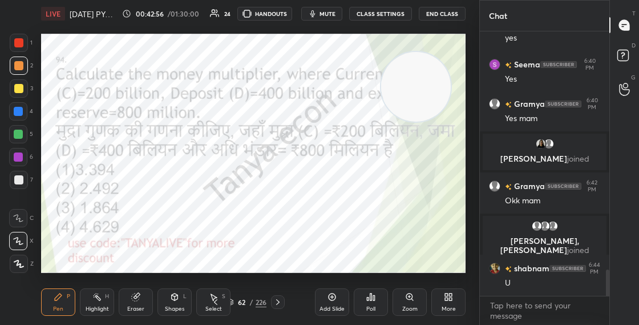
drag, startPoint x: 417, startPoint y: 102, endPoint x: 413, endPoint y: 131, distance: 29.3
click at [414, 122] on video at bounding box center [416, 87] width 70 height 70
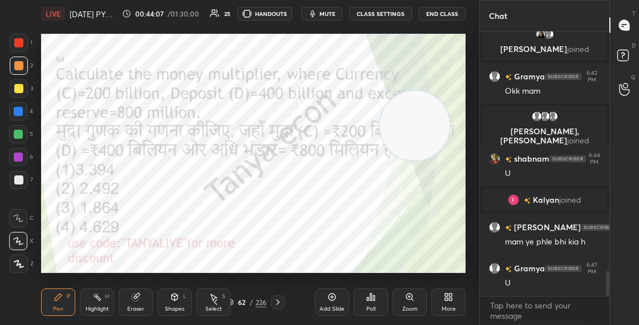
scroll to position [2526, 0]
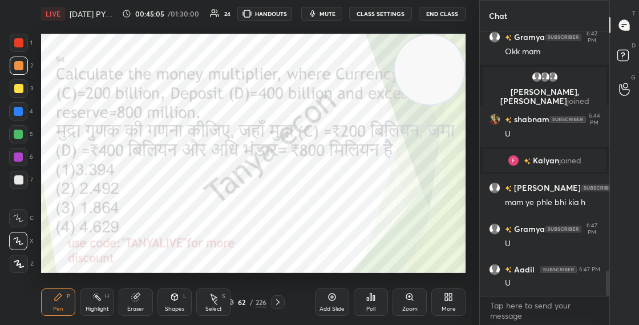
drag, startPoint x: 434, startPoint y: 134, endPoint x: 455, endPoint y: 75, distance: 62.3
click at [455, 75] on video at bounding box center [430, 70] width 70 height 70
click at [445, 32] on div "Setting up your live class Poll for secs No correct answer Start poll" at bounding box center [254, 153] width 434 height 252
click at [175, 308] on div "Shapes" at bounding box center [174, 309] width 19 height 6
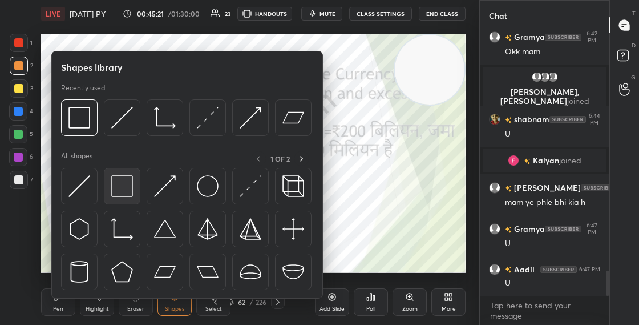
click at [132, 188] on img at bounding box center [122, 186] width 22 height 22
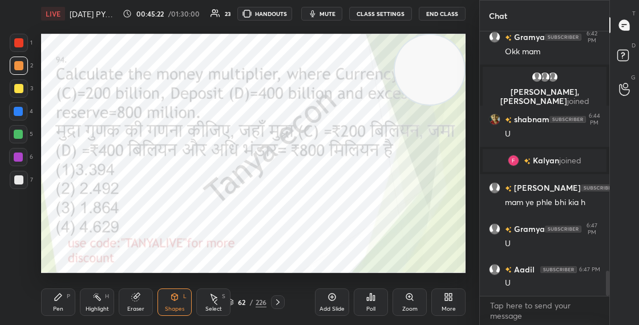
click at [22, 160] on div at bounding box center [18, 156] width 9 height 9
click at [67, 298] on div "P" at bounding box center [68, 296] width 3 height 6
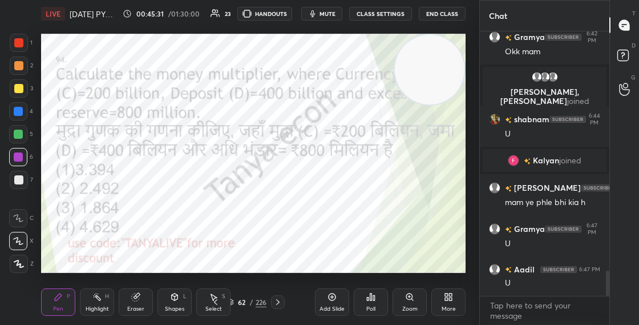
scroll to position [2567, 0]
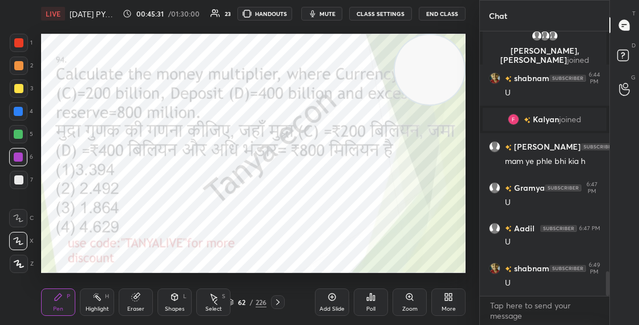
click at [236, 302] on div "62" at bounding box center [241, 301] width 11 height 7
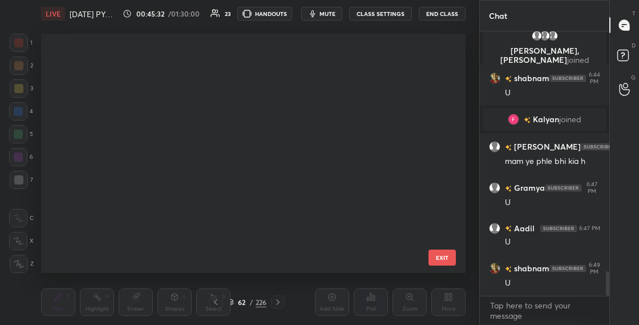
scroll to position [235, 419]
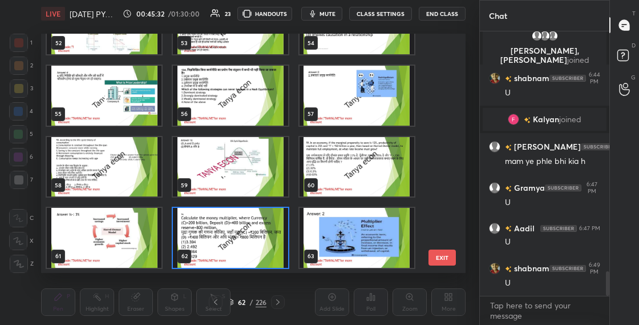
click at [253, 237] on img "grid" at bounding box center [230, 238] width 115 height 60
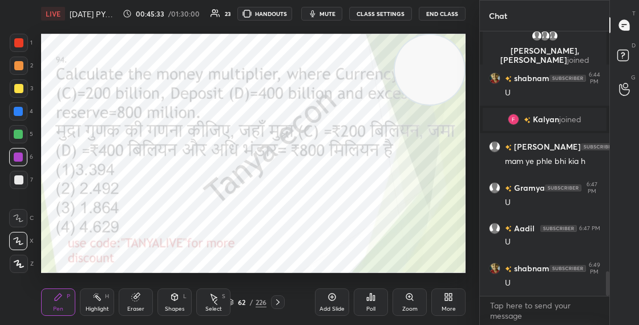
click at [253, 237] on img "grid" at bounding box center [230, 238] width 115 height 60
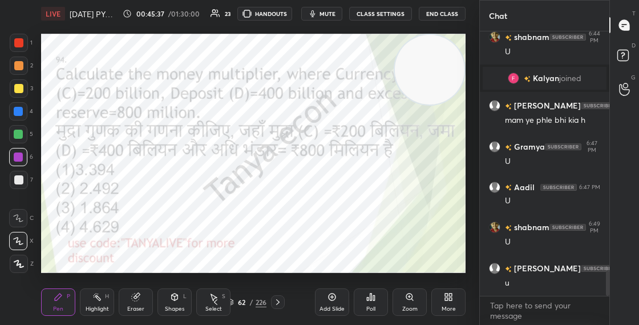
click at [368, 298] on icon at bounding box center [368, 298] width 2 height 3
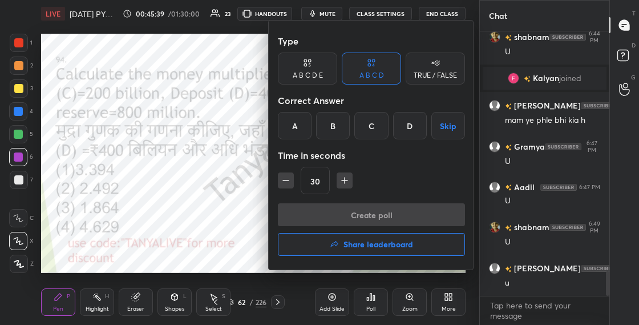
click at [328, 131] on div "B" at bounding box center [333, 125] width 34 height 27
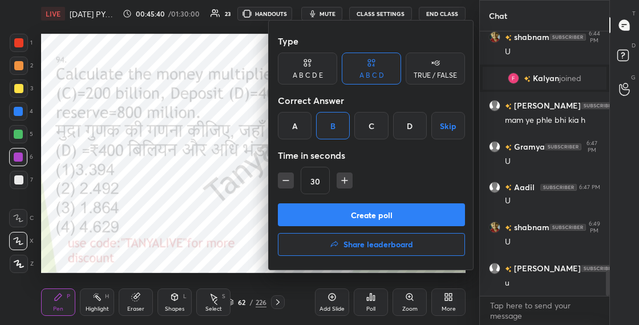
click at [320, 208] on button "Create poll" at bounding box center [371, 214] width 187 height 23
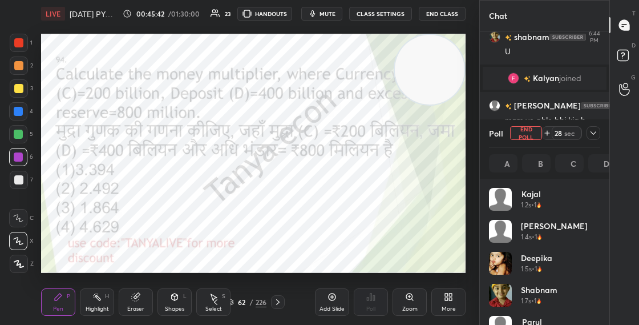
scroll to position [134, 108]
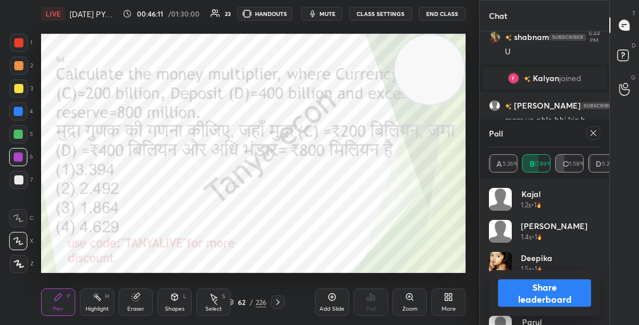
click at [528, 286] on button "Share leaderboard" at bounding box center [544, 292] width 93 height 27
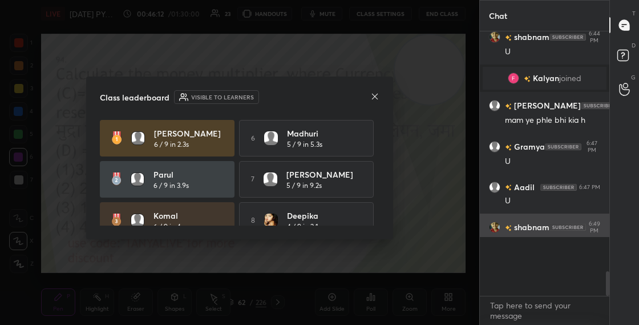
scroll to position [276, 126]
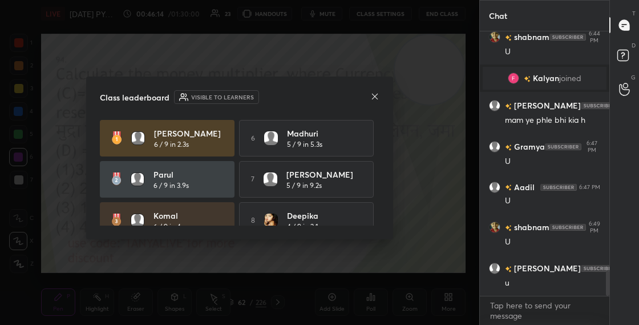
click at [379, 100] on icon at bounding box center [374, 96] width 9 height 9
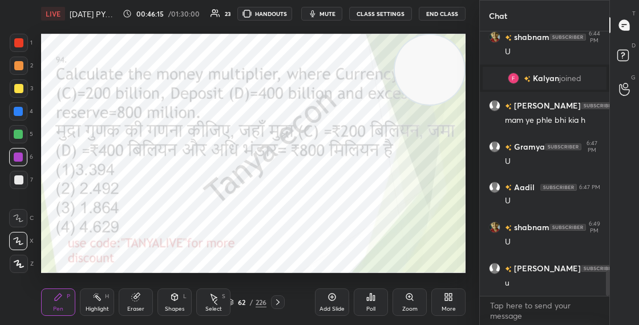
click at [180, 286] on div "Pen P Highlight H Eraser Shapes L Select S 62 / 226 Add Slide Poll Zoom More" at bounding box center [253, 302] width 425 height 46
click at [168, 300] on div "Shapes L" at bounding box center [174, 301] width 34 height 27
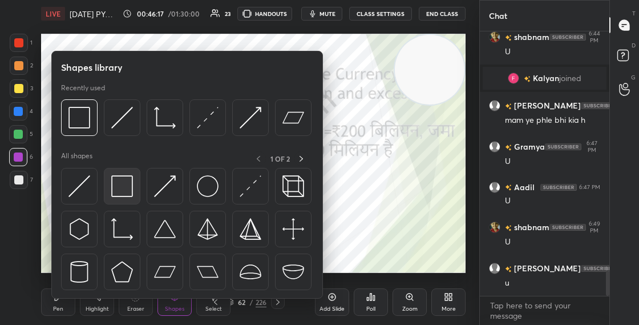
click at [129, 194] on img at bounding box center [122, 186] width 22 height 22
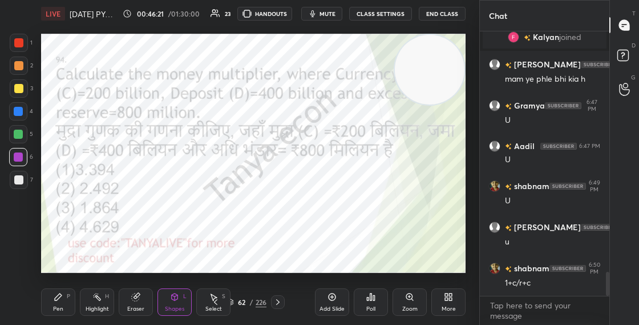
click at [69, 301] on div "Pen P" at bounding box center [58, 301] width 34 height 27
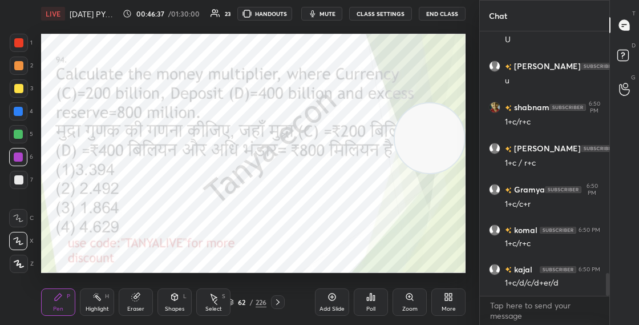
drag, startPoint x: 414, startPoint y: 100, endPoint x: 420, endPoint y: 131, distance: 31.4
click at [419, 132] on video at bounding box center [430, 138] width 70 height 70
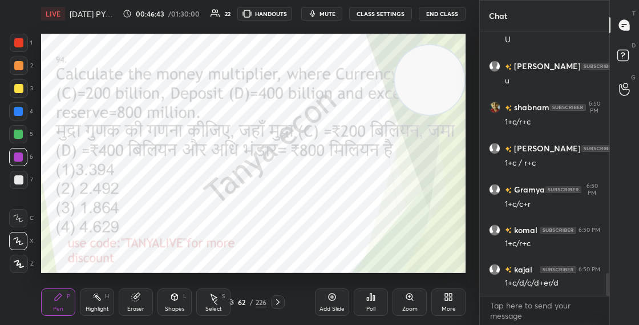
drag, startPoint x: 407, startPoint y: 115, endPoint x: 423, endPoint y: 70, distance: 48.2
click at [423, 69] on video at bounding box center [430, 80] width 70 height 70
drag, startPoint x: 420, startPoint y: 106, endPoint x: 417, endPoint y: 124, distance: 18.0
click at [418, 107] on video at bounding box center [430, 73] width 70 height 70
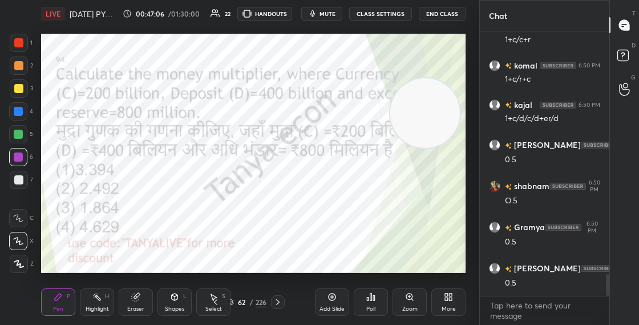
scroll to position [3001, 0]
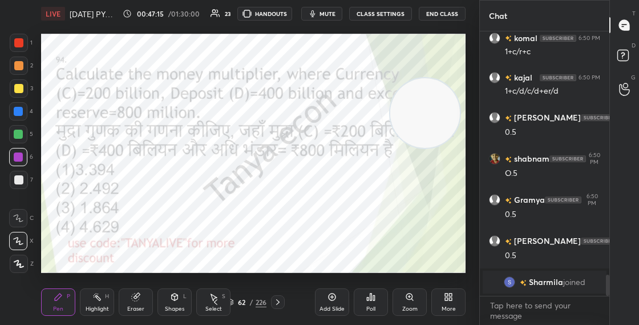
click at [428, 148] on video at bounding box center [425, 113] width 70 height 70
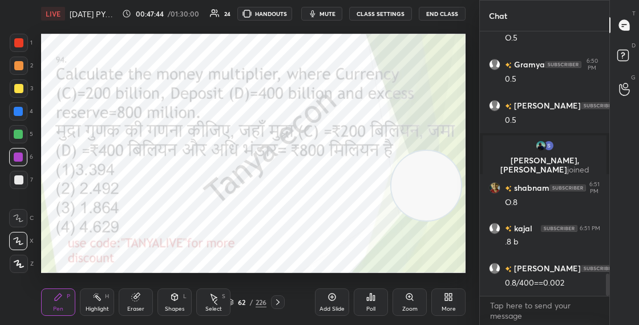
scroll to position [2886, 0]
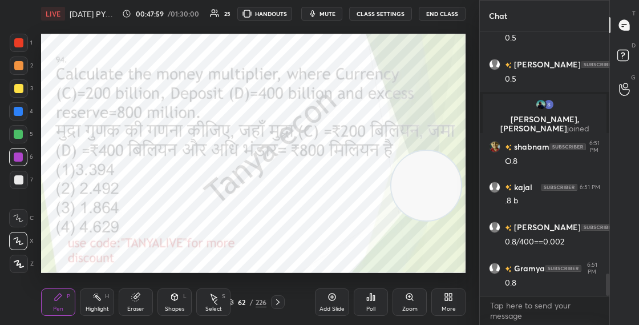
click at [234, 300] on div "62 / 226" at bounding box center [246, 302] width 39 height 10
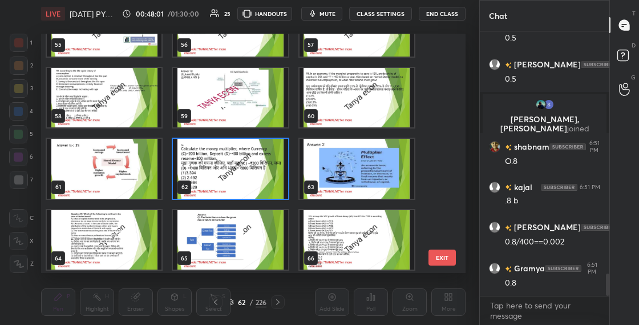
scroll to position [1326, 0]
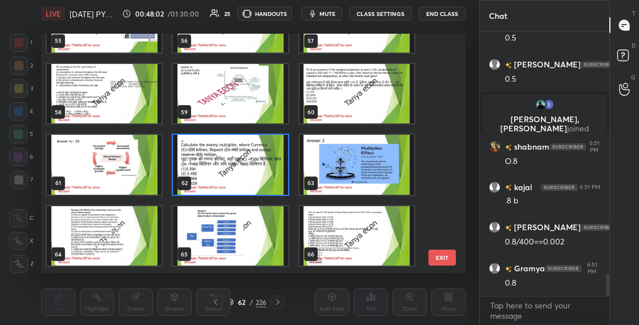
click at [262, 170] on img "grid" at bounding box center [230, 165] width 115 height 60
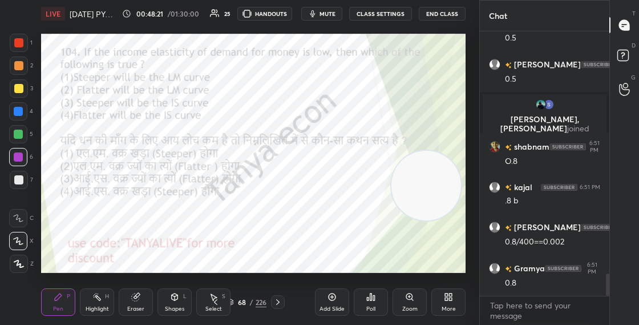
click at [233, 304] on icon at bounding box center [230, 301] width 7 height 7
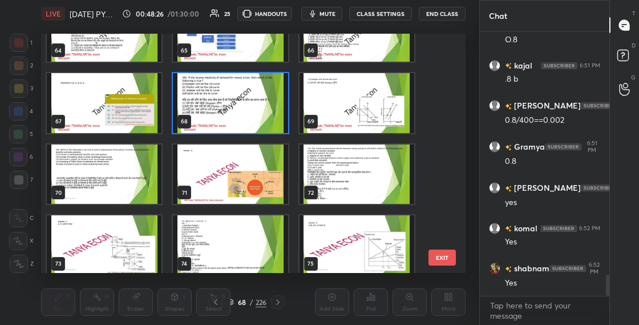
scroll to position [3047, 0]
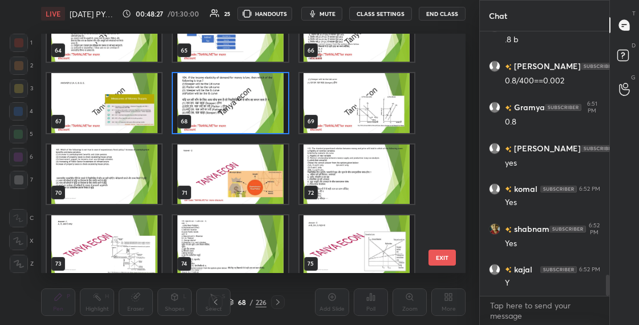
click at [144, 194] on img "grid" at bounding box center [104, 174] width 115 height 60
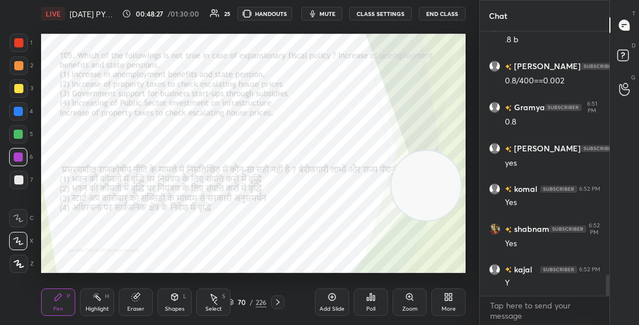
click at [144, 194] on img "grid" at bounding box center [104, 174] width 115 height 60
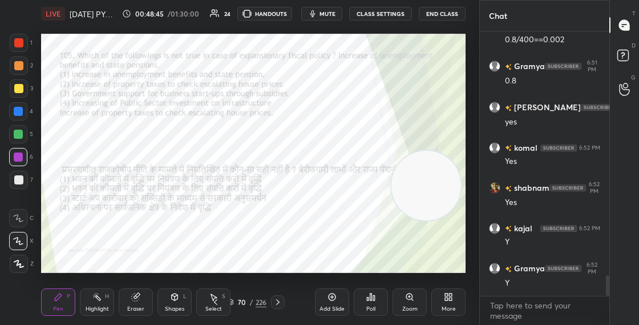
click at [177, 302] on div "Shapes L" at bounding box center [174, 301] width 34 height 27
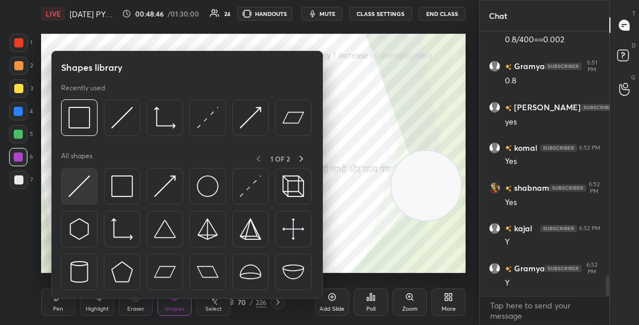
click at [87, 192] on img at bounding box center [79, 186] width 22 height 22
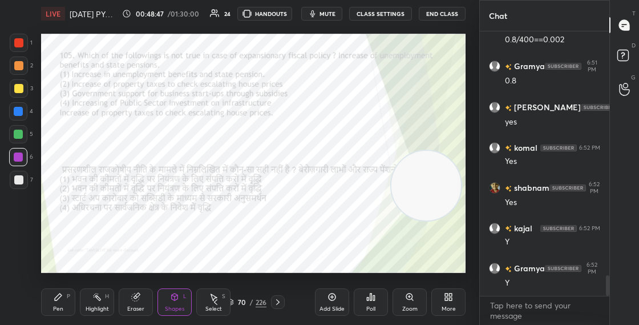
click at [21, 112] on div at bounding box center [18, 111] width 9 height 9
click at [61, 304] on div "Pen P" at bounding box center [58, 301] width 34 height 27
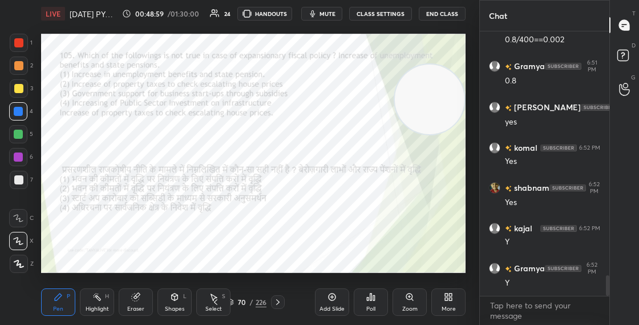
drag, startPoint x: 433, startPoint y: 217, endPoint x: 448, endPoint y: 87, distance: 131.6
click at [446, 92] on video at bounding box center [430, 99] width 70 height 70
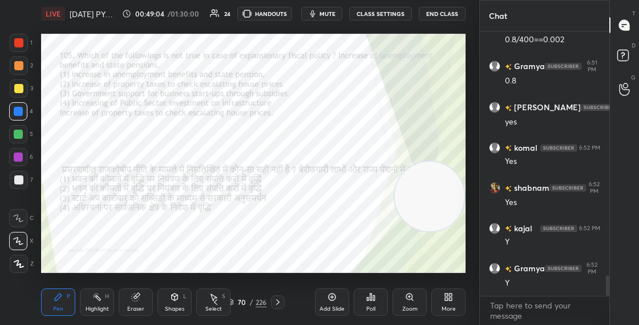
drag, startPoint x: 424, startPoint y: 115, endPoint x: 425, endPoint y: 207, distance: 92.4
click at [425, 206] on video at bounding box center [430, 196] width 70 height 70
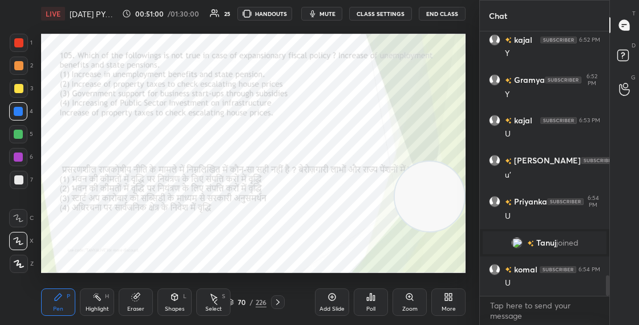
scroll to position [3171, 0]
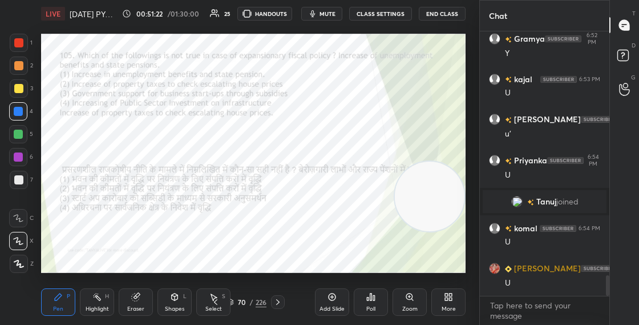
click at [239, 301] on div "70" at bounding box center [241, 301] width 11 height 7
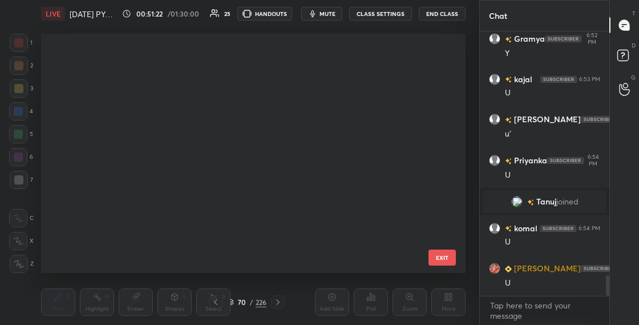
scroll to position [235, 419]
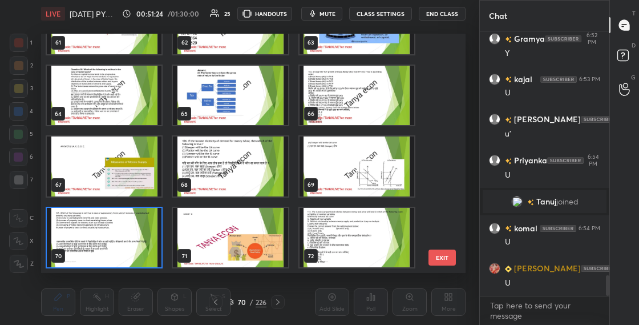
click at [123, 250] on img "grid" at bounding box center [104, 238] width 115 height 60
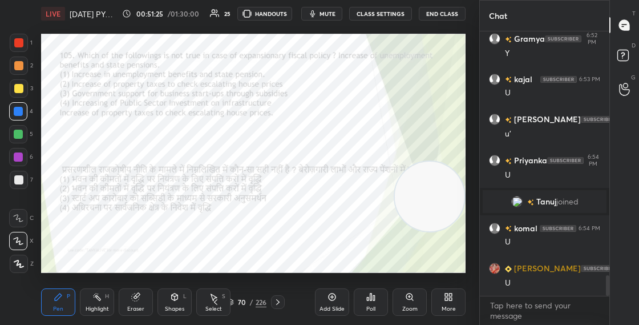
scroll to position [0, 0]
click at [363, 302] on div "Poll" at bounding box center [371, 301] width 34 height 27
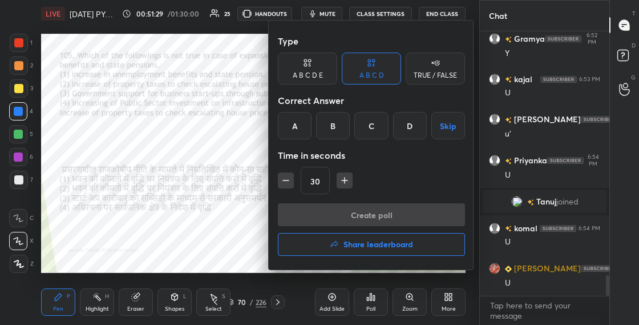
click at [334, 128] on div "B" at bounding box center [333, 125] width 34 height 27
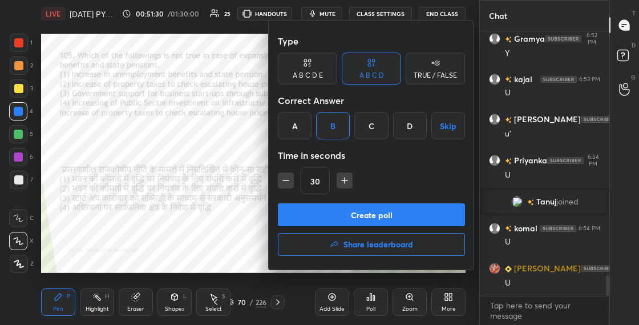
click at [324, 224] on button "Create poll" at bounding box center [371, 214] width 187 height 23
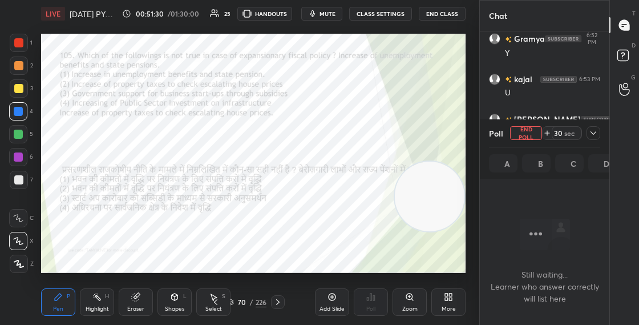
scroll to position [4, 4]
click at [179, 305] on div "Shapes L" at bounding box center [174, 301] width 34 height 27
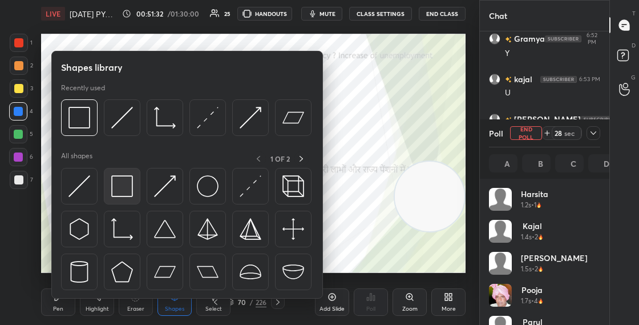
click at [119, 189] on img at bounding box center [122, 186] width 22 height 22
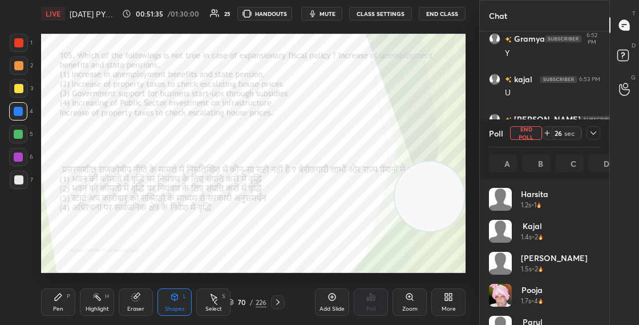
click at [183, 314] on div "Shapes L" at bounding box center [174, 301] width 34 height 27
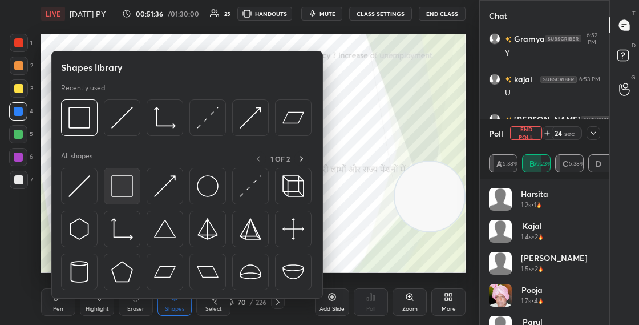
click at [111, 176] on img at bounding box center [122, 186] width 22 height 22
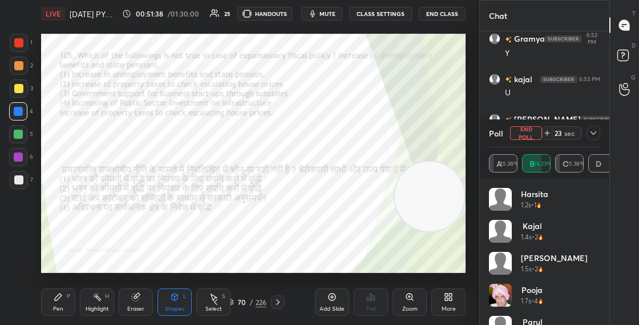
click at [68, 308] on div "Pen P" at bounding box center [58, 301] width 34 height 27
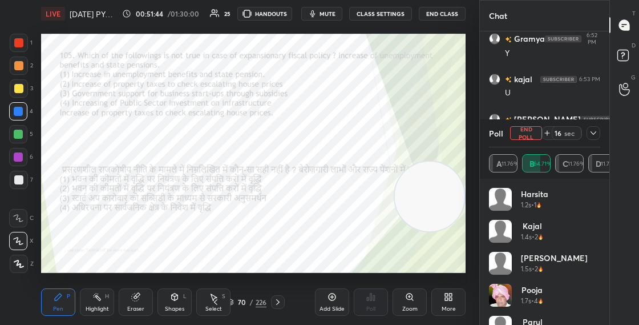
click at [179, 298] on div "Shapes L" at bounding box center [174, 301] width 34 height 27
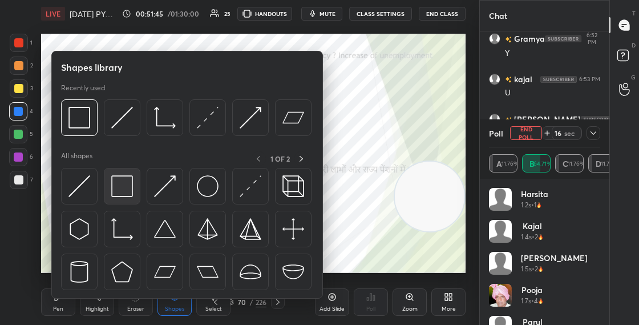
click at [114, 181] on img at bounding box center [122, 186] width 22 height 22
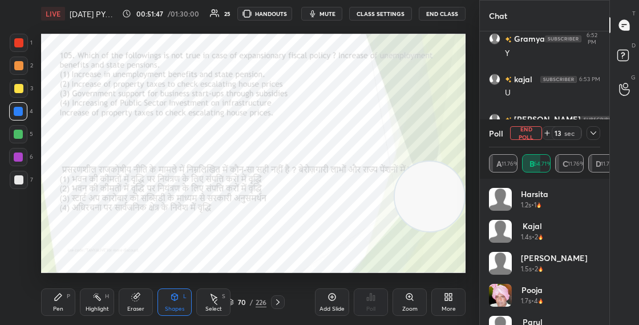
click at [19, 134] on div at bounding box center [18, 134] width 9 height 9
click at [21, 153] on div at bounding box center [18, 156] width 9 height 9
click at [23, 131] on div at bounding box center [18, 134] width 18 height 18
click at [68, 313] on div "Pen P" at bounding box center [58, 301] width 34 height 27
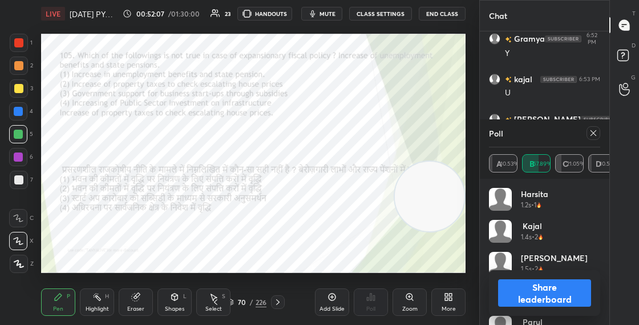
click at [523, 302] on button "Share leaderboard" at bounding box center [544, 292] width 93 height 27
type textarea "x"
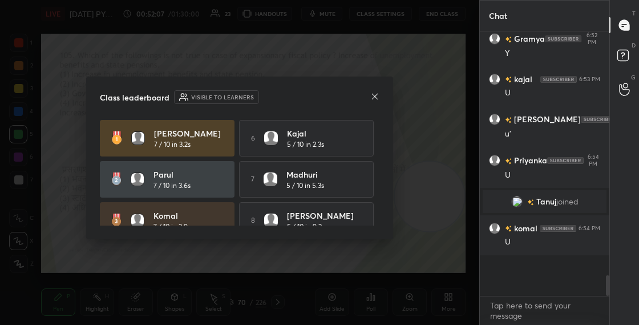
scroll to position [4, 4]
click at [378, 100] on div at bounding box center [374, 97] width 9 height 12
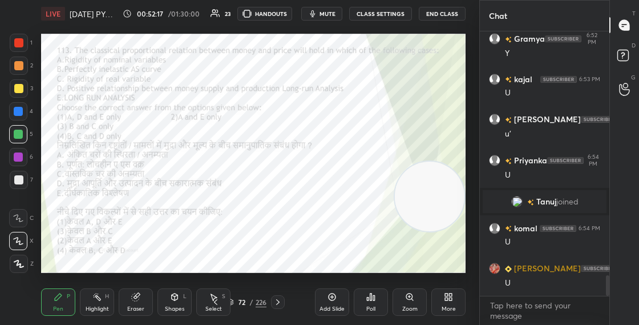
click at [237, 305] on div "72 / 226" at bounding box center [246, 302] width 39 height 10
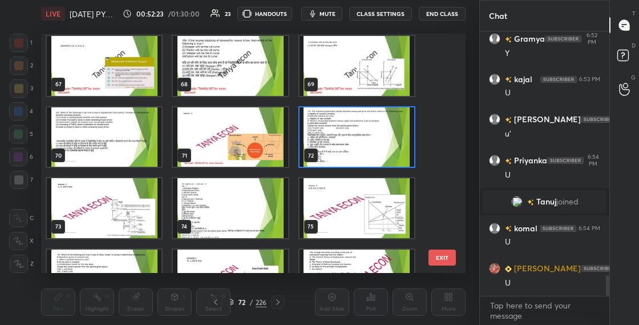
click at [265, 208] on img "grid" at bounding box center [230, 208] width 115 height 60
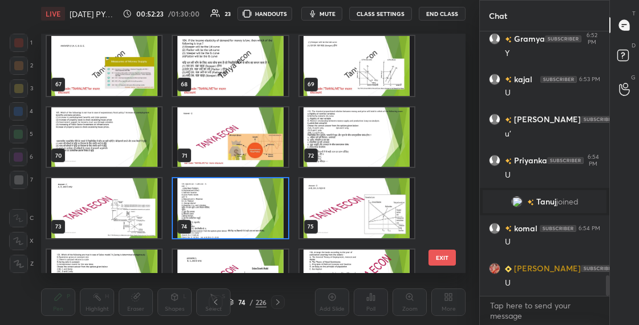
click at [266, 208] on img "grid" at bounding box center [230, 208] width 115 height 60
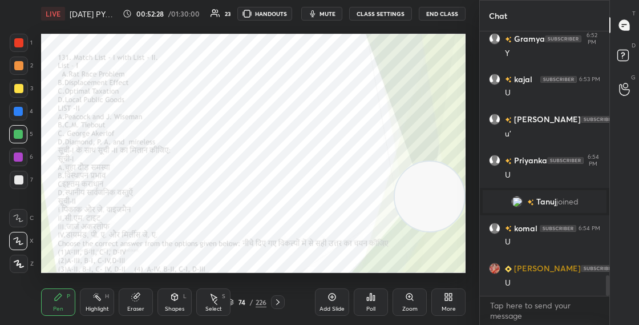
click at [233, 302] on div "74 / 226" at bounding box center [246, 302] width 39 height 10
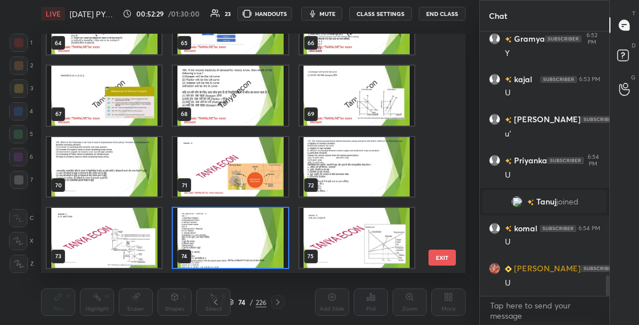
click at [260, 236] on img "grid" at bounding box center [230, 238] width 115 height 60
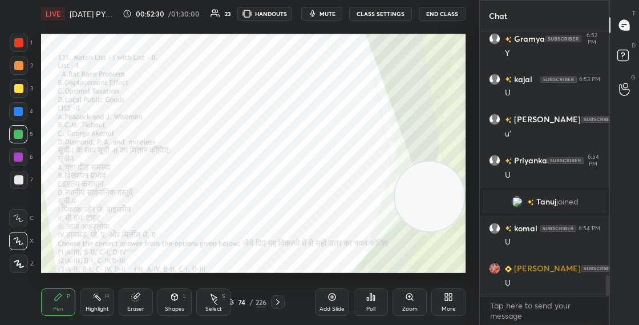
click at [260, 236] on img "grid" at bounding box center [230, 238] width 115 height 60
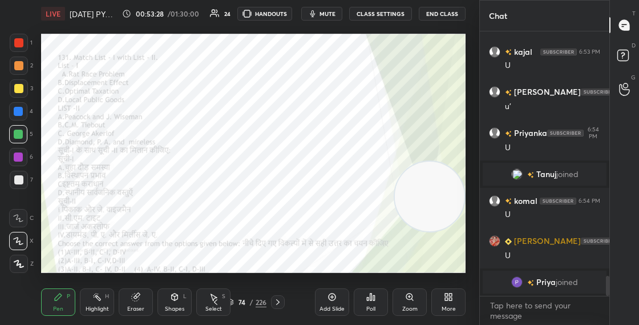
click at [233, 301] on div "74 / 226" at bounding box center [246, 302] width 39 height 10
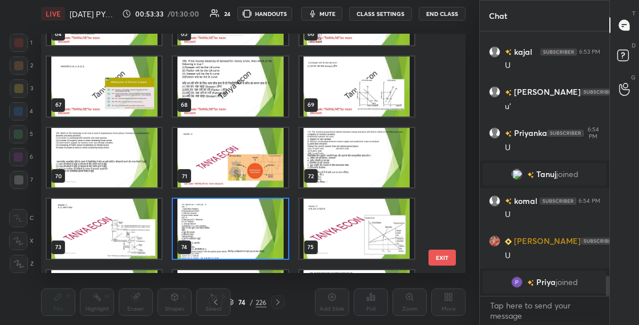
scroll to position [1607, 0]
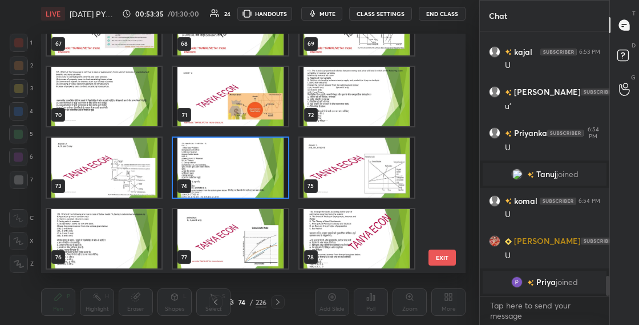
click at [252, 195] on img "grid" at bounding box center [230, 168] width 115 height 60
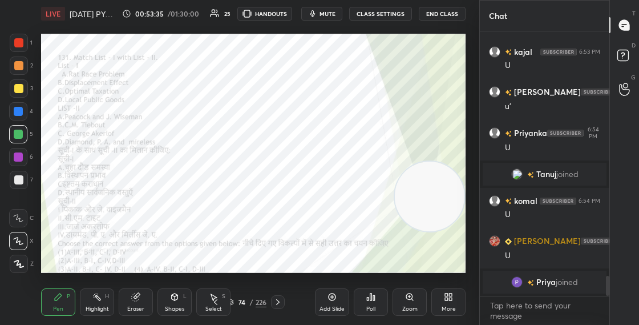
click at [252, 195] on img "grid" at bounding box center [230, 168] width 115 height 60
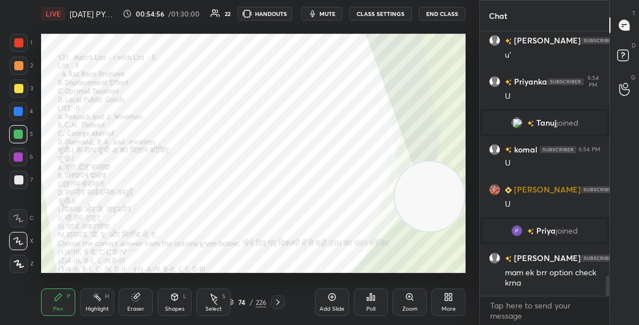
click at [233, 302] on div "74 / 226" at bounding box center [246, 302] width 39 height 10
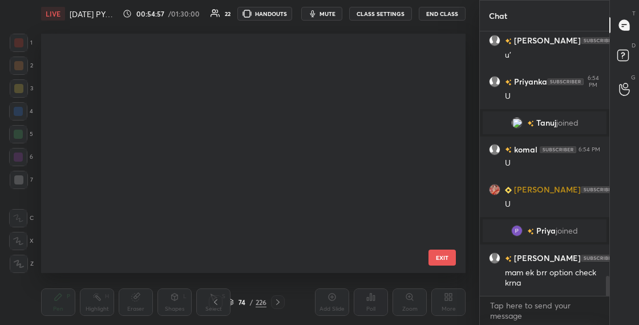
scroll to position [235, 419]
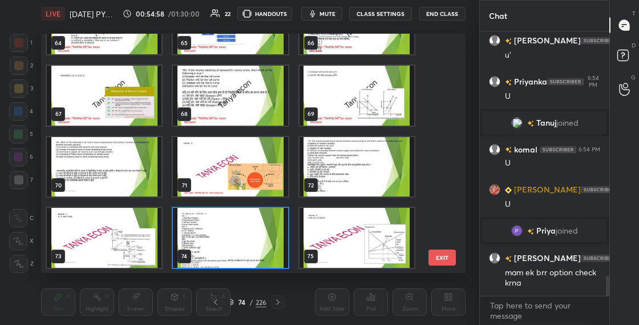
click at [284, 226] on img "grid" at bounding box center [230, 238] width 115 height 60
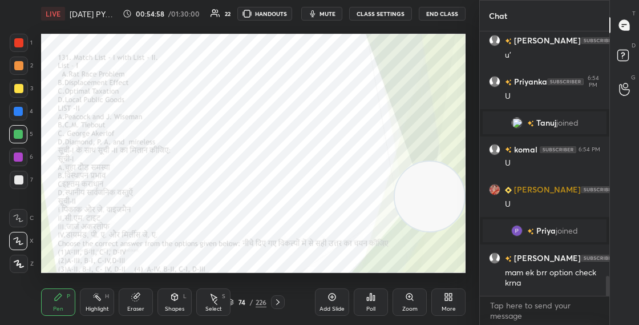
click at [284, 227] on img "grid" at bounding box center [230, 238] width 115 height 60
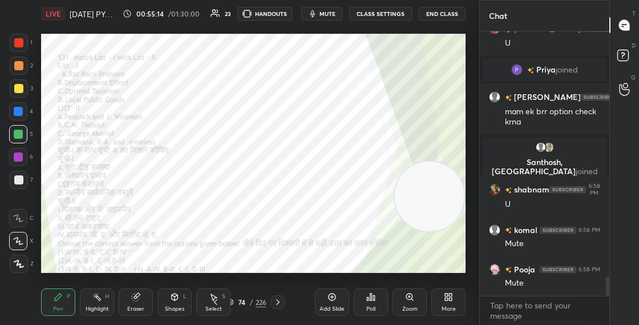
scroll to position [3389, 0]
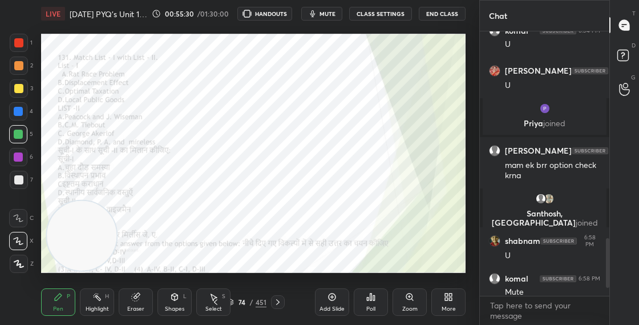
drag, startPoint x: 92, startPoint y: 232, endPoint x: 179, endPoint y: 176, distance: 103.2
click at [116, 201] on video at bounding box center [82, 236] width 70 height 70
drag, startPoint x: 176, startPoint y: 182, endPoint x: 317, endPoint y: 96, distance: 164.9
click at [246, 121] on video at bounding box center [211, 156] width 70 height 70
drag, startPoint x: 330, startPoint y: 93, endPoint x: 374, endPoint y: 72, distance: 49.0
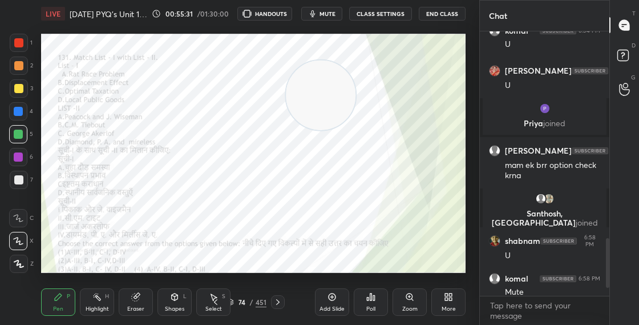
click at [355, 73] on video at bounding box center [321, 95] width 70 height 70
drag, startPoint x: 378, startPoint y: 73, endPoint x: 430, endPoint y: 51, distance: 56.8
click at [400, 51] on video at bounding box center [365, 75] width 70 height 70
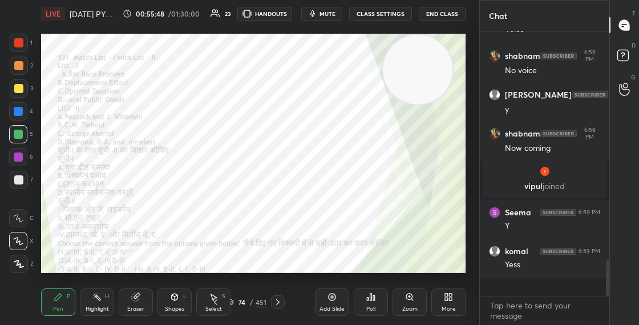
scroll to position [1563, 0]
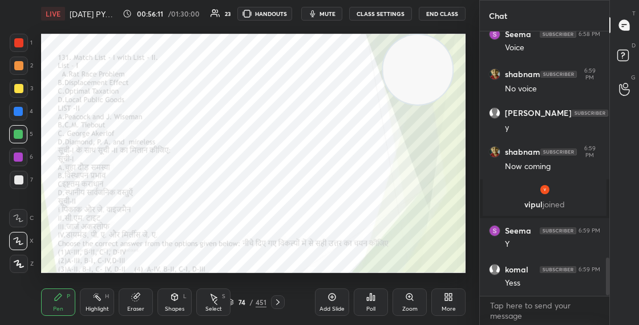
click at [126, 301] on div "Eraser" at bounding box center [136, 301] width 34 height 27
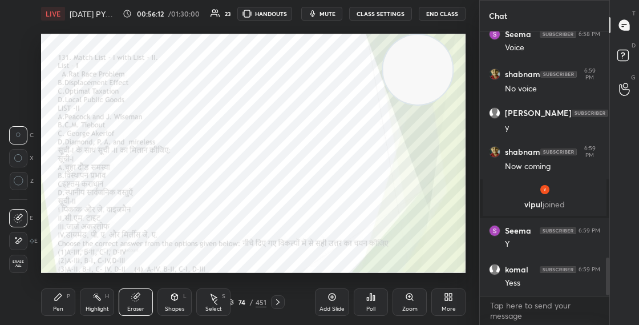
click at [18, 267] on span "Erase all" at bounding box center [18, 264] width 17 height 8
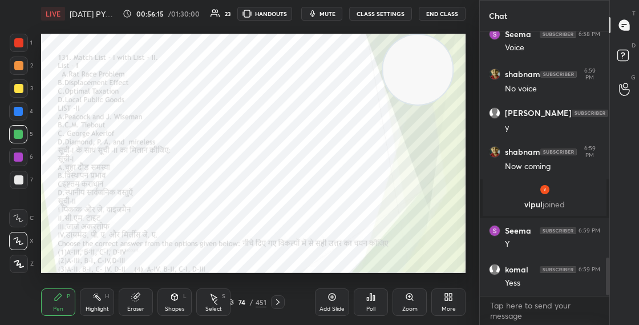
click at [23, 158] on div at bounding box center [18, 157] width 18 height 18
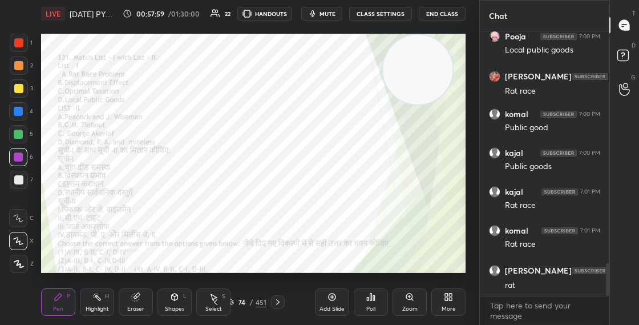
scroll to position [1866, 0]
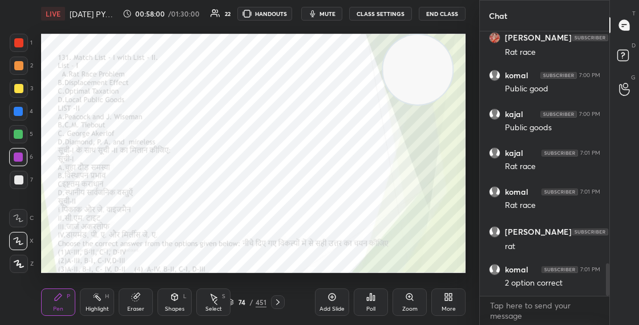
click at [236, 301] on div "74" at bounding box center [241, 301] width 11 height 7
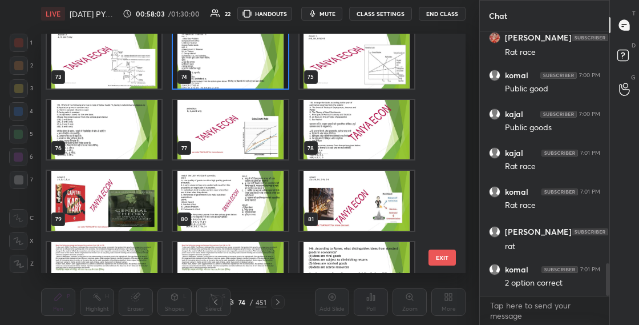
scroll to position [1683, 0]
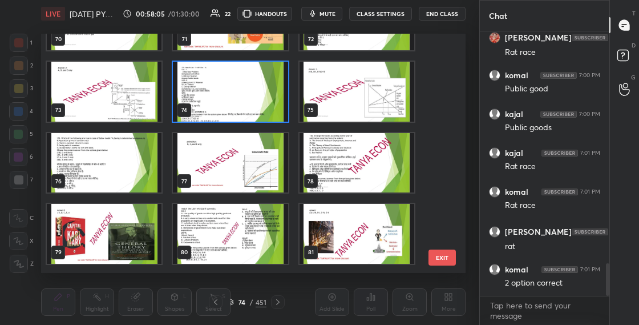
click at [132, 173] on img "grid" at bounding box center [104, 163] width 115 height 60
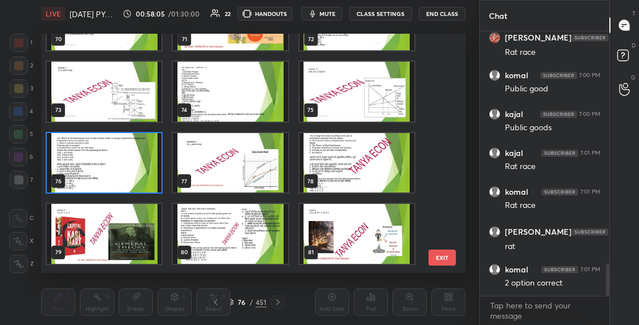
click at [132, 173] on img "grid" at bounding box center [104, 163] width 115 height 60
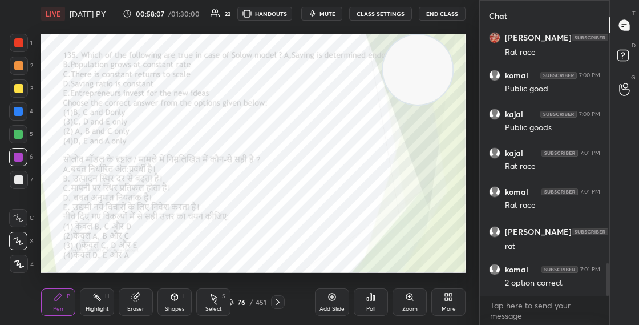
click at [424, 104] on video at bounding box center [418, 70] width 70 height 70
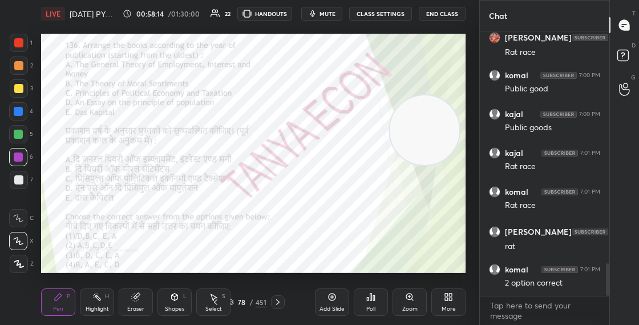
click at [233, 306] on div "78 / 451" at bounding box center [246, 302] width 39 height 10
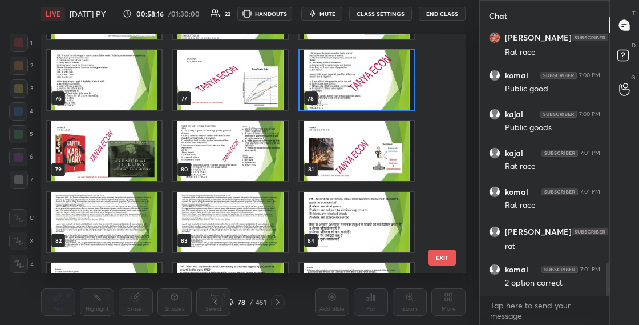
scroll to position [1774, 0]
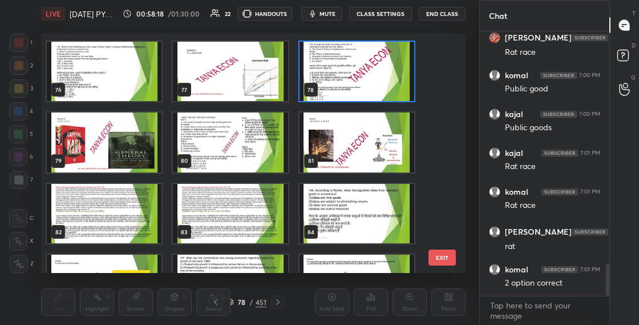
click at [375, 64] on img "grid" at bounding box center [357, 72] width 115 height 60
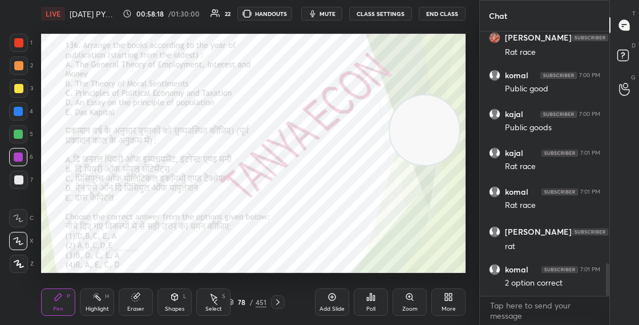
click at [375, 64] on img "grid" at bounding box center [357, 72] width 115 height 60
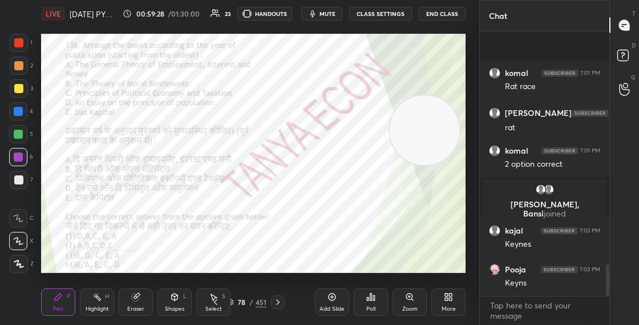
scroll to position [1945, 0]
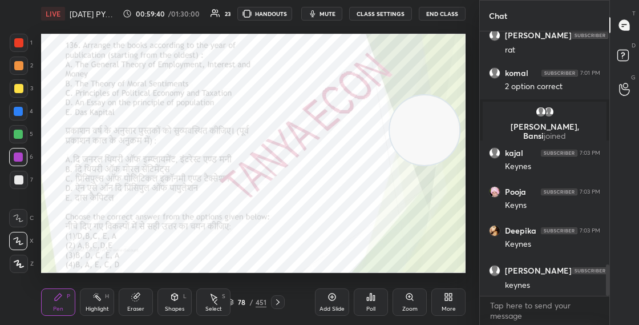
click at [20, 111] on div at bounding box center [18, 111] width 9 height 9
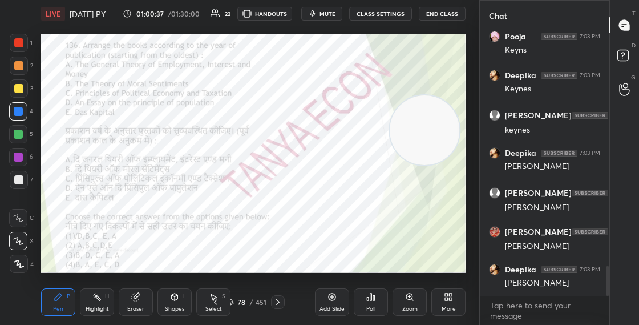
scroll to position [2139, 0]
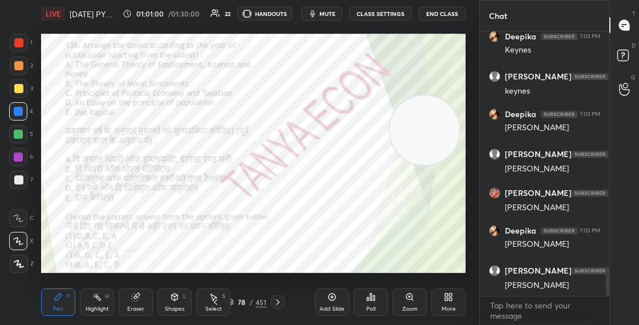
click at [22, 138] on div at bounding box center [18, 134] width 18 height 18
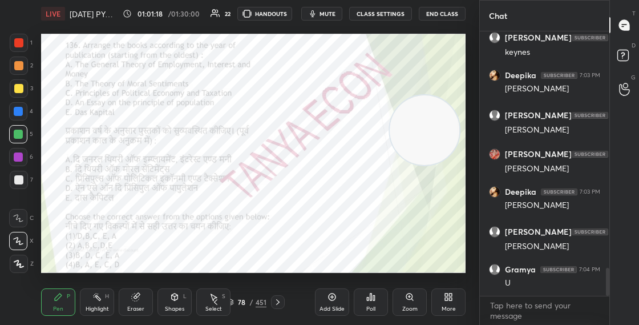
scroll to position [2219, 0]
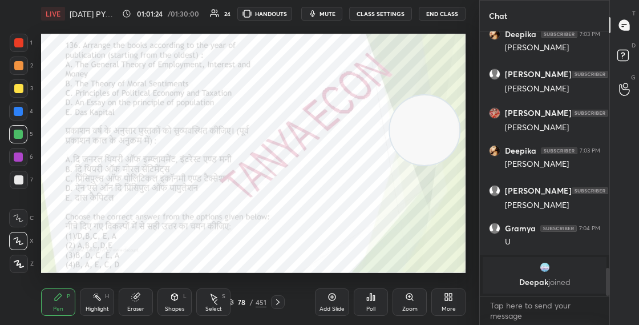
click at [237, 301] on div "78" at bounding box center [241, 301] width 11 height 7
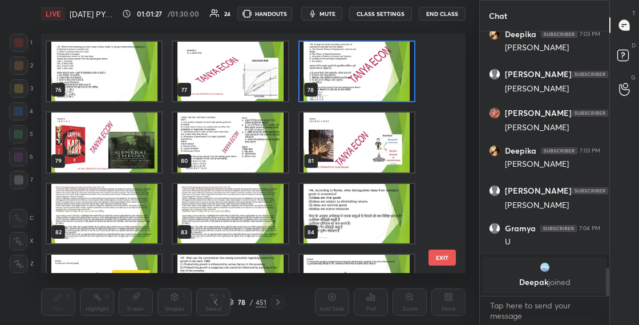
scroll to position [1832, 0]
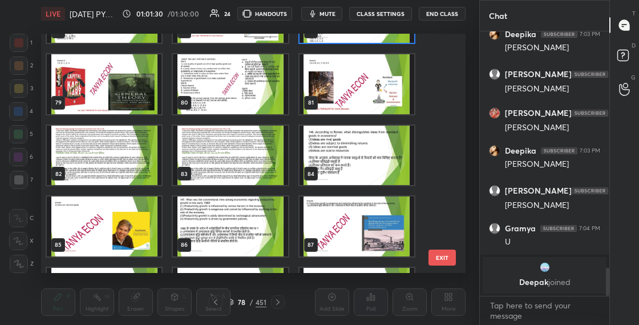
click at [389, 40] on img "grid" at bounding box center [357, 13] width 115 height 60
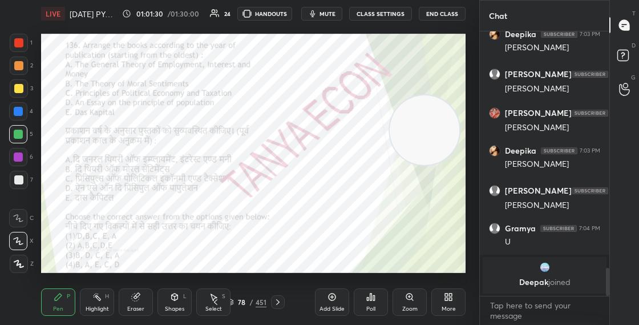
click at [389, 40] on img "grid" at bounding box center [357, 13] width 115 height 60
click at [375, 296] on div "Poll" at bounding box center [371, 301] width 34 height 27
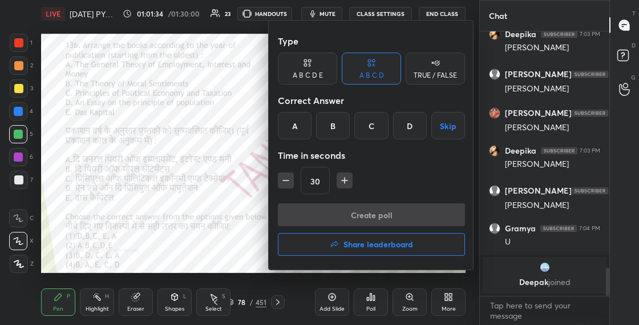
click at [373, 126] on div "C" at bounding box center [371, 125] width 34 height 27
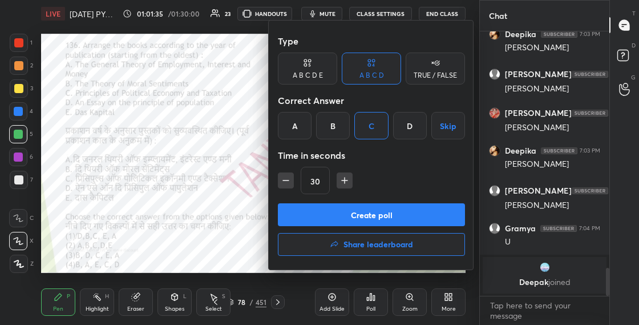
click at [340, 215] on button "Create poll" at bounding box center [371, 214] width 187 height 23
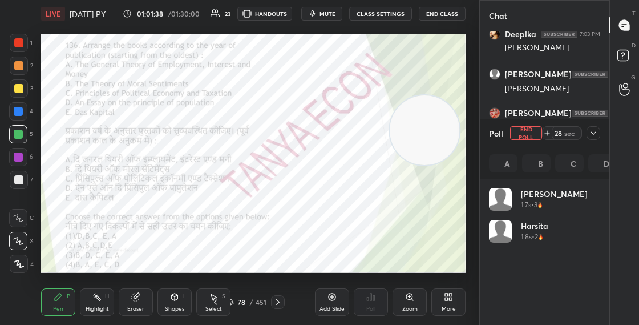
scroll to position [134, 108]
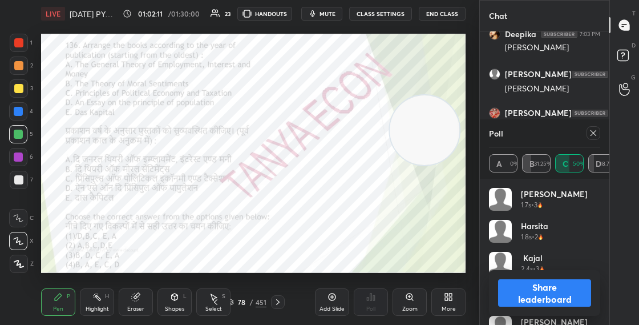
click at [187, 300] on div "Shapes L" at bounding box center [174, 301] width 34 height 27
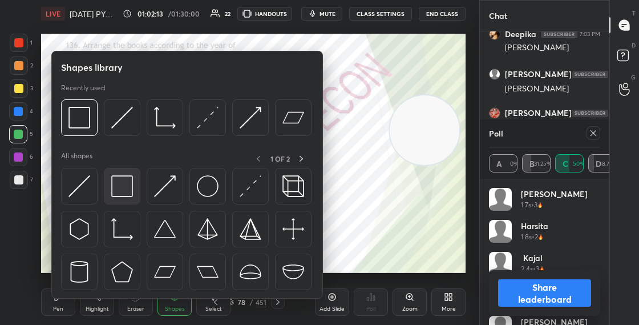
click at [132, 186] on img at bounding box center [122, 186] width 22 height 22
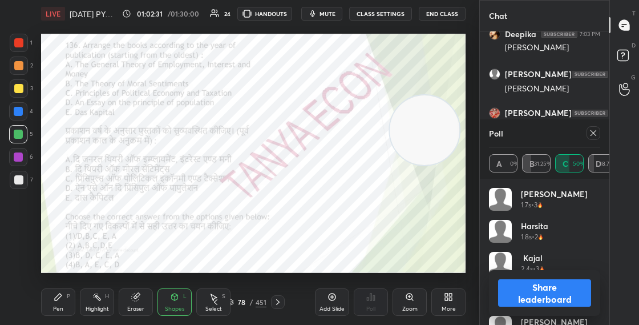
click at [59, 298] on icon at bounding box center [58, 296] width 7 height 7
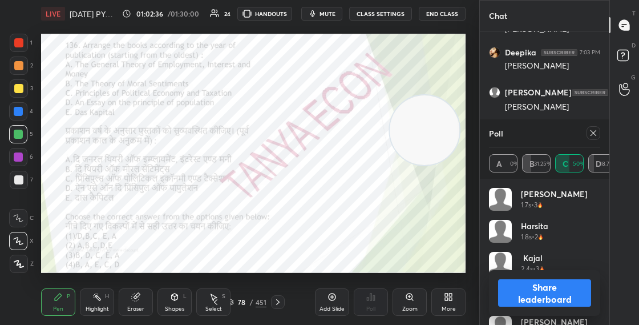
scroll to position [2181, 0]
click at [22, 49] on div at bounding box center [19, 43] width 18 height 18
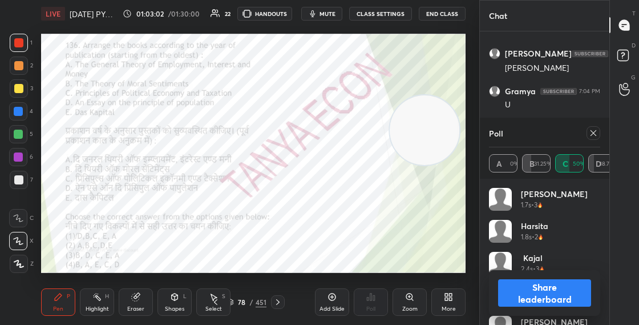
click at [524, 296] on button "Share leaderboard" at bounding box center [544, 292] width 93 height 27
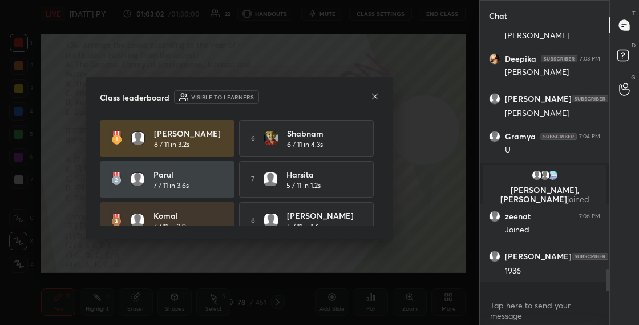
scroll to position [257, 126]
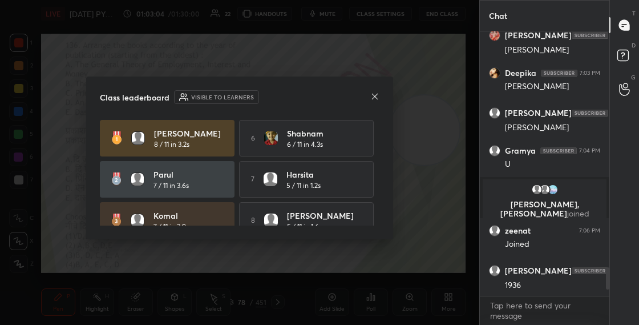
click at [375, 98] on icon at bounding box center [374, 96] width 9 height 9
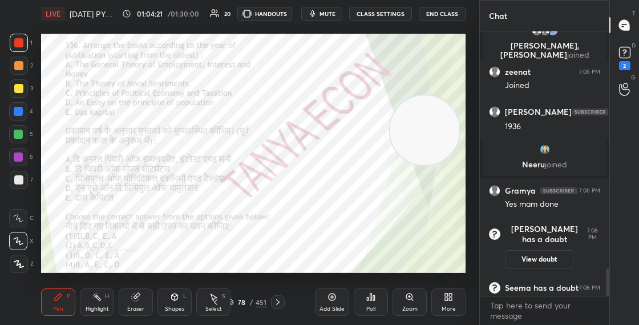
scroll to position [2307, 0]
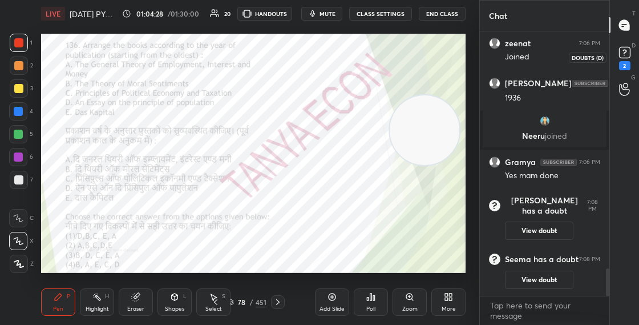
click at [628, 58] on rect at bounding box center [624, 52] width 11 height 11
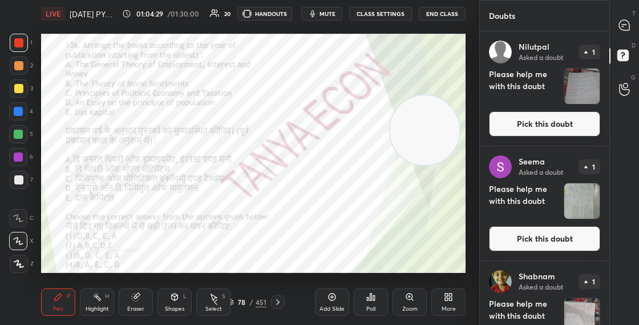
click at [545, 130] on button "Pick this doubt" at bounding box center [544, 123] width 111 height 25
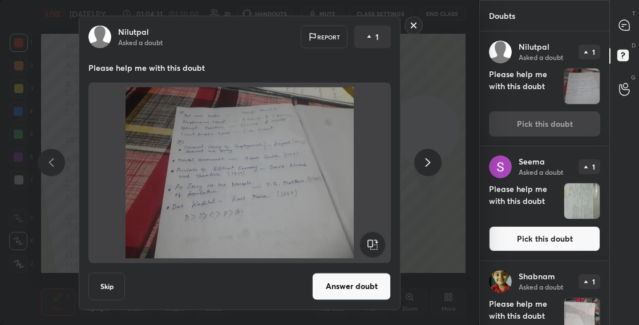
click at [354, 289] on button "Answer doubt" at bounding box center [351, 285] width 79 height 27
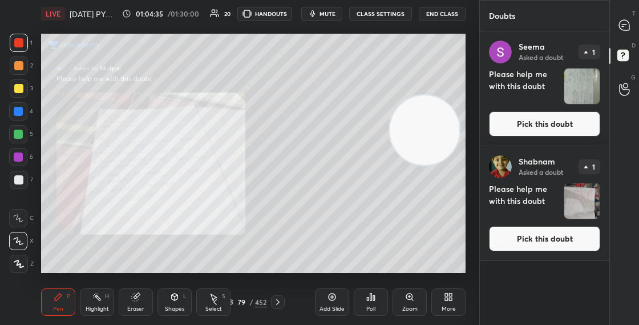
click at [515, 126] on button "Pick this doubt" at bounding box center [544, 123] width 111 height 25
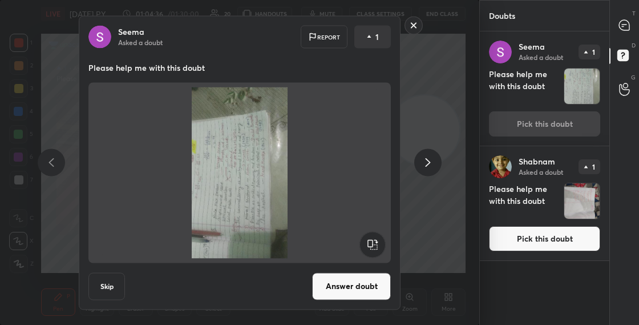
click at [378, 247] on rect at bounding box center [372, 244] width 26 height 26
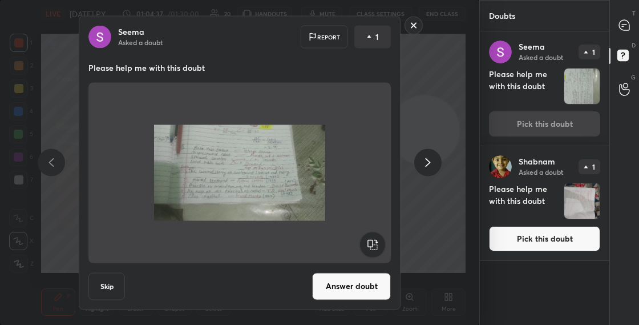
click at [348, 292] on button "Answer doubt" at bounding box center [351, 285] width 79 height 27
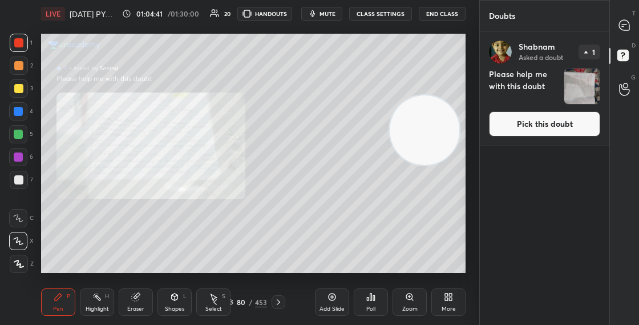
click at [520, 128] on button "Pick this doubt" at bounding box center [544, 123] width 111 height 25
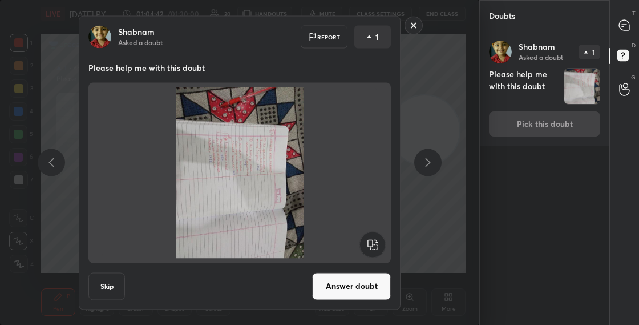
click at [379, 245] on rect at bounding box center [372, 244] width 26 height 26
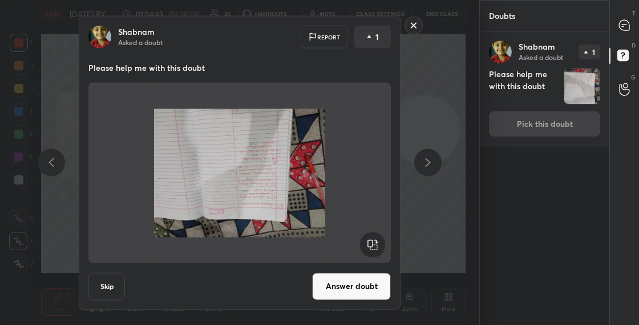
click at [380, 244] on rect at bounding box center [372, 244] width 26 height 26
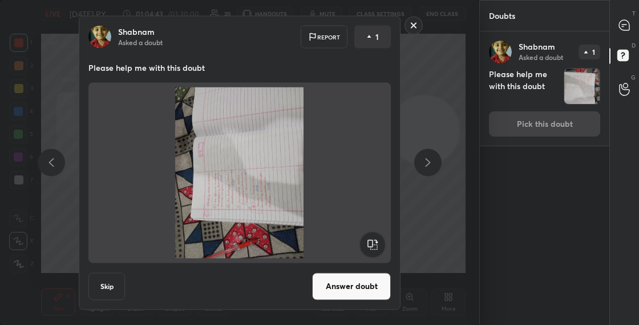
click at [381, 244] on rect at bounding box center [372, 244] width 26 height 26
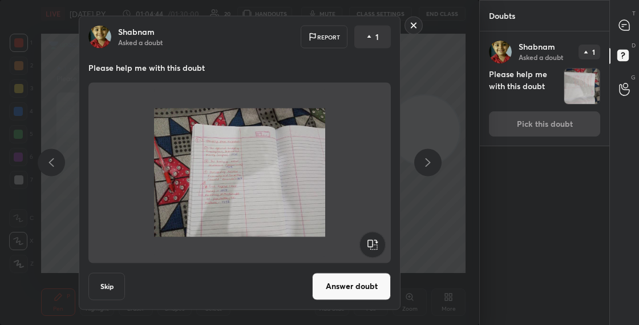
click at [354, 291] on button "Answer doubt" at bounding box center [351, 285] width 79 height 27
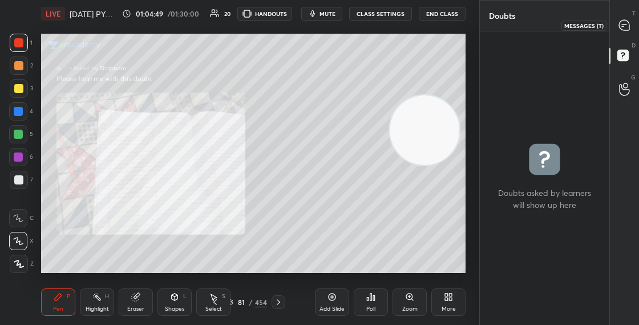
click at [627, 25] on icon at bounding box center [624, 25] width 10 height 10
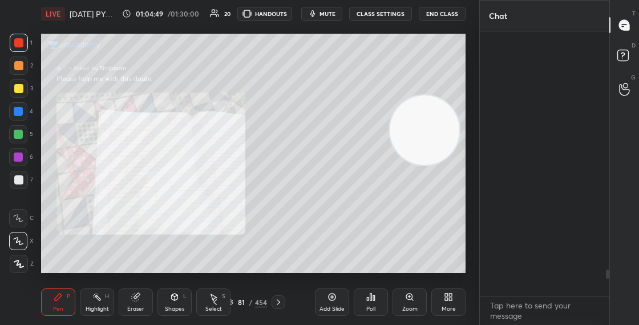
scroll to position [261, 126]
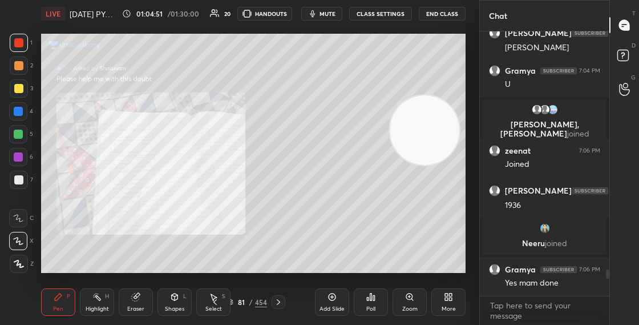
click at [235, 300] on div "81 / 454" at bounding box center [247, 302] width 41 height 10
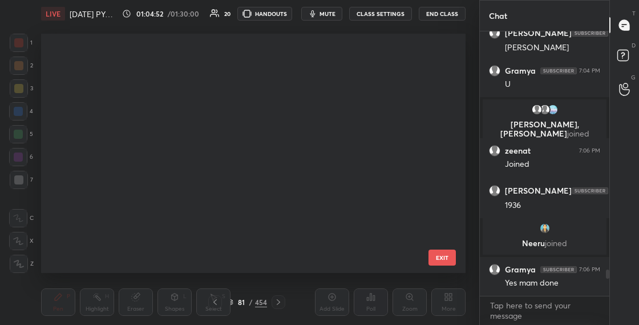
scroll to position [235, 419]
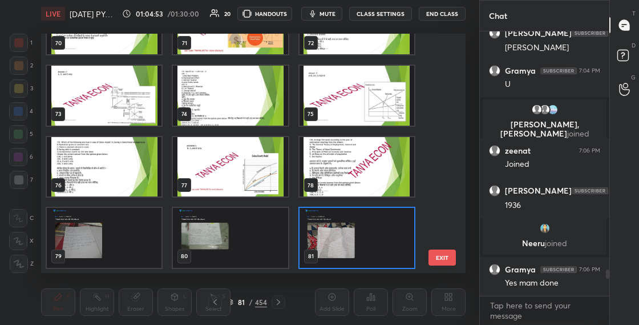
click at [349, 223] on img "grid" at bounding box center [357, 238] width 115 height 60
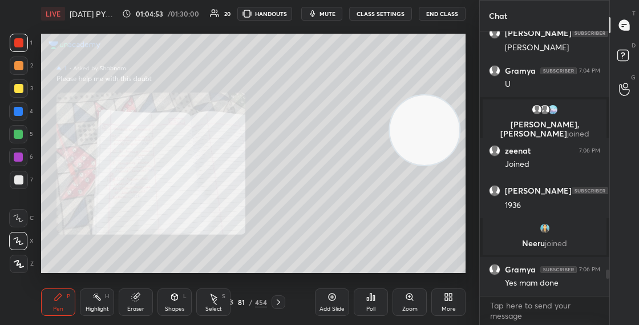
click at [349, 224] on img "grid" at bounding box center [357, 238] width 115 height 60
click at [415, 298] on div "Zoom" at bounding box center [410, 301] width 34 height 27
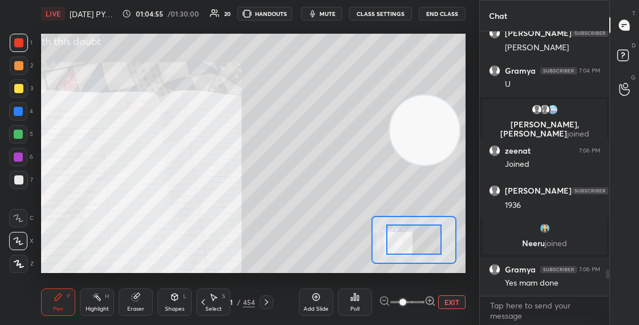
click at [427, 299] on icon at bounding box center [430, 300] width 11 height 11
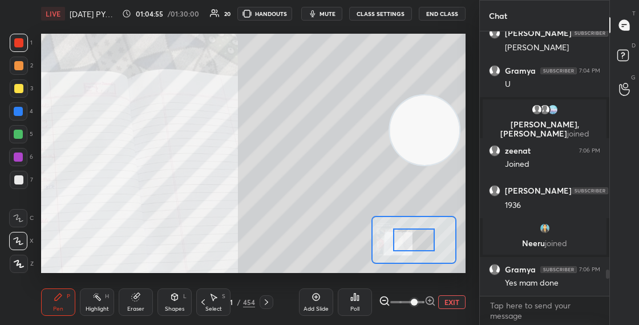
click at [410, 237] on div at bounding box center [413, 239] width 41 height 23
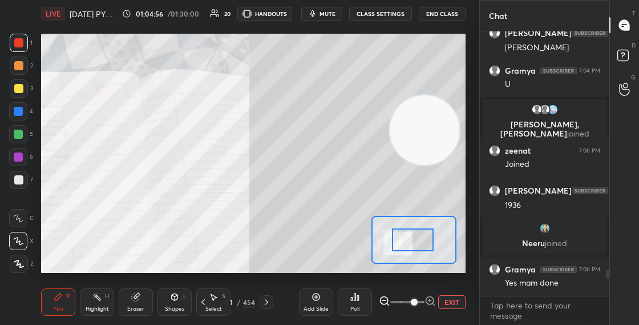
click at [403, 239] on div at bounding box center [412, 239] width 41 height 23
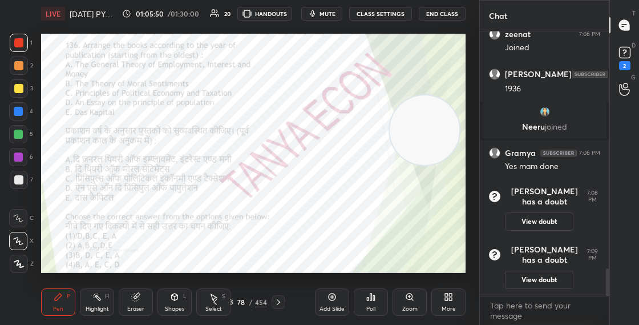
scroll to position [2306, 0]
click at [620, 51] on rect at bounding box center [624, 52] width 11 height 11
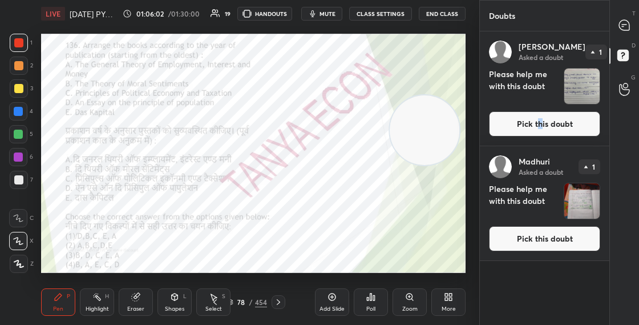
click at [540, 120] on button "Pick this doubt" at bounding box center [544, 123] width 111 height 25
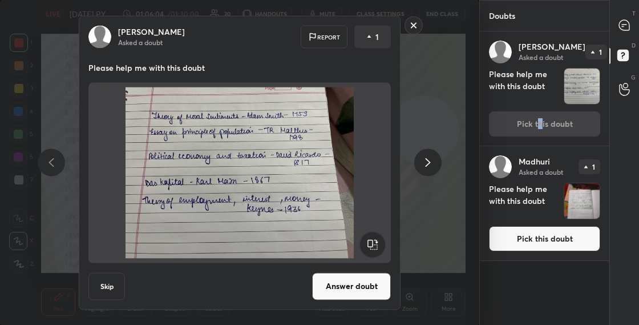
click at [355, 285] on button "Answer doubt" at bounding box center [351, 285] width 79 height 27
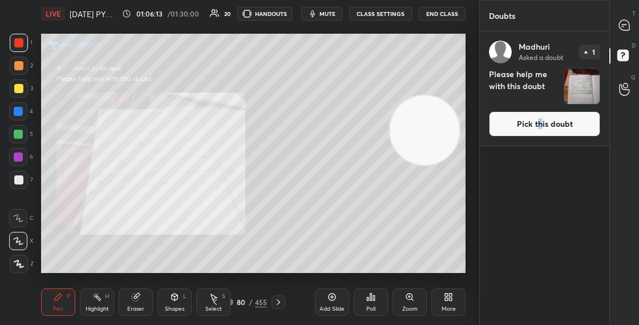
click at [510, 126] on button "Pick this doubt" at bounding box center [544, 123] width 111 height 25
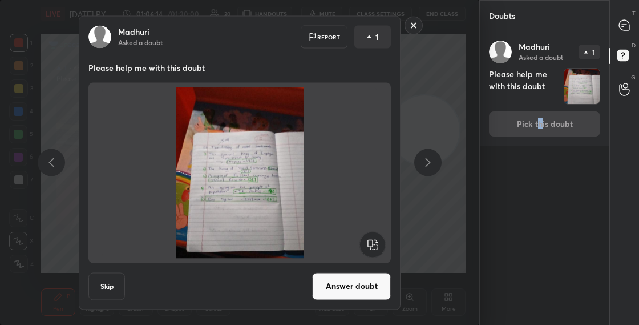
click at [344, 290] on button "Answer doubt" at bounding box center [351, 285] width 79 height 27
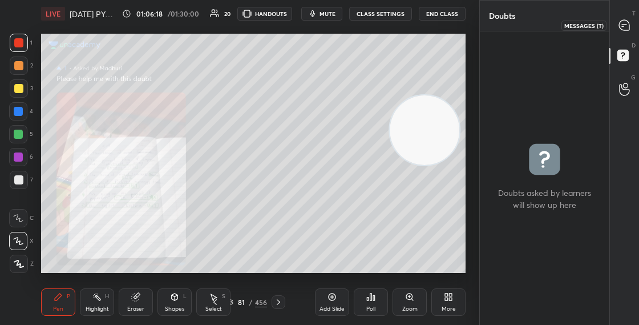
click at [629, 24] on icon at bounding box center [624, 25] width 10 height 10
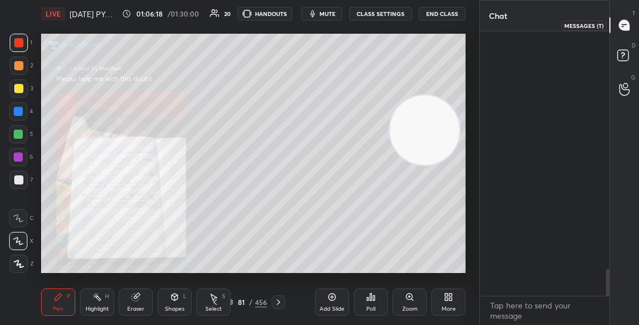
scroll to position [261, 126]
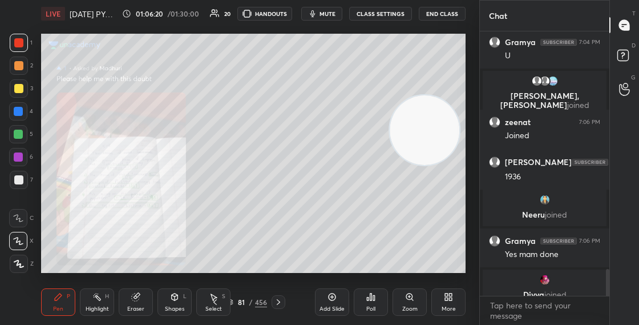
click at [608, 287] on div at bounding box center [607, 288] width 3 height 39
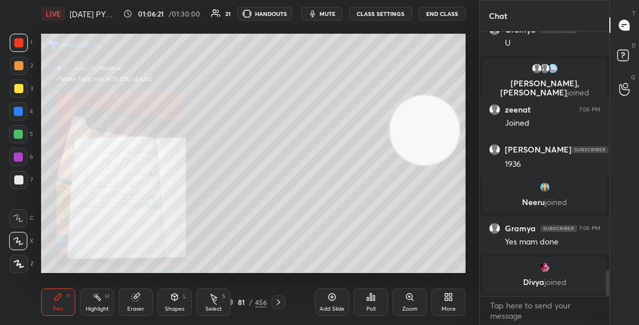
click at [550, 269] on img "grid" at bounding box center [544, 266] width 11 height 11
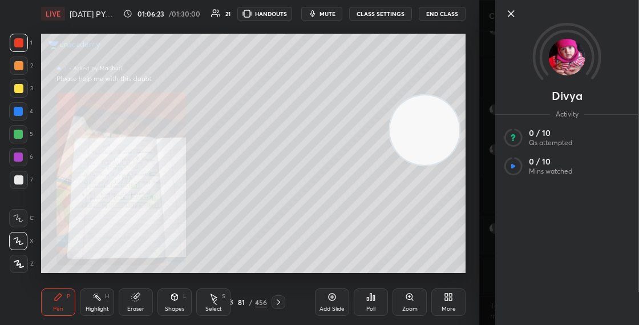
click at [508, 15] on icon at bounding box center [511, 14] width 6 height 6
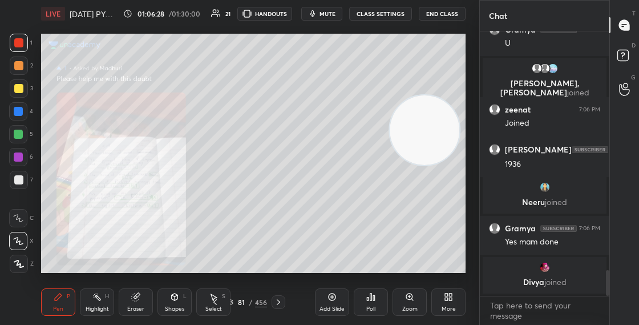
click at [411, 306] on div "Zoom" at bounding box center [409, 309] width 15 height 6
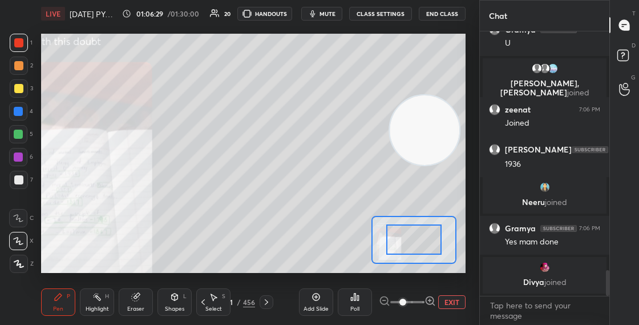
click at [430, 300] on icon at bounding box center [430, 300] width 3 height 0
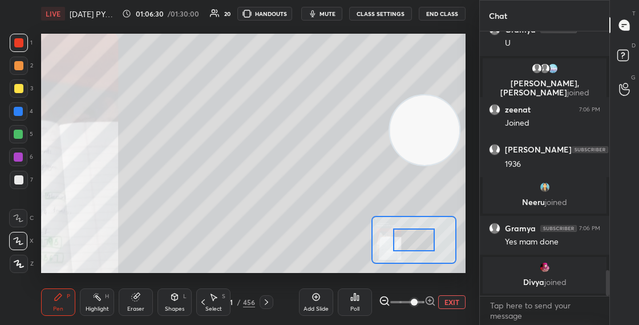
drag, startPoint x: 414, startPoint y: 242, endPoint x: 382, endPoint y: 248, distance: 32.5
click at [393, 248] on div at bounding box center [413, 239] width 41 height 23
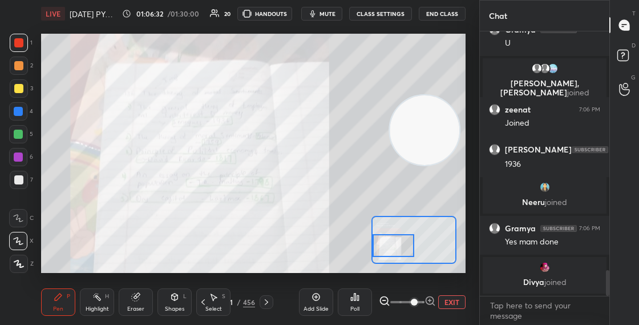
click at [233, 300] on div "81" at bounding box center [229, 301] width 11 height 7
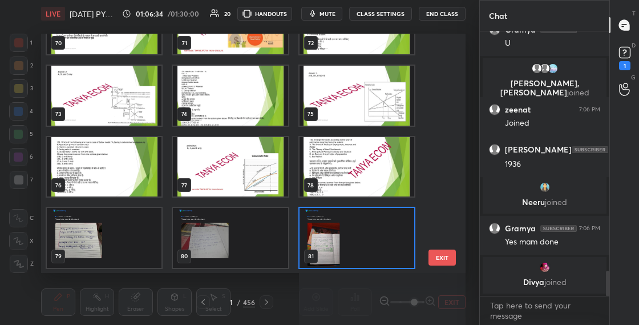
scroll to position [2503, 0]
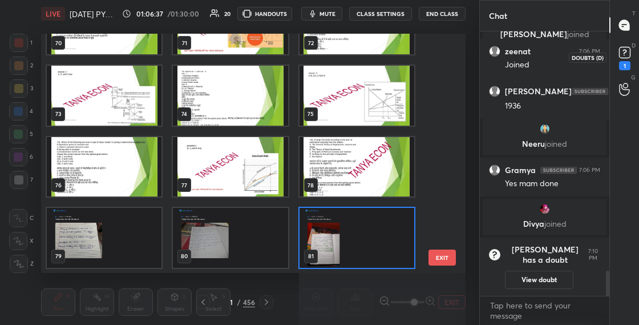
click at [625, 54] on rect at bounding box center [624, 52] width 11 height 11
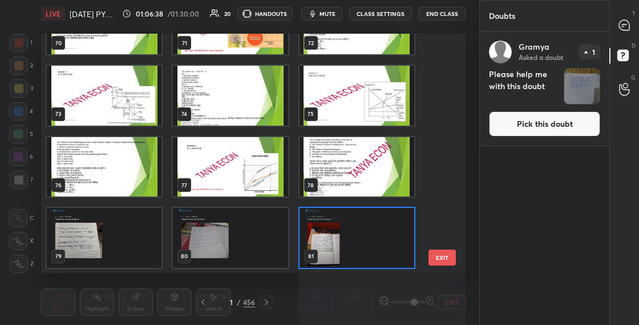
click at [529, 124] on button "Pick this doubt" at bounding box center [544, 123] width 111 height 25
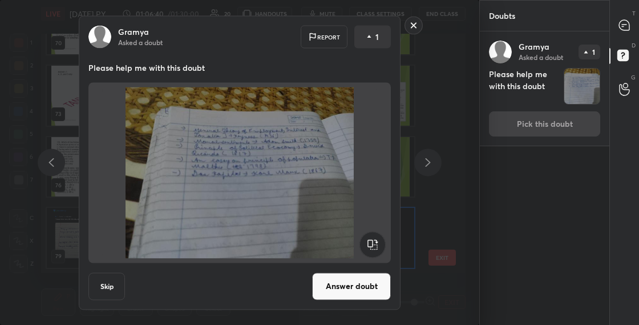
click at [365, 284] on button "Answer doubt" at bounding box center [351, 285] width 79 height 27
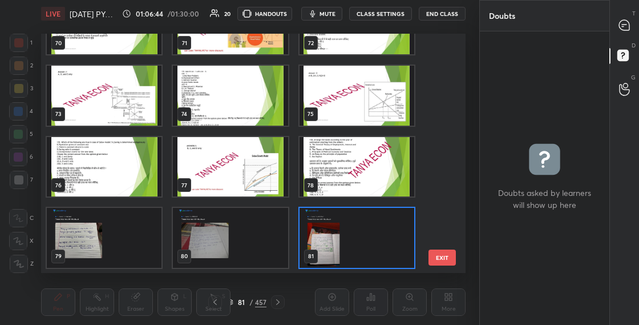
click at [269, 237] on img "grid" at bounding box center [230, 238] width 115 height 60
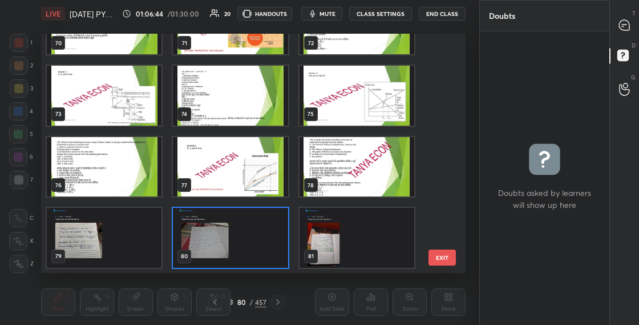
click at [269, 237] on img "grid" at bounding box center [230, 238] width 115 height 60
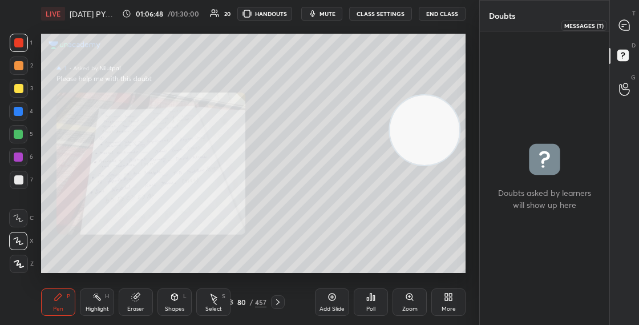
click at [624, 25] on icon at bounding box center [624, 25] width 10 height 10
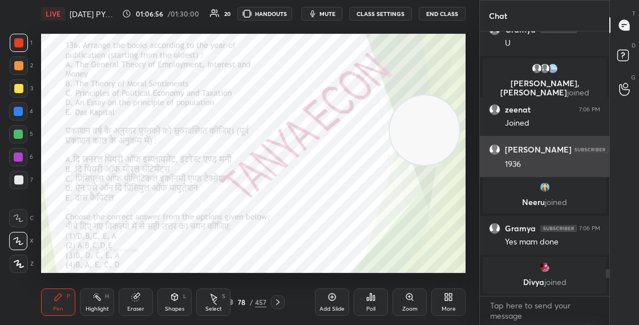
scroll to position [2399, 0]
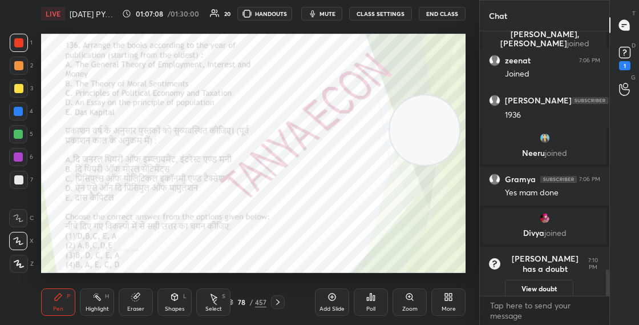
click at [522, 280] on button "View doubt" at bounding box center [539, 289] width 68 height 18
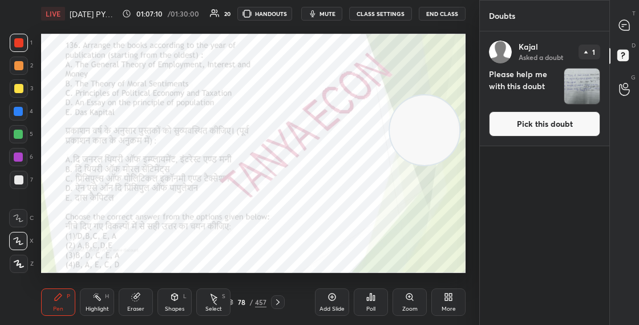
click at [528, 130] on button "Pick this doubt" at bounding box center [544, 123] width 111 height 25
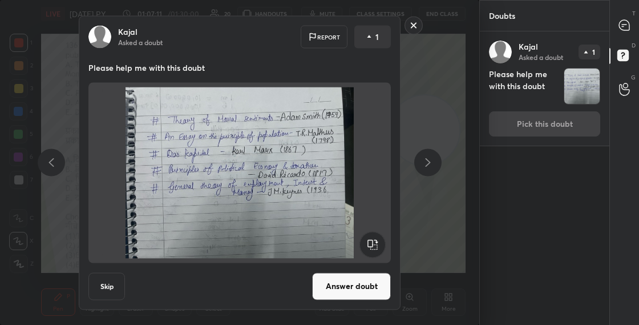
click at [339, 286] on button "Answer doubt" at bounding box center [351, 285] width 79 height 27
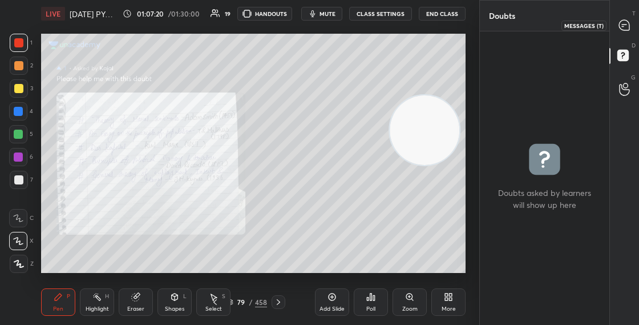
click at [626, 29] on icon at bounding box center [624, 25] width 10 height 10
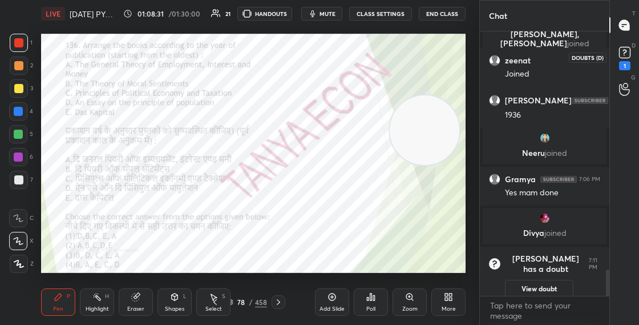
click at [625, 49] on rect at bounding box center [624, 52] width 11 height 11
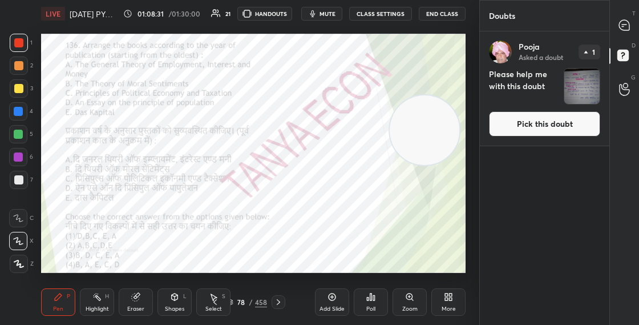
click at [527, 126] on button "Pick this doubt" at bounding box center [544, 123] width 111 height 25
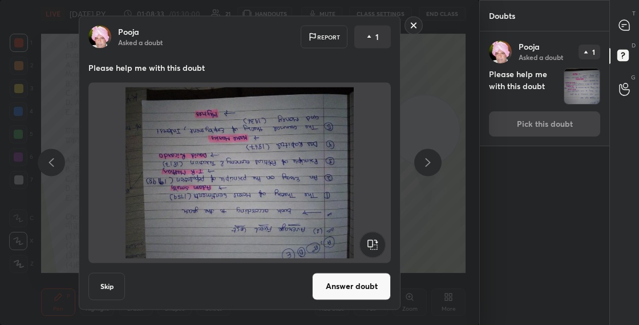
click at [373, 247] on rect at bounding box center [372, 244] width 26 height 26
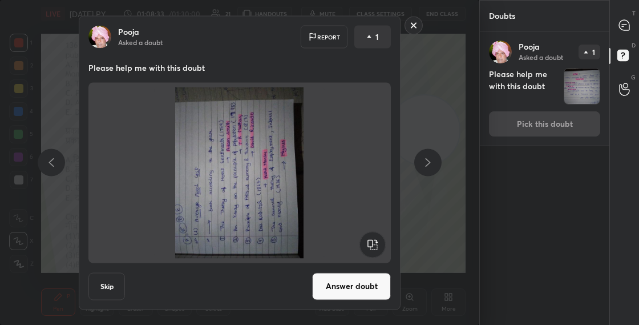
click at [375, 246] on rect at bounding box center [372, 244] width 26 height 26
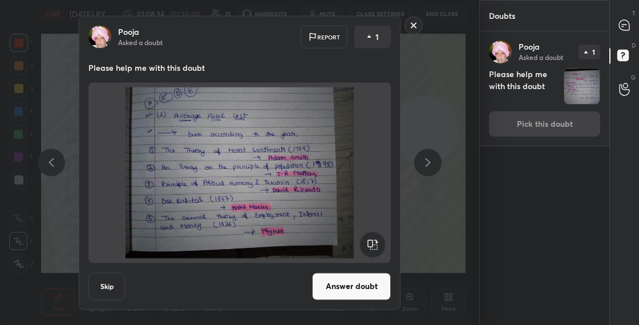
click at [364, 277] on button "Answer doubt" at bounding box center [351, 285] width 79 height 27
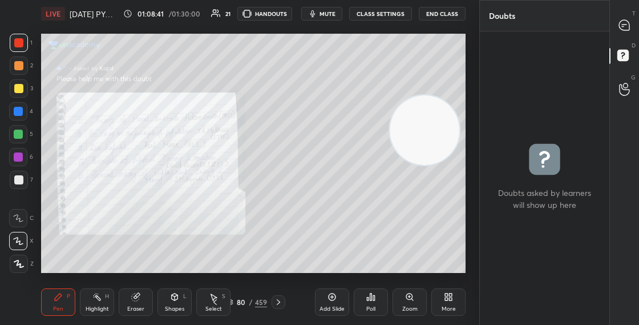
click at [233, 304] on div "80 / 459" at bounding box center [247, 302] width 41 height 10
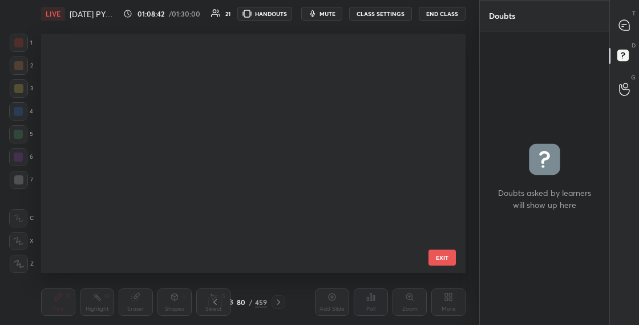
scroll to position [235, 419]
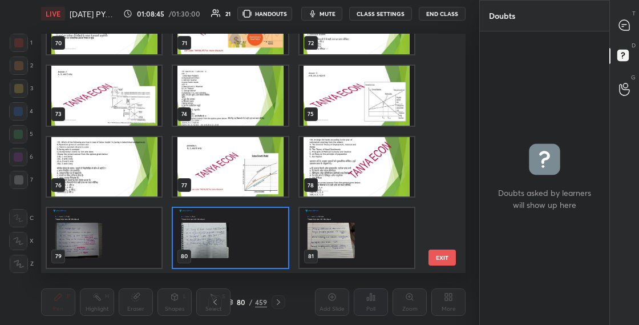
click at [134, 236] on img "grid" at bounding box center [104, 238] width 115 height 60
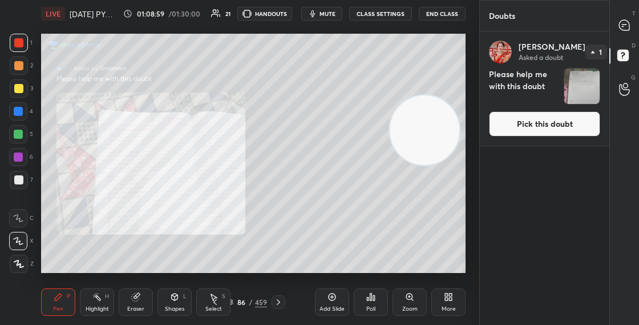
click at [535, 120] on button "Pick this doubt" at bounding box center [544, 123] width 111 height 25
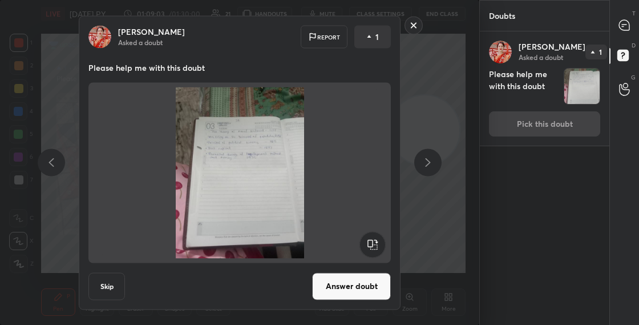
click at [350, 281] on button "Answer doubt" at bounding box center [351, 285] width 79 height 27
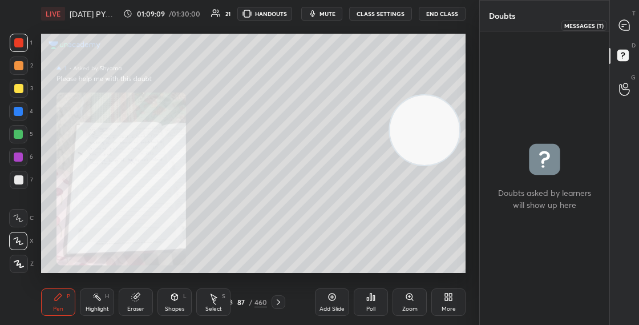
click at [624, 27] on icon at bounding box center [624, 25] width 10 height 10
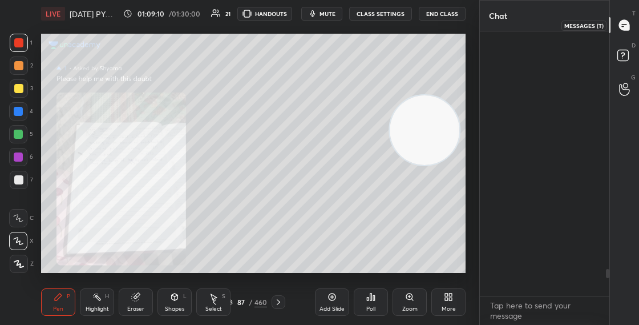
scroll to position [261, 126]
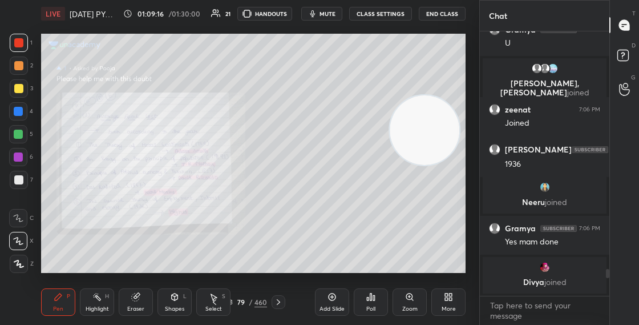
click at [233, 299] on div "79 / 460" at bounding box center [246, 302] width 41 height 10
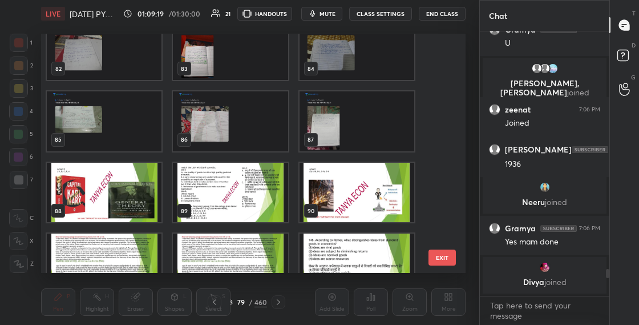
scroll to position [1945, 0]
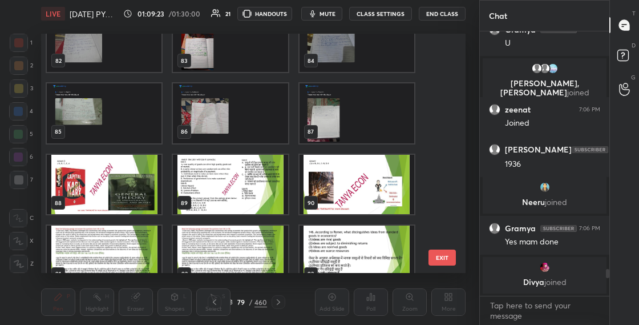
click at [258, 199] on img "grid" at bounding box center [230, 185] width 115 height 60
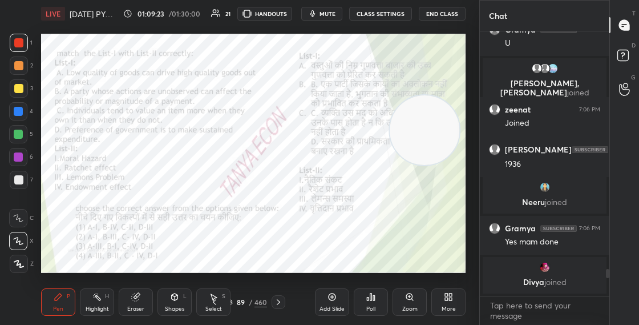
click at [258, 199] on img "grid" at bounding box center [230, 185] width 115 height 60
drag, startPoint x: 435, startPoint y: 133, endPoint x: 443, endPoint y: 190, distance: 57.6
click at [444, 165] on video at bounding box center [424, 131] width 70 height 70
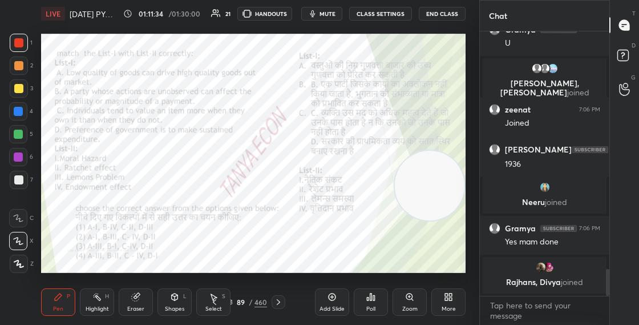
click at [22, 114] on div at bounding box center [18, 111] width 9 height 9
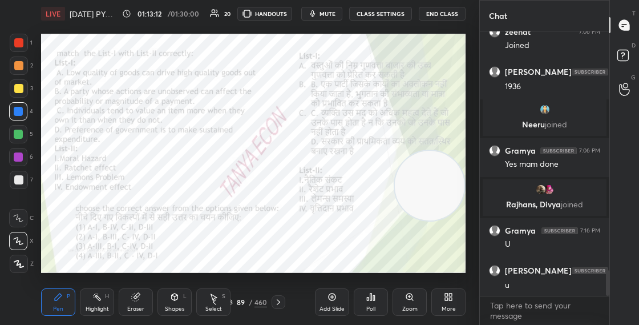
scroll to position [2467, 0]
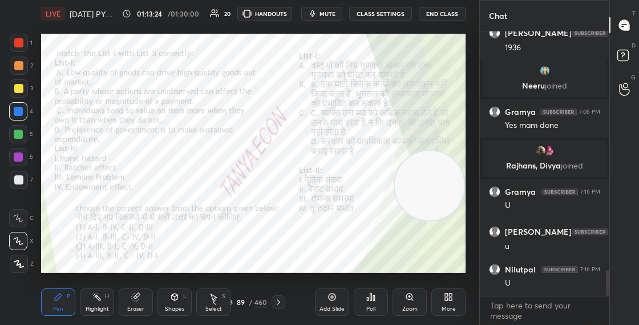
click at [330, 18] on button "mute" at bounding box center [321, 14] width 41 height 14
click at [236, 301] on div "89" at bounding box center [240, 301] width 11 height 7
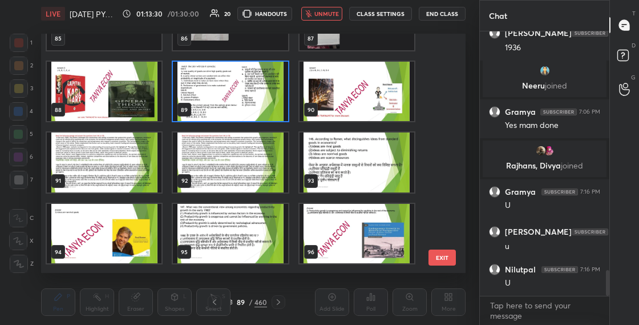
scroll to position [2013, 0]
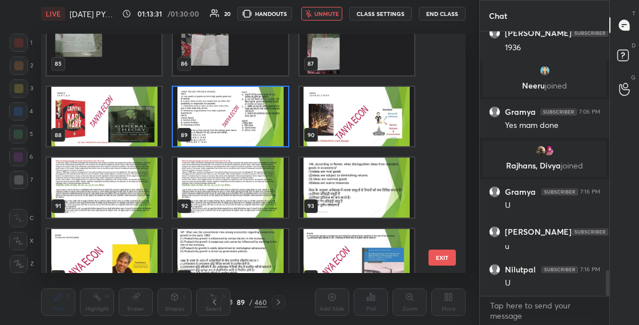
click at [279, 122] on img "grid" at bounding box center [230, 117] width 115 height 60
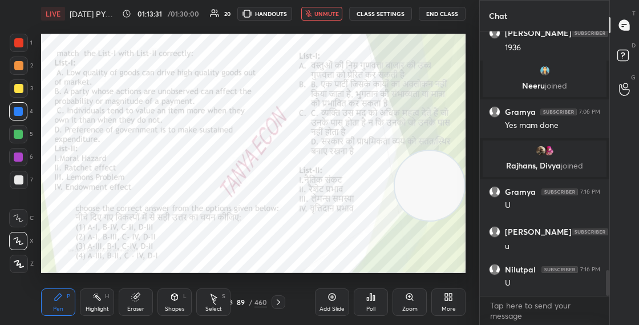
click at [279, 121] on img "grid" at bounding box center [230, 117] width 115 height 60
click at [230, 305] on div "Select S" at bounding box center [213, 301] width 34 height 27
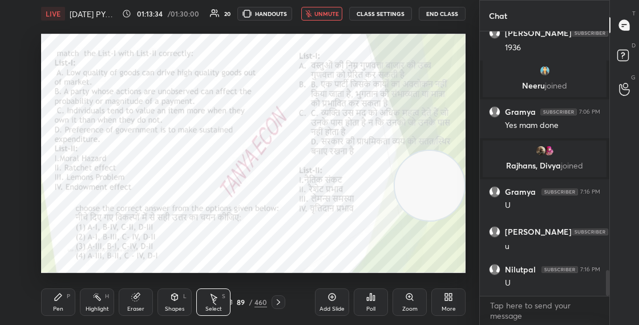
click at [232, 305] on icon at bounding box center [229, 301] width 7 height 7
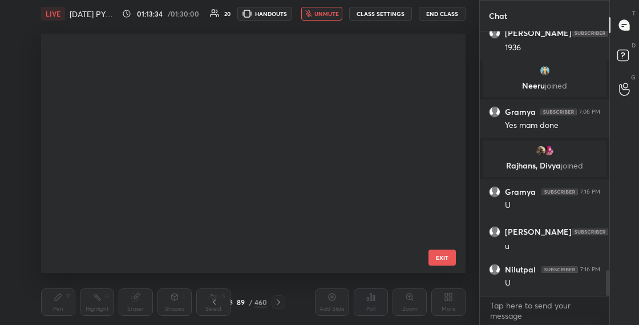
scroll to position [235, 419]
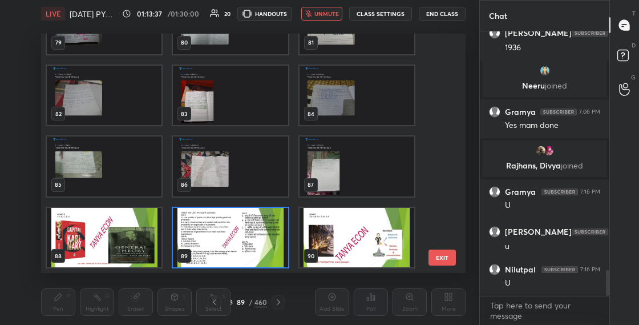
click at [244, 249] on img "grid" at bounding box center [230, 238] width 115 height 60
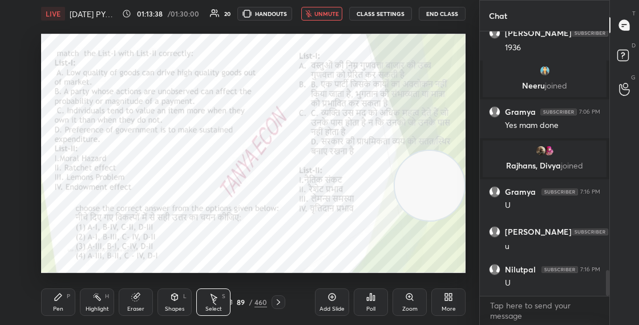
click at [243, 250] on img "grid" at bounding box center [230, 238] width 115 height 60
click at [333, 16] on span "unmute" at bounding box center [326, 14] width 25 height 8
click at [235, 299] on div "89 / 460" at bounding box center [246, 302] width 41 height 10
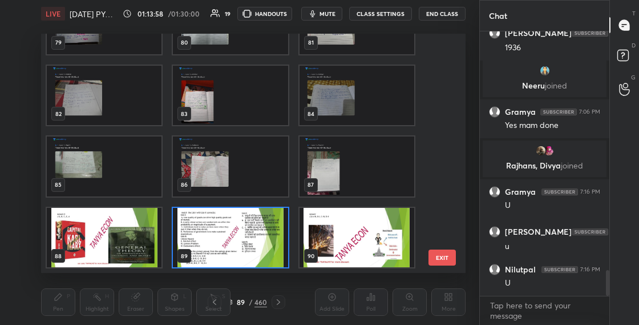
click at [263, 233] on img "grid" at bounding box center [230, 238] width 115 height 60
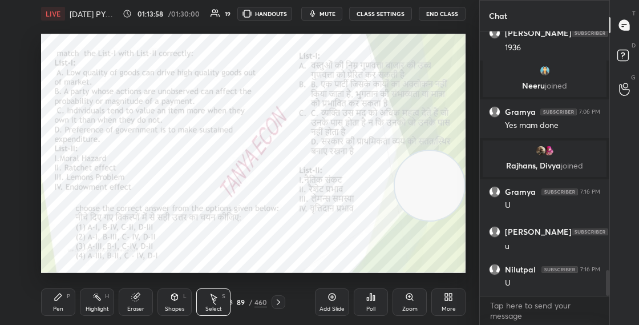
scroll to position [0, 0]
click at [372, 300] on icon at bounding box center [370, 296] width 9 height 9
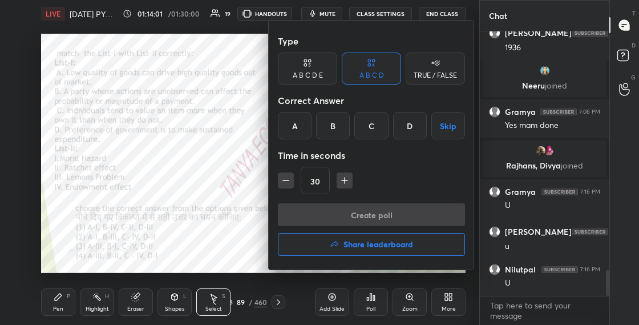
click at [418, 131] on div "D" at bounding box center [410, 125] width 34 height 27
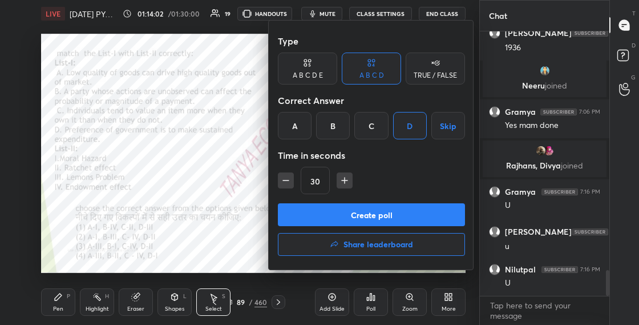
click at [386, 211] on button "Create poll" at bounding box center [371, 214] width 187 height 23
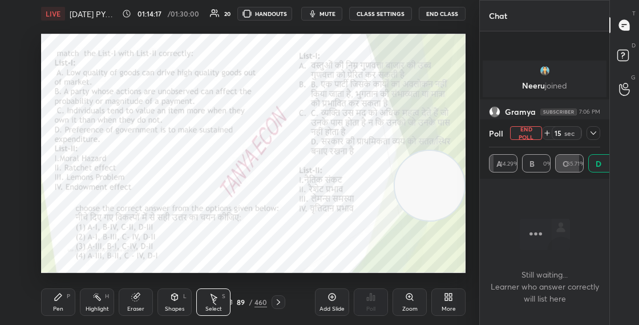
scroll to position [2565, 0]
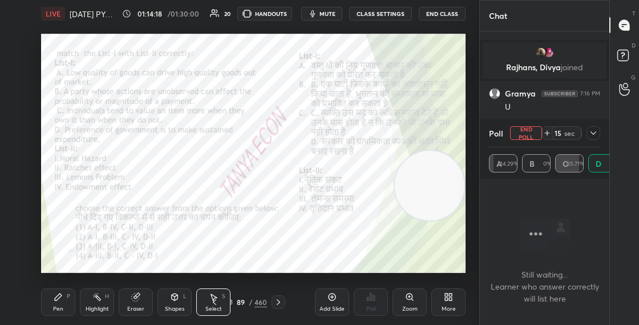
click at [233, 300] on div "89 / 460" at bounding box center [246, 302] width 41 height 10
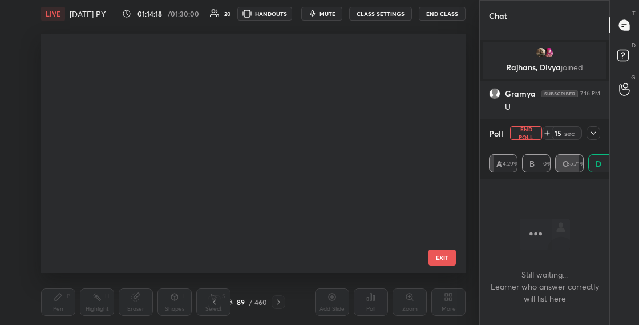
scroll to position [235, 419]
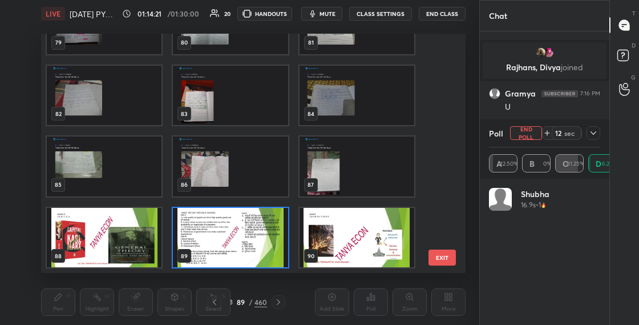
click at [266, 247] on img "grid" at bounding box center [230, 238] width 115 height 60
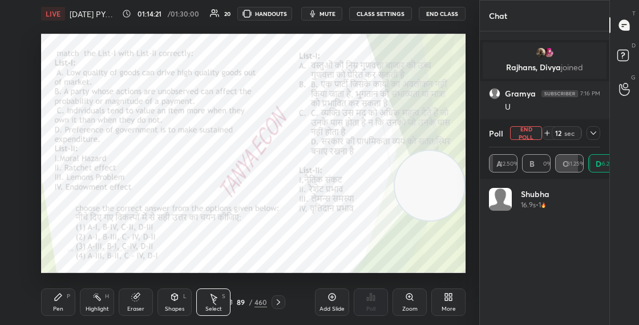
click at [266, 247] on img "grid" at bounding box center [230, 238] width 115 height 60
click at [516, 132] on button "End Poll" at bounding box center [526, 133] width 32 height 14
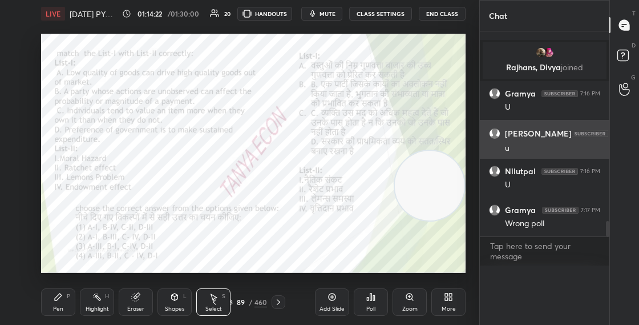
scroll to position [1, 4]
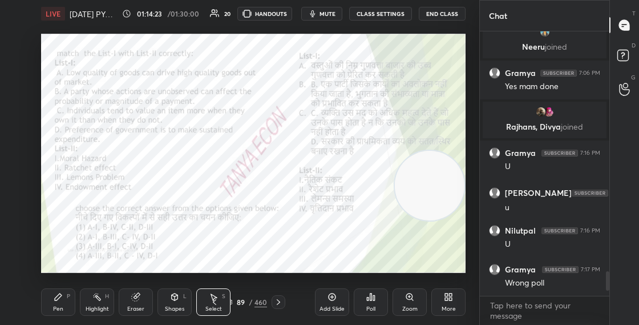
click at [370, 298] on icon at bounding box center [371, 296] width 2 height 7
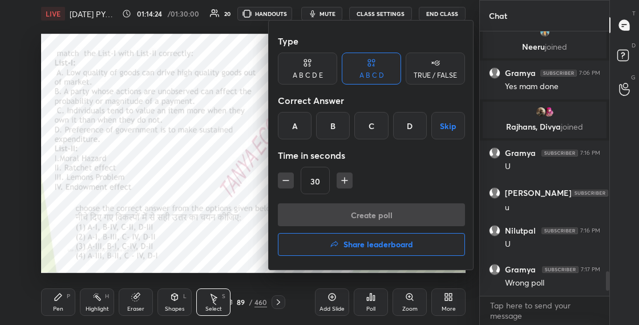
click at [378, 130] on div "C" at bounding box center [371, 125] width 34 height 27
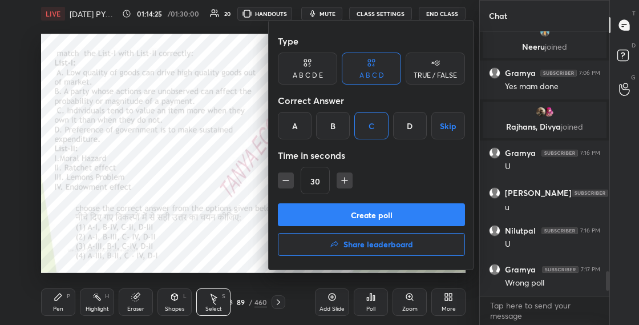
click at [349, 213] on button "Create poll" at bounding box center [371, 214] width 187 height 23
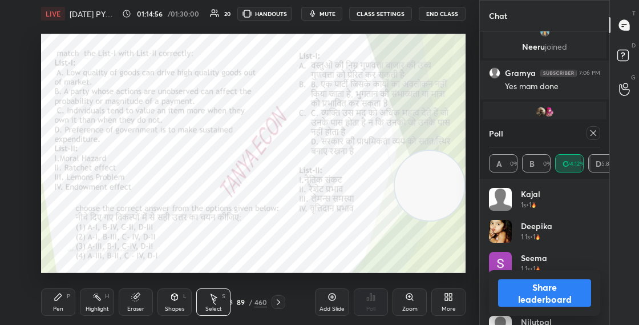
click at [183, 303] on div "Shapes L" at bounding box center [174, 301] width 34 height 27
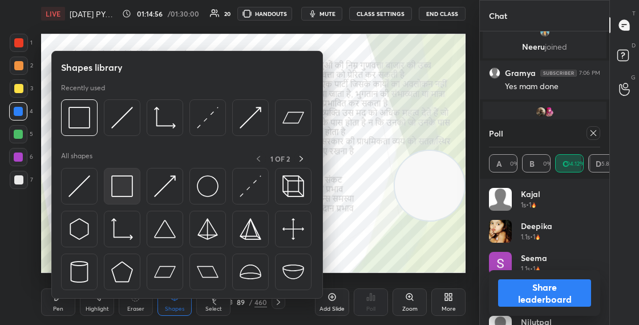
click at [124, 190] on img at bounding box center [122, 186] width 22 height 22
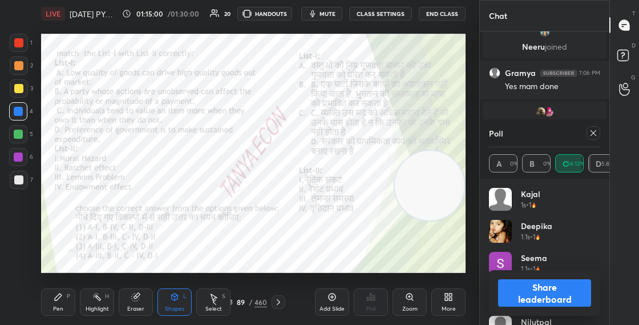
click at [54, 307] on div "Pen" at bounding box center [58, 309] width 10 height 6
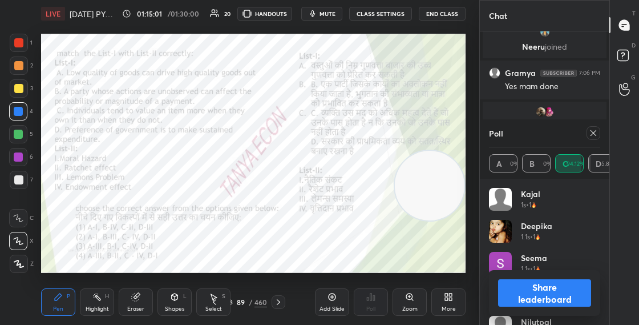
click at [23, 49] on div at bounding box center [19, 43] width 18 height 18
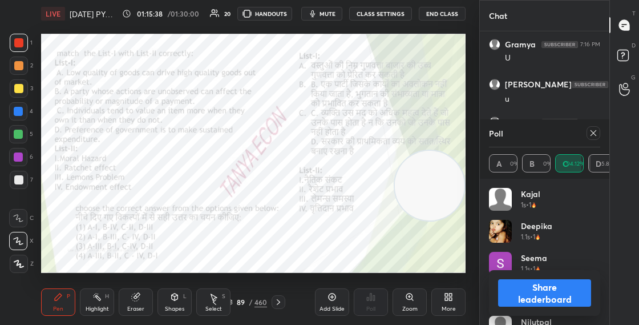
click at [498, 286] on div "Share leaderboard" at bounding box center [544, 293] width 111 height 46
click at [506, 289] on button "Share leaderboard" at bounding box center [544, 292] width 93 height 27
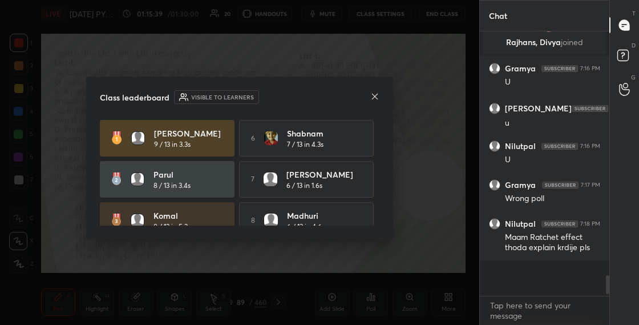
scroll to position [271, 126]
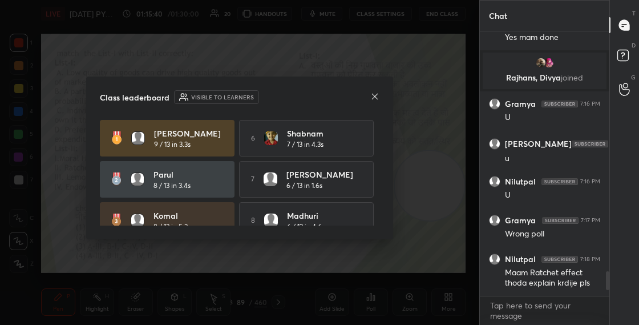
click at [375, 99] on icon at bounding box center [374, 96] width 9 height 9
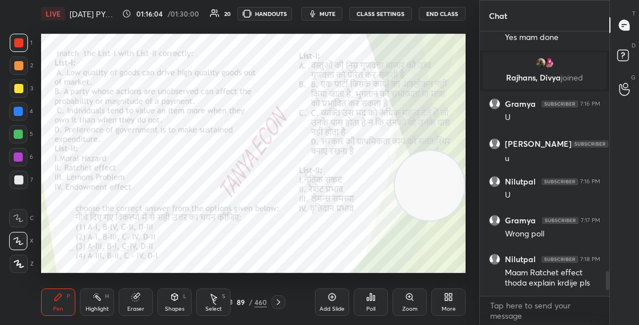
click at [235, 301] on div "89" at bounding box center [240, 301] width 11 height 7
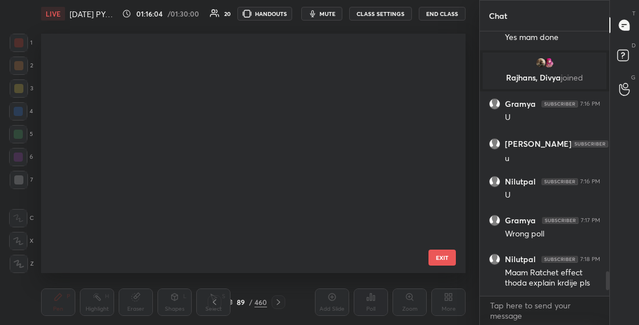
scroll to position [235, 419]
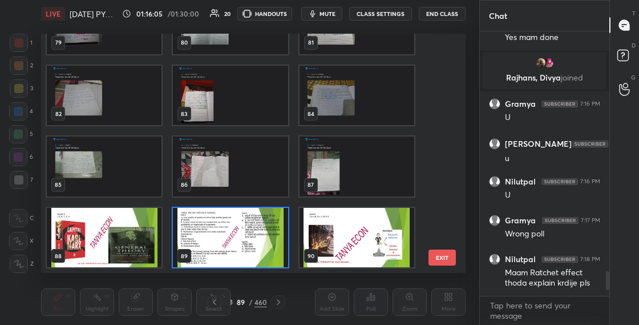
click at [239, 254] on img "grid" at bounding box center [230, 238] width 115 height 60
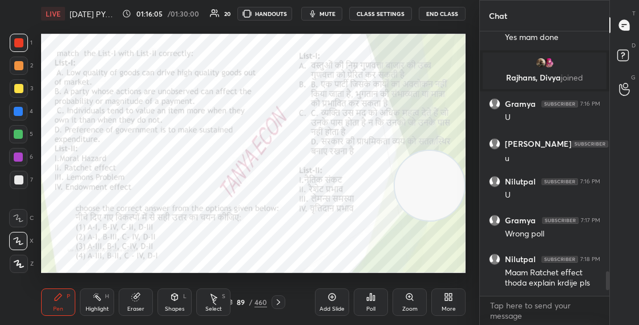
click at [239, 255] on img "grid" at bounding box center [230, 238] width 115 height 60
click at [237, 301] on div "89" at bounding box center [240, 301] width 11 height 7
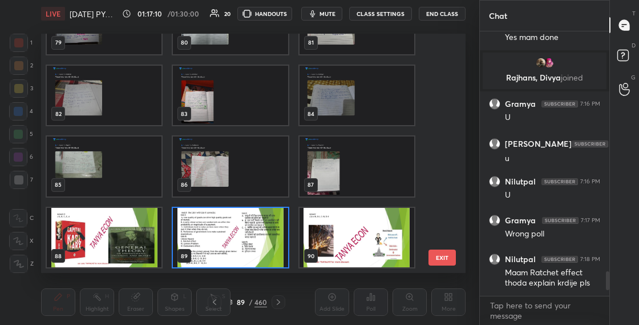
click at [256, 229] on img "grid" at bounding box center [230, 238] width 115 height 60
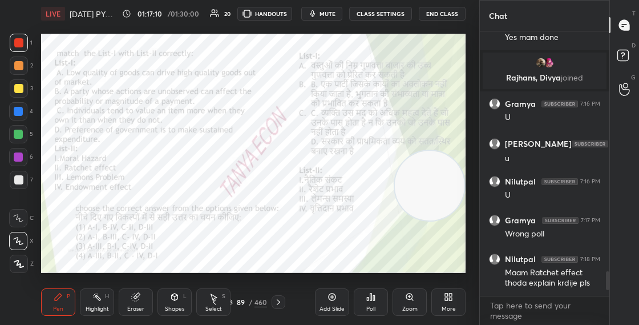
click at [257, 229] on img "grid" at bounding box center [230, 238] width 115 height 60
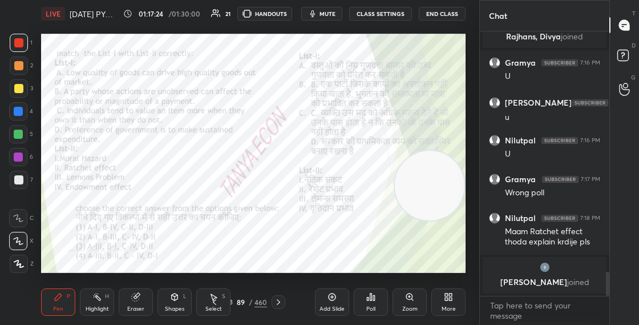
click at [233, 305] on div "89 / 460" at bounding box center [246, 302] width 41 height 10
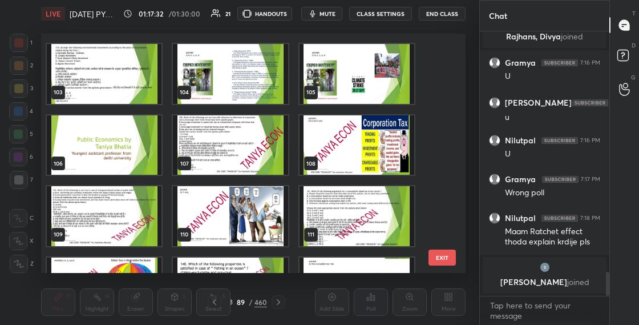
scroll to position [2436, 0]
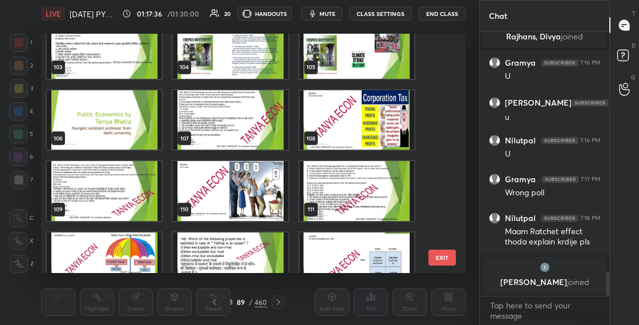
click at [274, 126] on img "grid" at bounding box center [230, 120] width 115 height 60
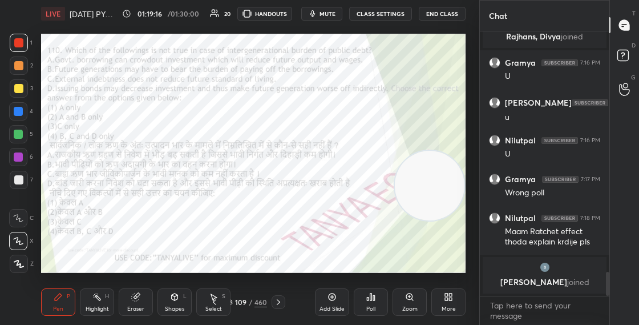
scroll to position [2461, 0]
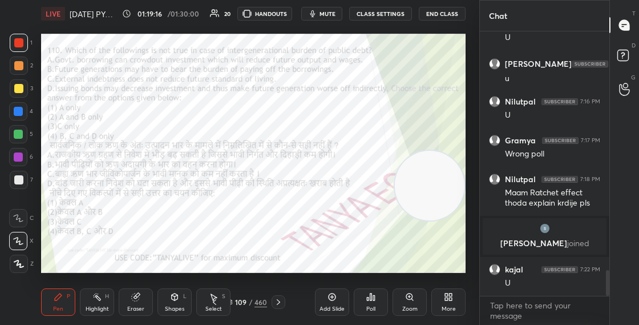
click at [235, 300] on div "109 / 460" at bounding box center [246, 302] width 41 height 10
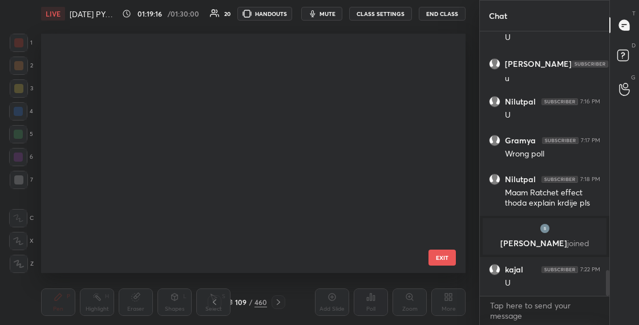
scroll to position [235, 419]
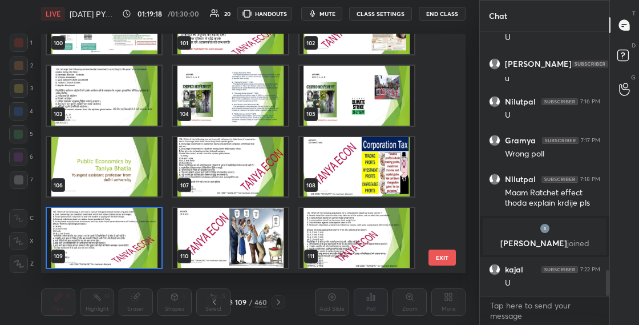
click at [150, 240] on img "grid" at bounding box center [104, 238] width 115 height 60
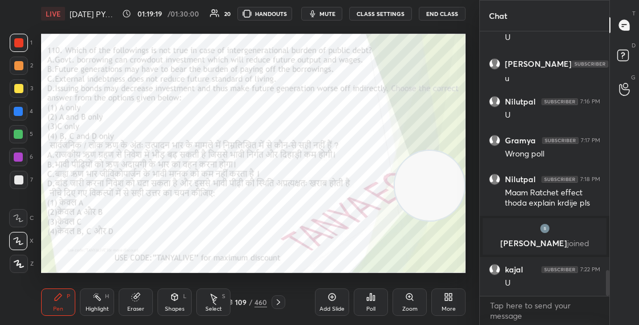
click at [151, 240] on img "grid" at bounding box center [104, 238] width 115 height 60
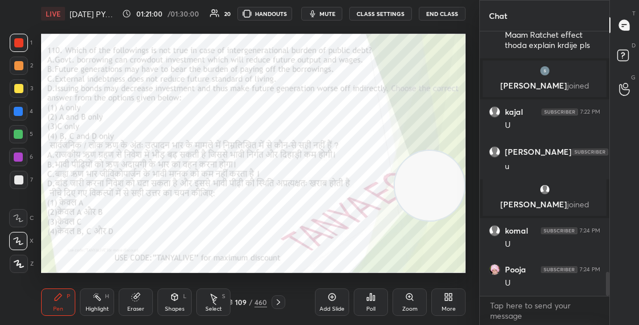
scroll to position [2629, 0]
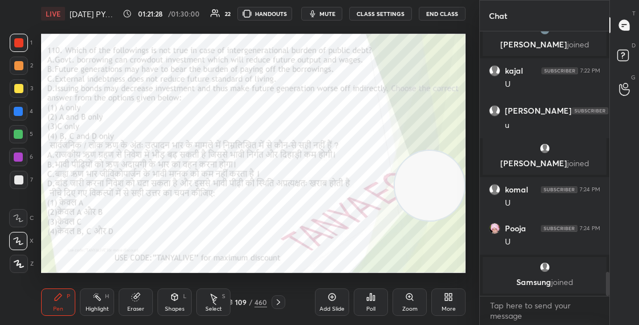
click at [232, 302] on icon at bounding box center [229, 301] width 7 height 7
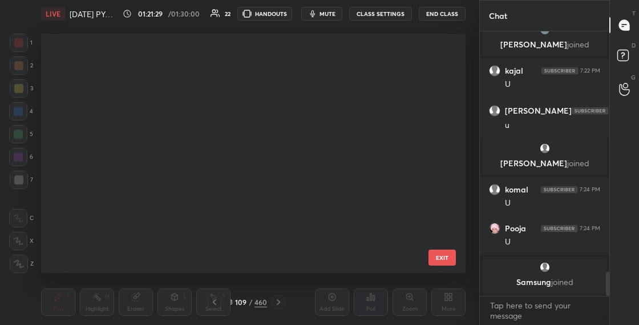
scroll to position [2389, 0]
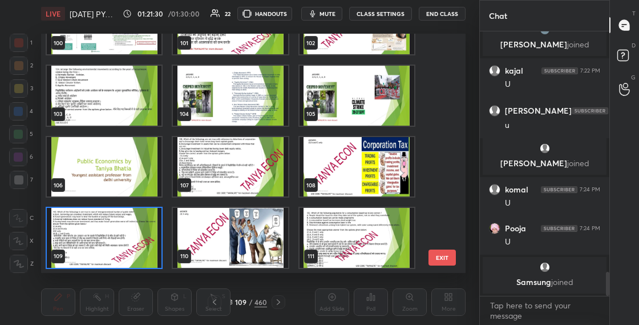
click at [150, 243] on img "grid" at bounding box center [104, 238] width 115 height 60
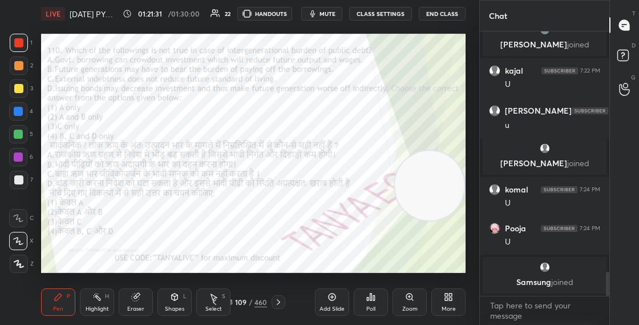
click at [150, 242] on img "grid" at bounding box center [104, 238] width 115 height 60
click at [236, 301] on div "109" at bounding box center [240, 301] width 11 height 7
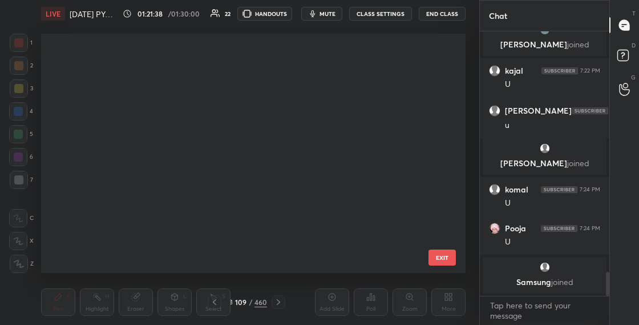
scroll to position [235, 419]
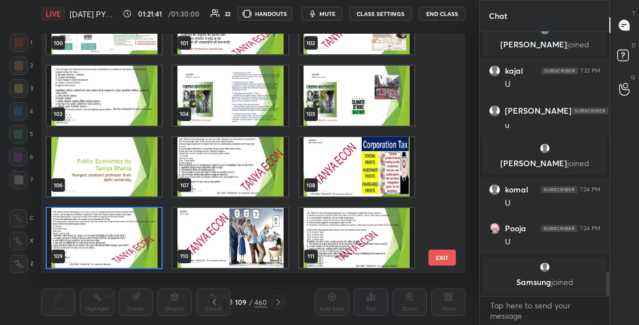
click at [146, 260] on img "grid" at bounding box center [104, 238] width 115 height 60
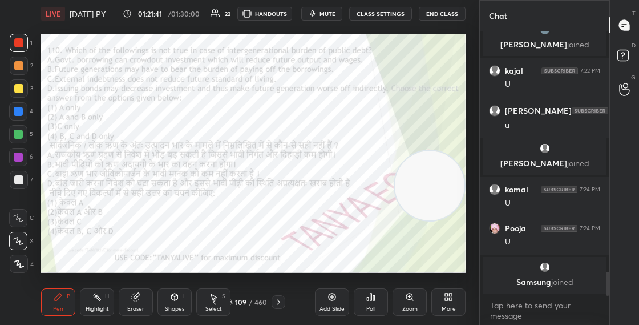
click at [148, 257] on img "grid" at bounding box center [104, 238] width 115 height 60
click at [235, 301] on div "109 / 460" at bounding box center [246, 302] width 41 height 10
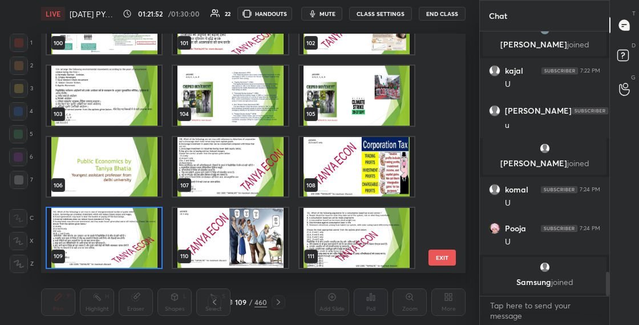
click at [145, 240] on img "grid" at bounding box center [104, 238] width 115 height 60
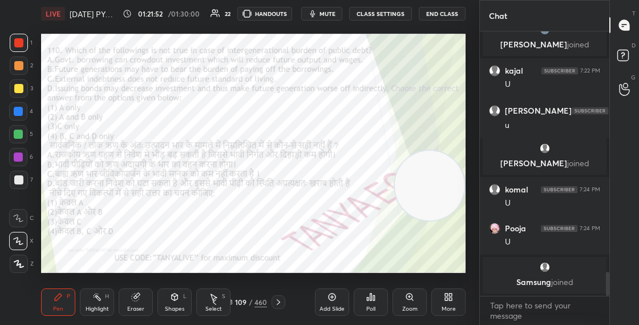
click at [145, 240] on img "grid" at bounding box center [104, 238] width 115 height 60
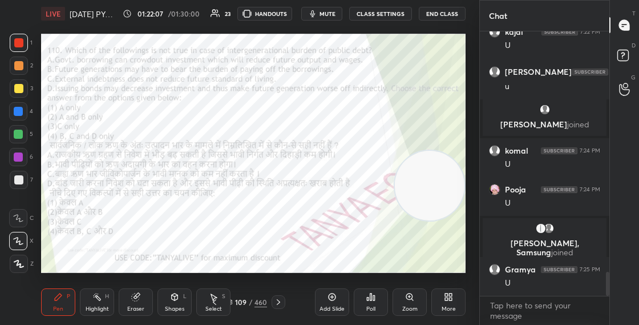
scroll to position [2678, 0]
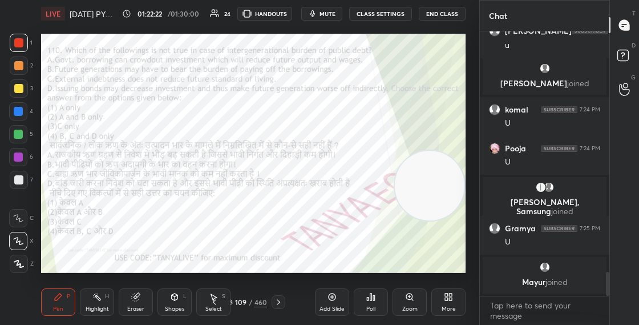
click at [233, 302] on div "109 / 460" at bounding box center [246, 302] width 41 height 10
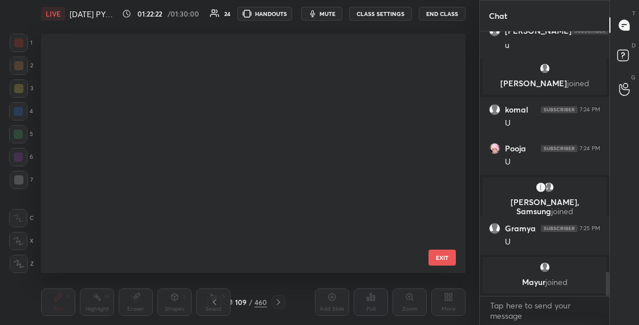
scroll to position [235, 419]
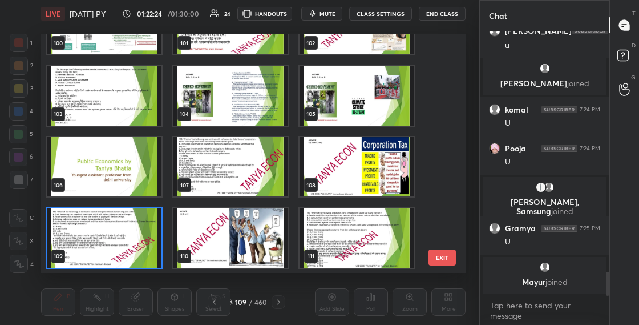
click at [155, 245] on img "grid" at bounding box center [104, 238] width 115 height 60
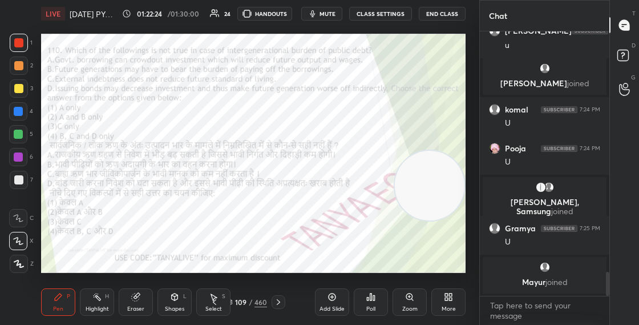
click at [155, 245] on img "grid" at bounding box center [104, 238] width 115 height 60
click at [232, 301] on icon at bounding box center [229, 301] width 7 height 7
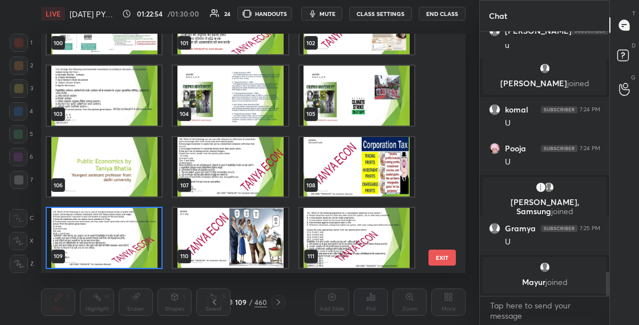
click at [162, 244] on div "109" at bounding box center [104, 238] width 117 height 62
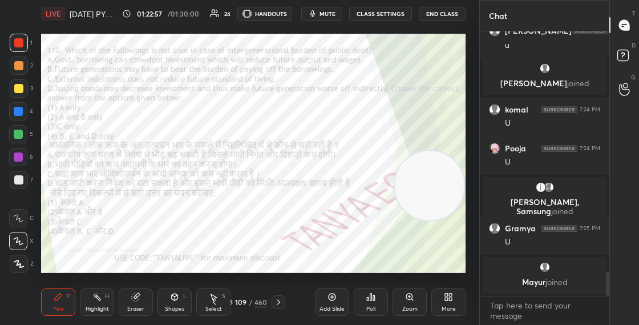
click at [234, 301] on div "109 / 460" at bounding box center [246, 302] width 41 height 10
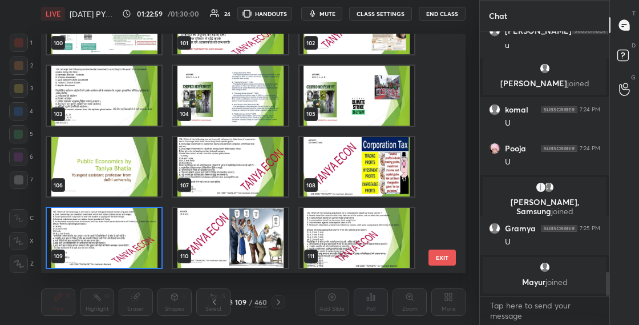
click at [157, 253] on img "grid" at bounding box center [104, 238] width 115 height 60
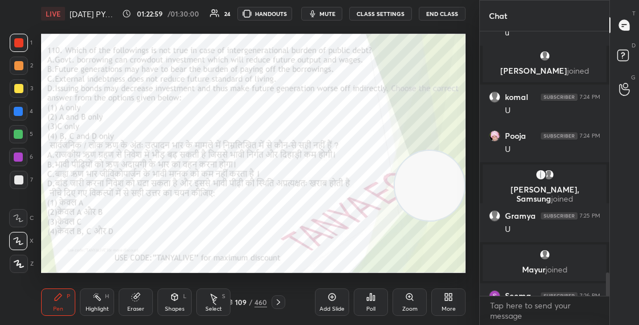
scroll to position [2704, 0]
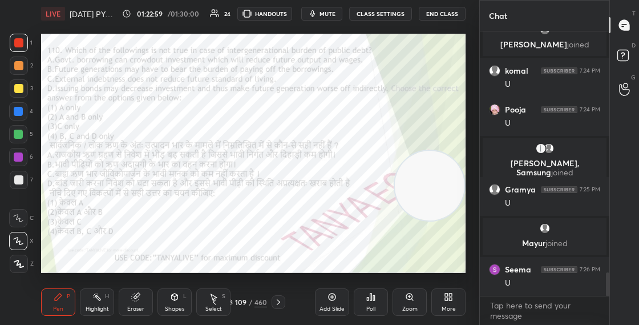
click at [157, 253] on img "grid" at bounding box center [104, 238] width 115 height 60
click at [373, 301] on icon at bounding box center [370, 296] width 9 height 9
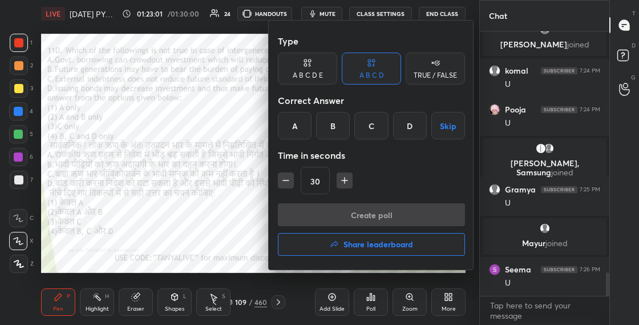
click at [383, 130] on div "C" at bounding box center [371, 125] width 34 height 27
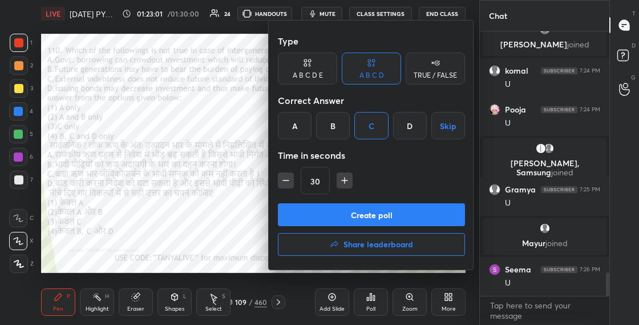
click at [360, 213] on button "Create poll" at bounding box center [371, 214] width 187 height 23
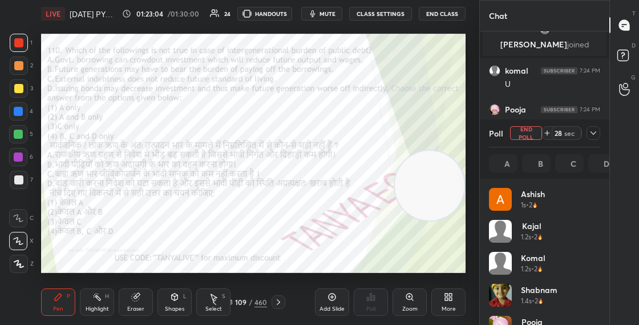
scroll to position [4, 4]
click at [170, 306] on div "Shapes" at bounding box center [174, 309] width 19 height 6
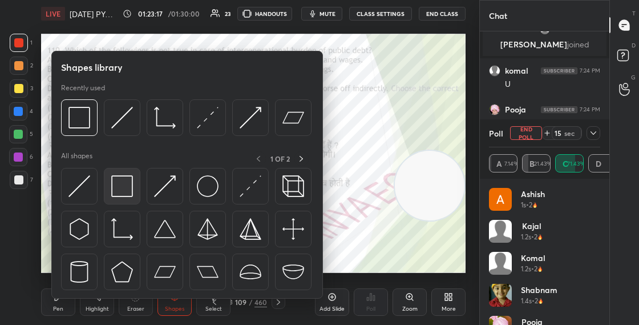
click at [114, 195] on img at bounding box center [122, 186] width 22 height 22
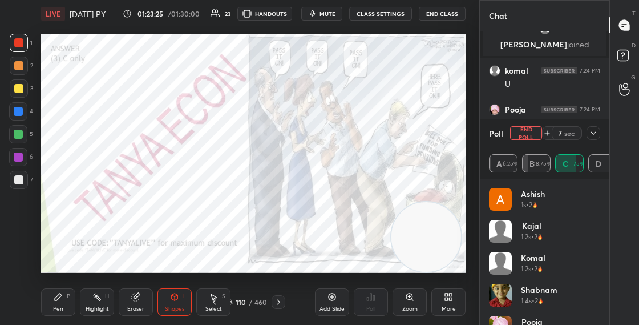
drag, startPoint x: 443, startPoint y: 172, endPoint x: 431, endPoint y: 272, distance: 100.6
click at [438, 270] on div "LIVE [DATE] PYQ's Unit 1 -7 01:23:25 / 01:30:00 23 HANDOUTS mute CLASS SETTINGS…" at bounding box center [254, 162] width 434 height 325
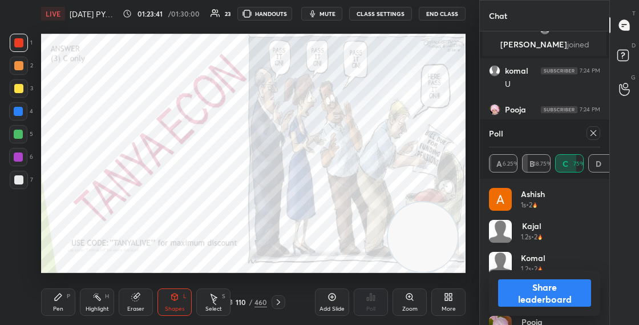
click at [522, 287] on button "Share leaderboard" at bounding box center [544, 292] width 93 height 27
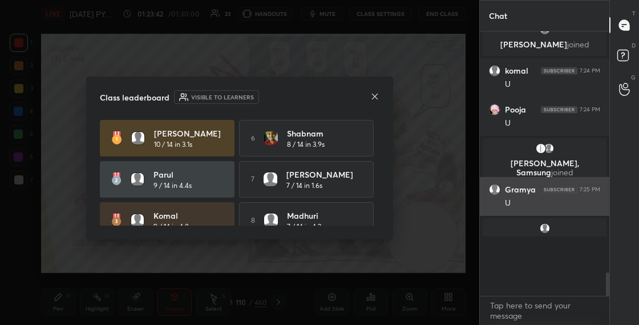
scroll to position [3, 4]
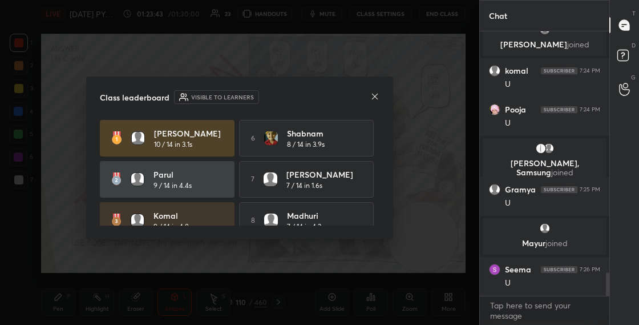
click at [374, 97] on icon at bounding box center [374, 96] width 9 height 9
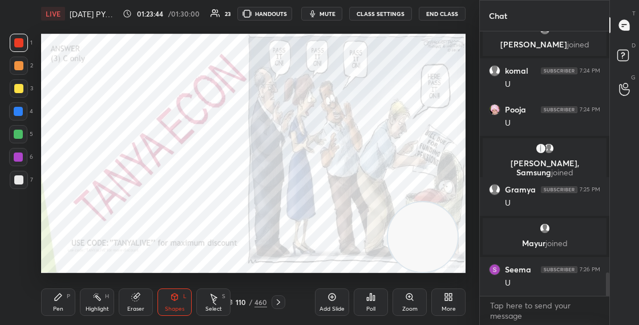
click at [236, 300] on div "110" at bounding box center [240, 301] width 11 height 7
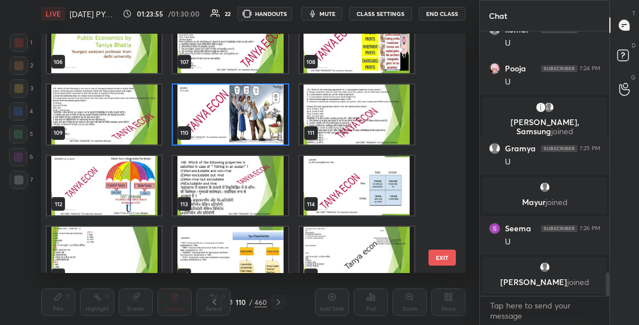
click at [394, 123] on img "grid" at bounding box center [357, 114] width 115 height 60
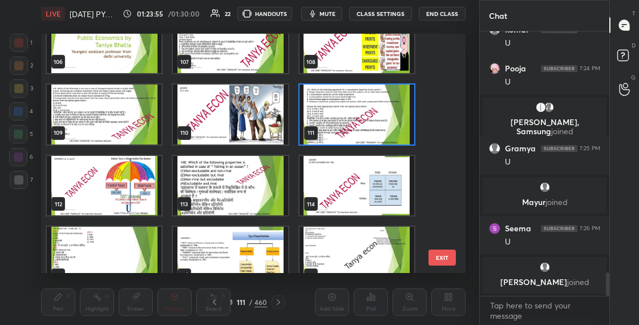
click at [394, 123] on img "grid" at bounding box center [357, 114] width 115 height 60
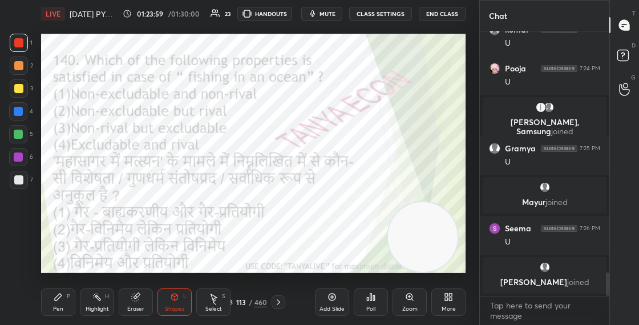
click at [54, 297] on icon at bounding box center [58, 296] width 9 height 9
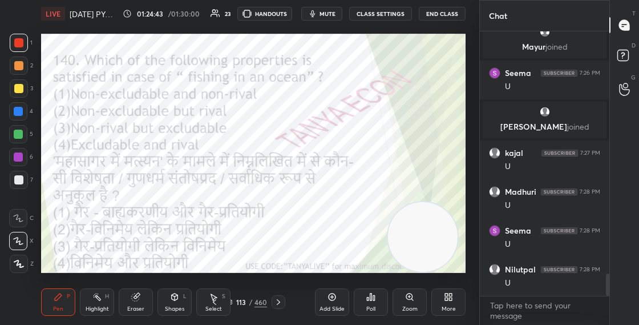
scroll to position [2921, 0]
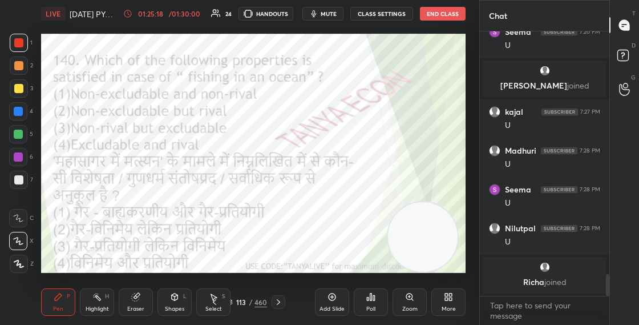
click at [236, 300] on div "113" at bounding box center [240, 301] width 11 height 7
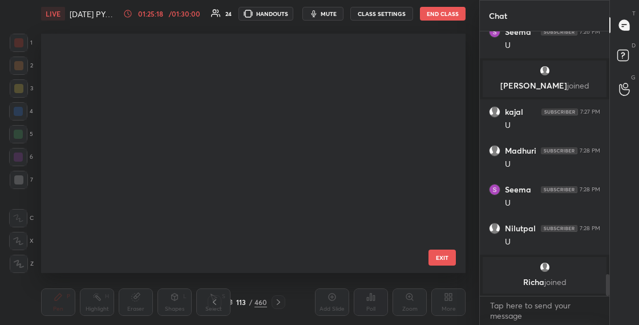
scroll to position [235, 419]
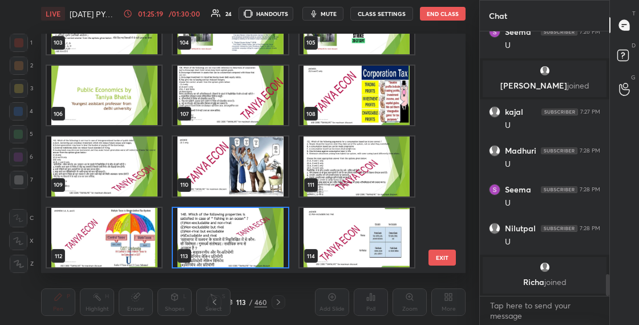
click at [266, 240] on img "grid" at bounding box center [230, 238] width 115 height 60
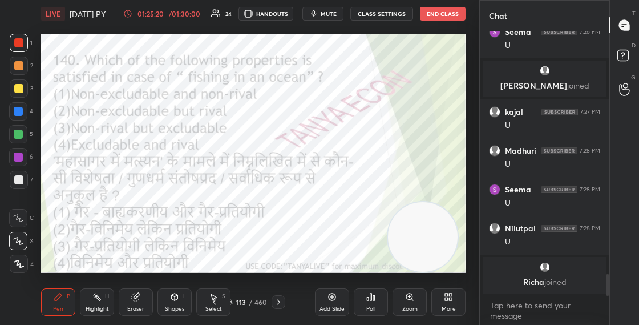
click at [266, 241] on img "grid" at bounding box center [230, 238] width 115 height 60
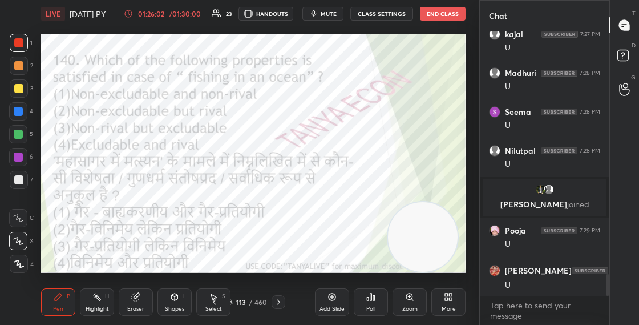
scroll to position [2981, 0]
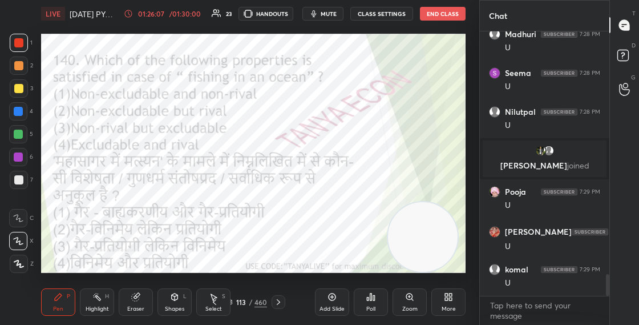
click at [234, 304] on div "113 / 460" at bounding box center [246, 302] width 41 height 10
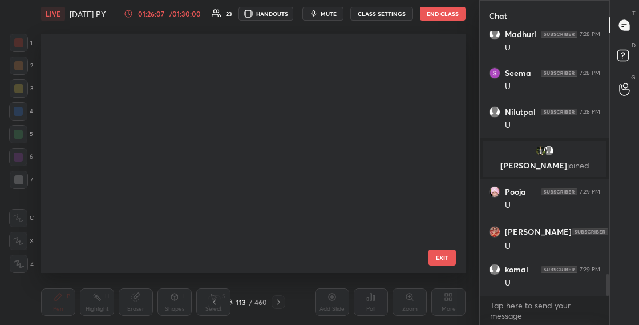
scroll to position [235, 419]
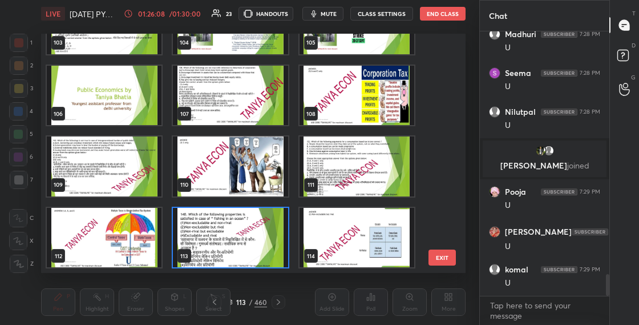
click at [257, 245] on img "grid" at bounding box center [230, 238] width 115 height 60
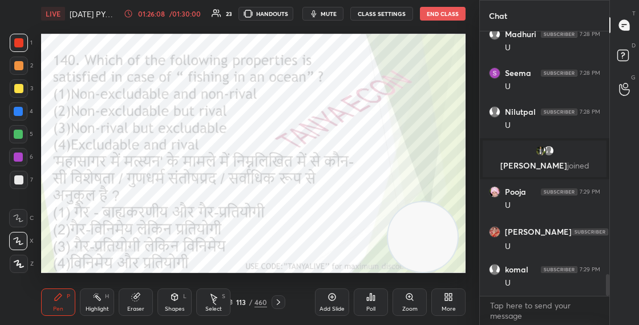
click at [257, 245] on img "grid" at bounding box center [230, 238] width 115 height 60
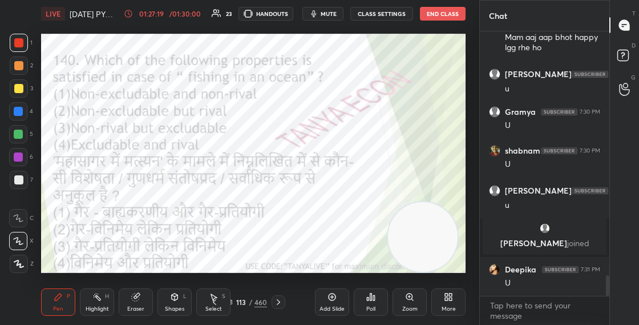
scroll to position [3158, 0]
click at [236, 297] on div "113 / 460" at bounding box center [246, 302] width 41 height 10
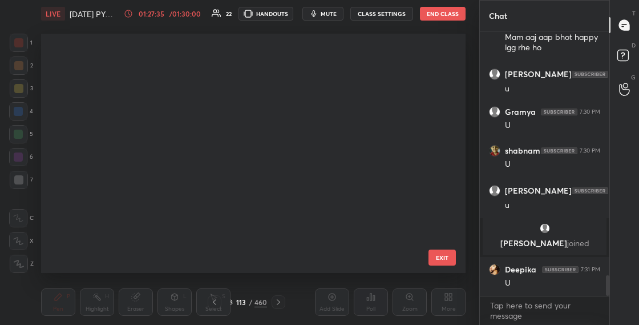
scroll to position [235, 419]
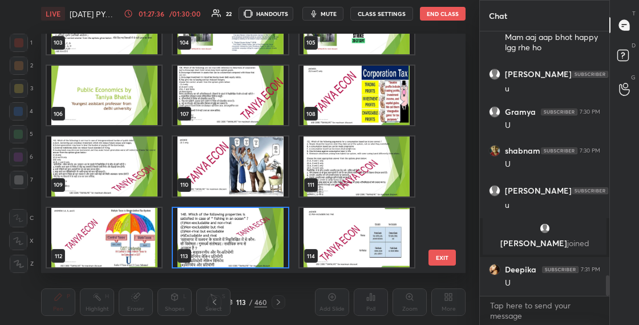
click at [265, 245] on img "grid" at bounding box center [230, 238] width 115 height 60
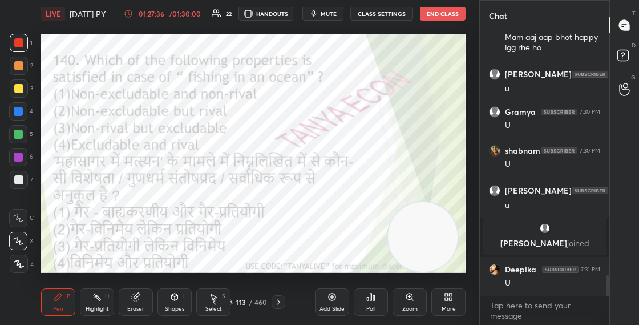
click at [265, 245] on img "grid" at bounding box center [230, 238] width 115 height 60
click at [376, 303] on div "Poll" at bounding box center [371, 301] width 34 height 27
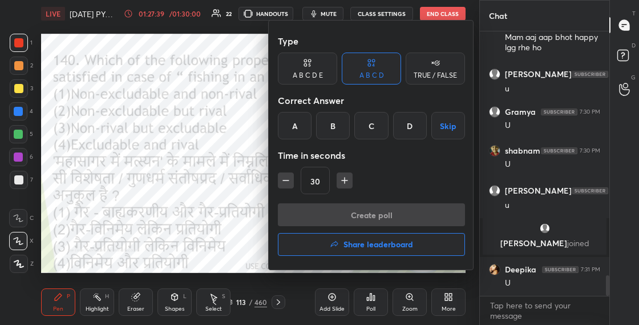
click at [337, 131] on div "B" at bounding box center [333, 125] width 34 height 27
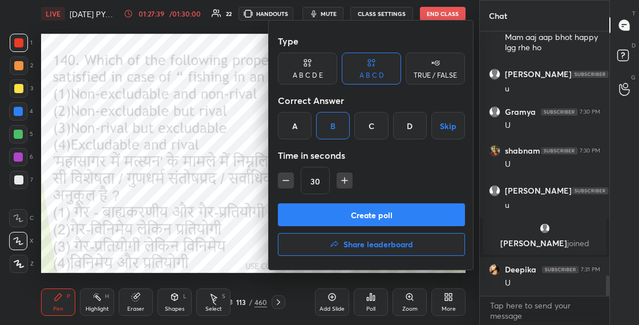
click at [338, 219] on button "Create poll" at bounding box center [371, 214] width 187 height 23
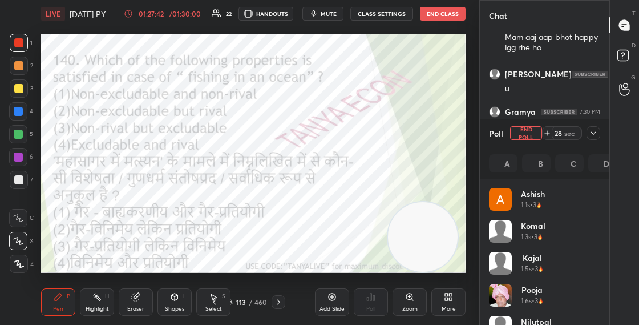
scroll to position [4, 4]
click at [169, 309] on div "Shapes" at bounding box center [174, 309] width 19 height 6
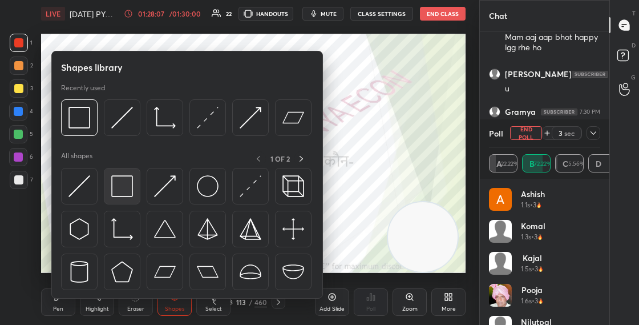
click at [130, 192] on img at bounding box center [122, 186] width 22 height 22
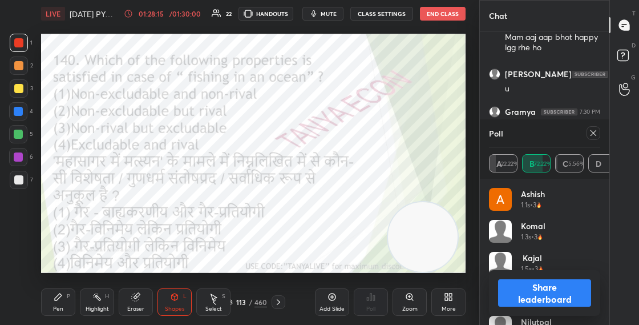
click at [65, 298] on div "Pen P" at bounding box center [58, 301] width 34 height 27
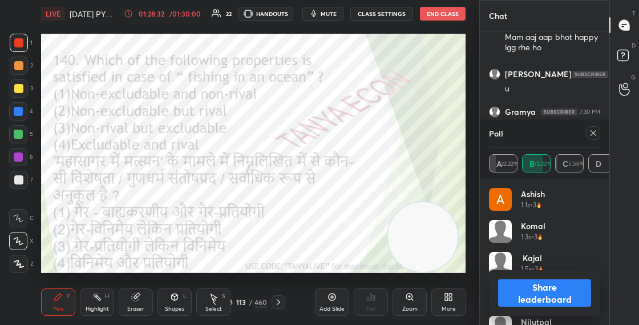
click at [527, 298] on button "Share leaderboard" at bounding box center [544, 292] width 93 height 27
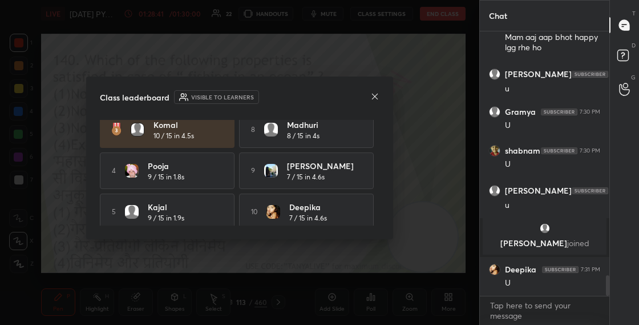
scroll to position [91, 0]
click at [376, 96] on icon at bounding box center [374, 96] width 9 height 9
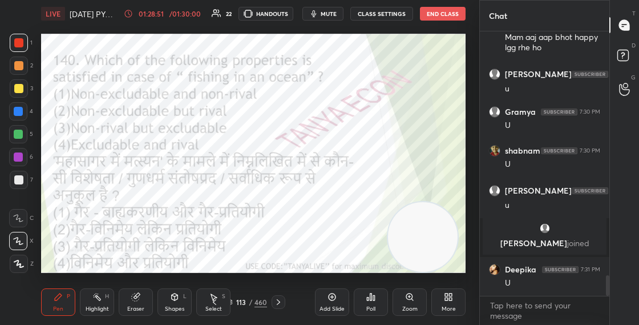
click at [234, 301] on div "113 / 460" at bounding box center [246, 302] width 41 height 10
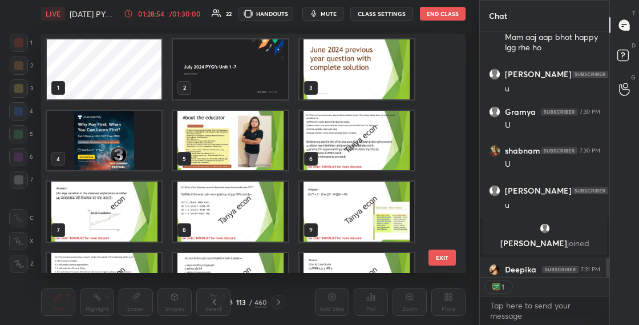
scroll to position [4, 4]
click at [351, 72] on img "grid" at bounding box center [357, 69] width 115 height 60
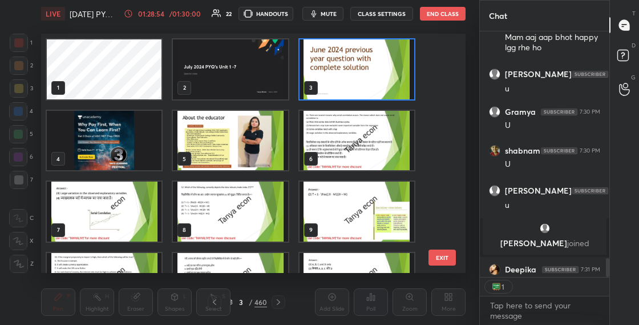
click at [351, 72] on img "grid" at bounding box center [357, 69] width 115 height 60
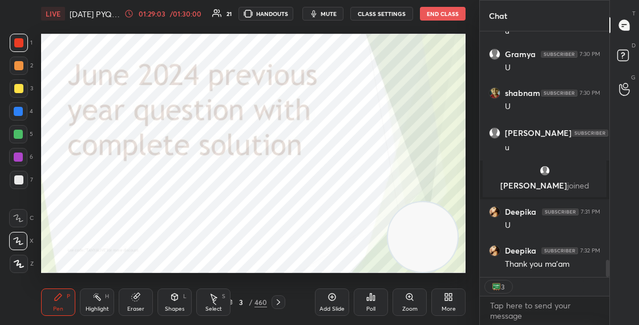
scroll to position [3255, 0]
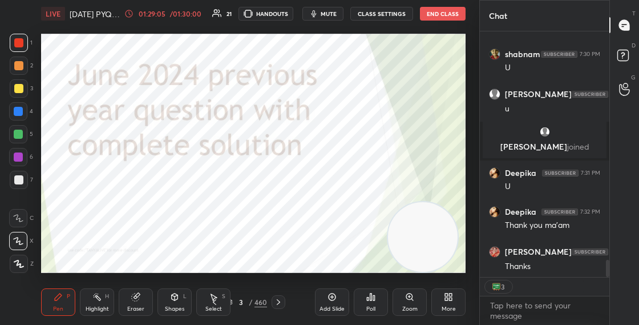
click at [437, 16] on button "End Class" at bounding box center [443, 14] width 46 height 14
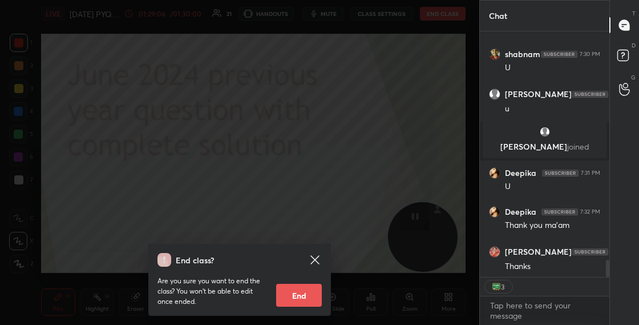
click at [297, 293] on button "End" at bounding box center [299, 295] width 46 height 23
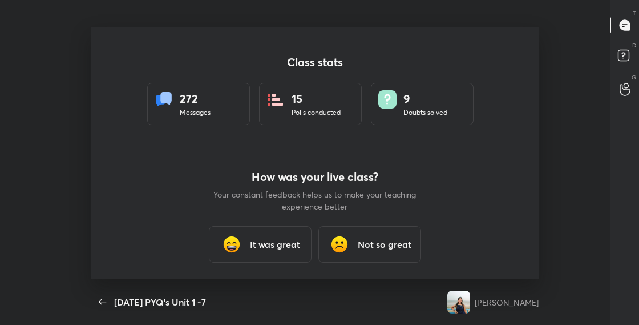
type textarea "x"
